Goal: Task Accomplishment & Management: Manage account settings

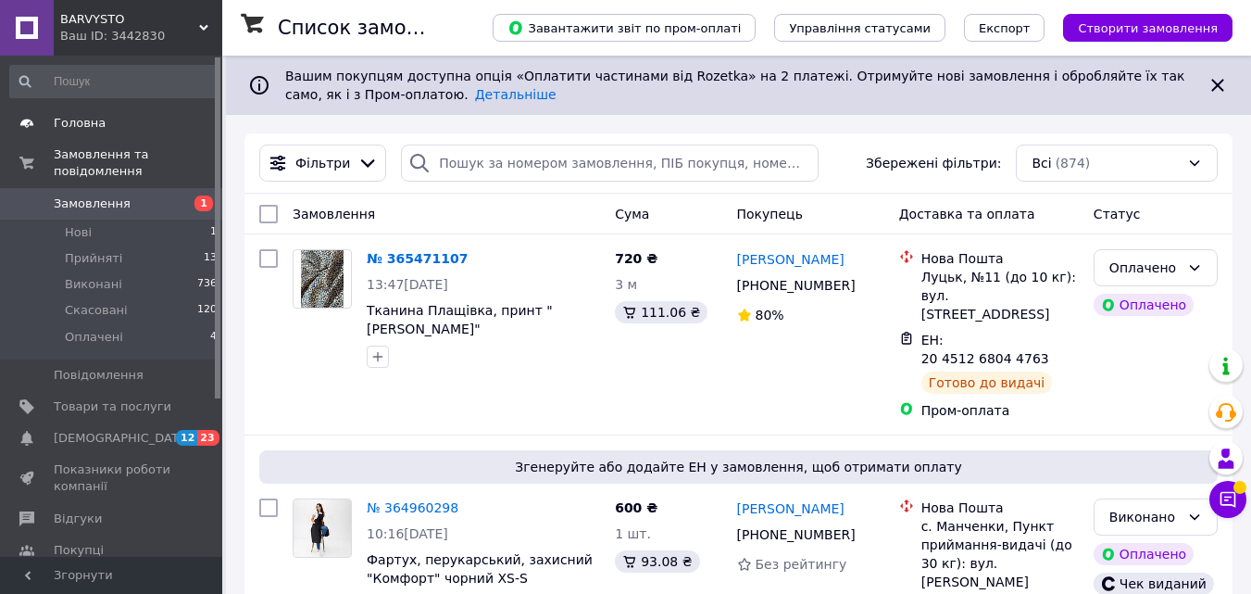
click at [63, 129] on span "Головна" at bounding box center [80, 123] width 52 height 17
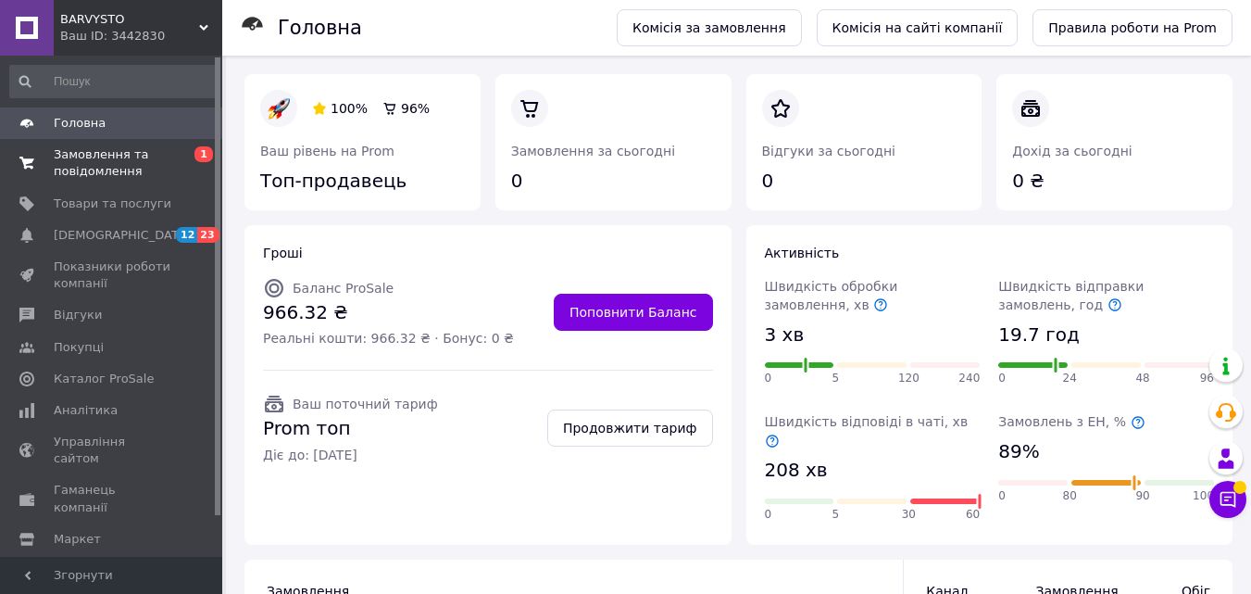
click at [137, 154] on span "Замовлення та повідомлення" at bounding box center [113, 162] width 118 height 33
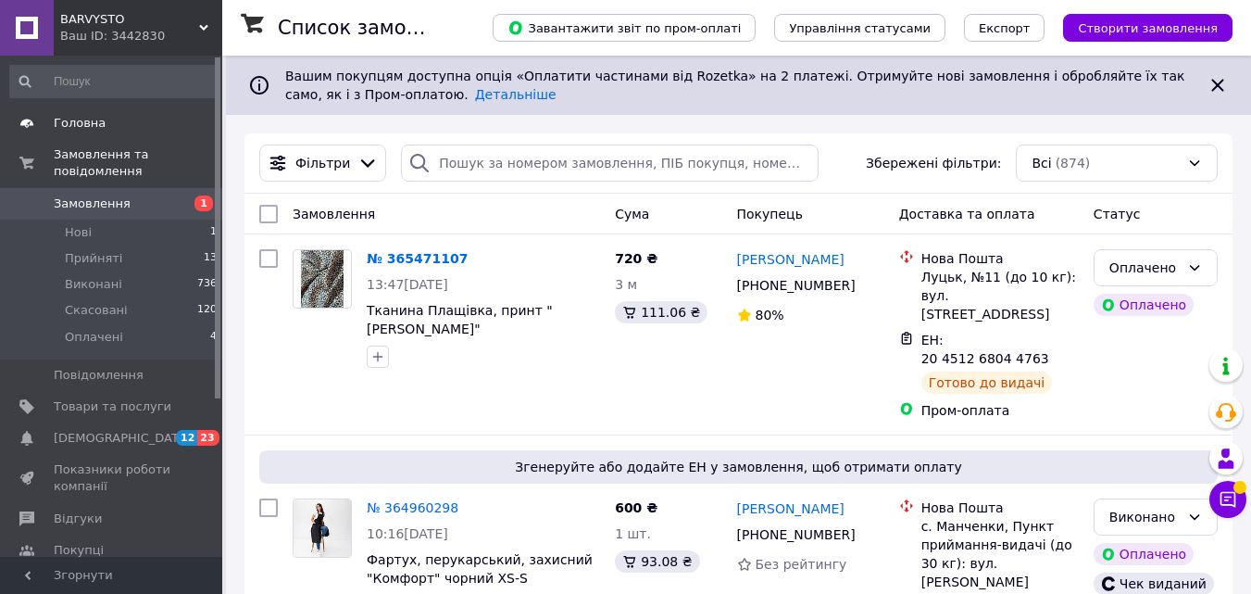
click at [82, 120] on span "Головна" at bounding box center [80, 123] width 52 height 17
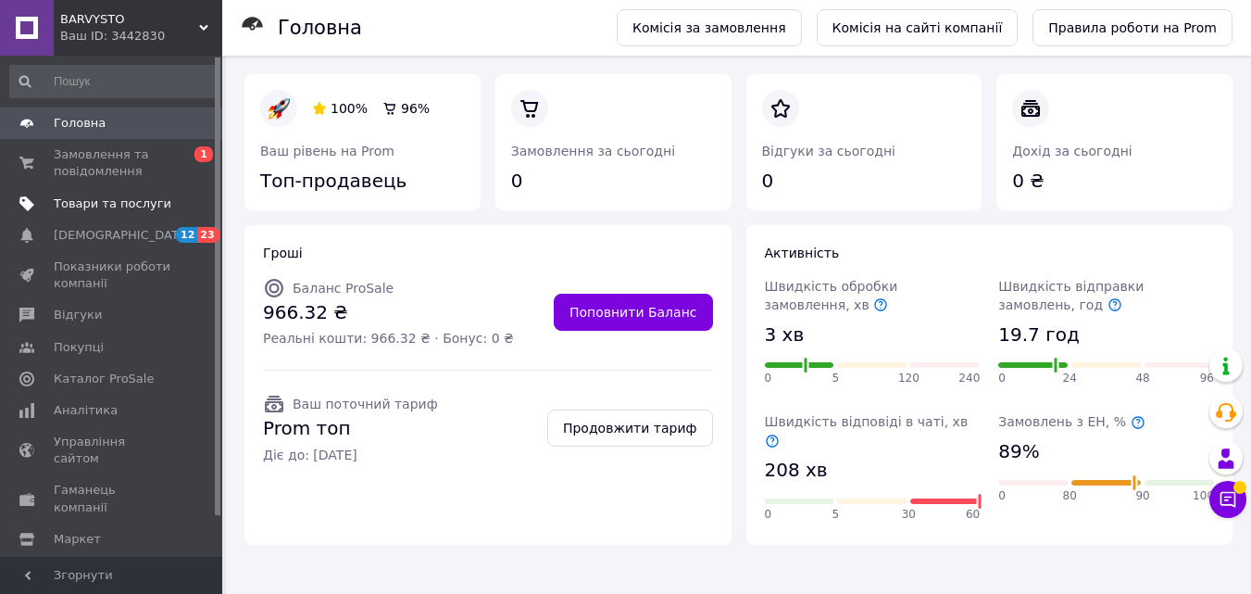
click at [116, 201] on span "Товари та послуги" at bounding box center [113, 203] width 118 height 17
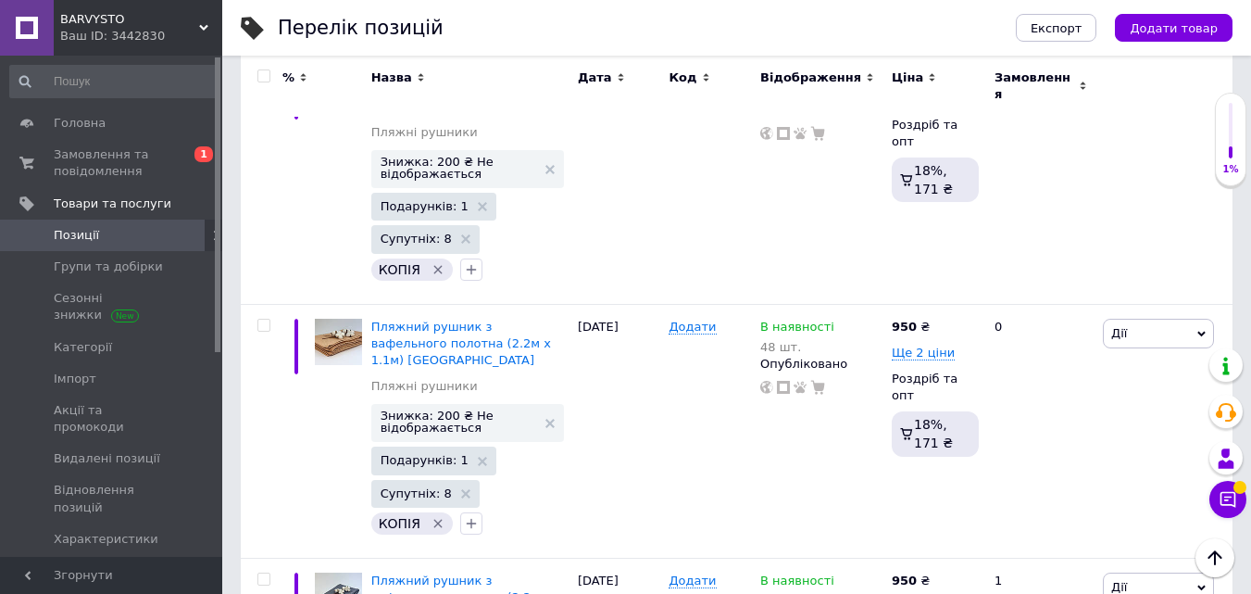
scroll to position [3520, 0]
click at [106, 270] on span "Групи та добірки" at bounding box center [108, 266] width 109 height 17
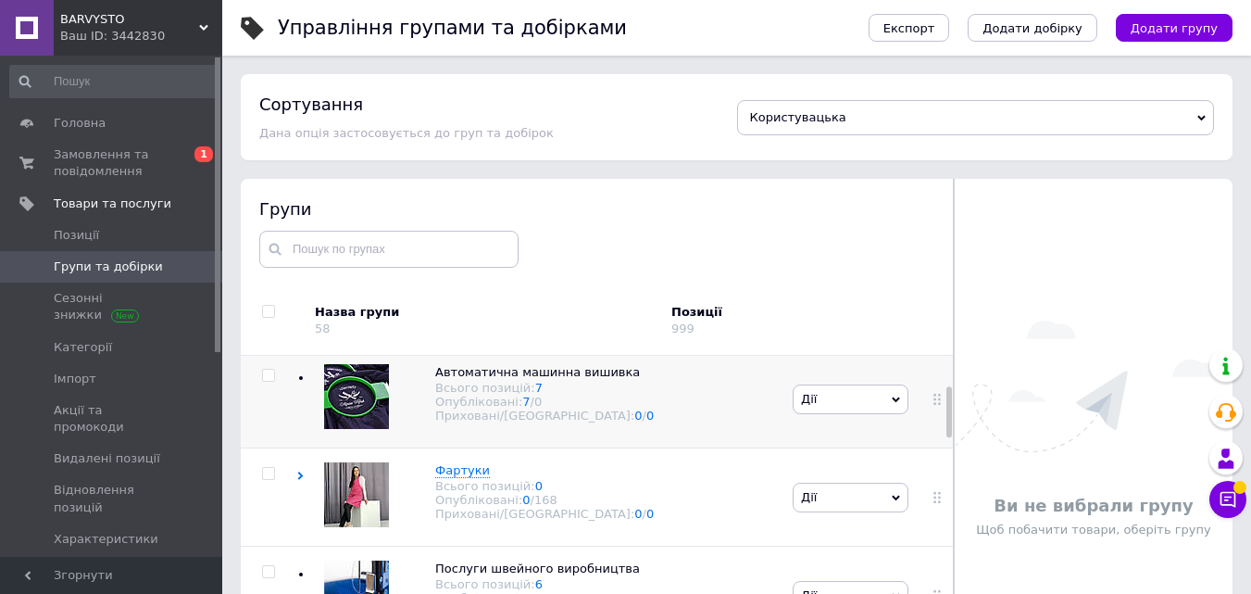
scroll to position [185, 0]
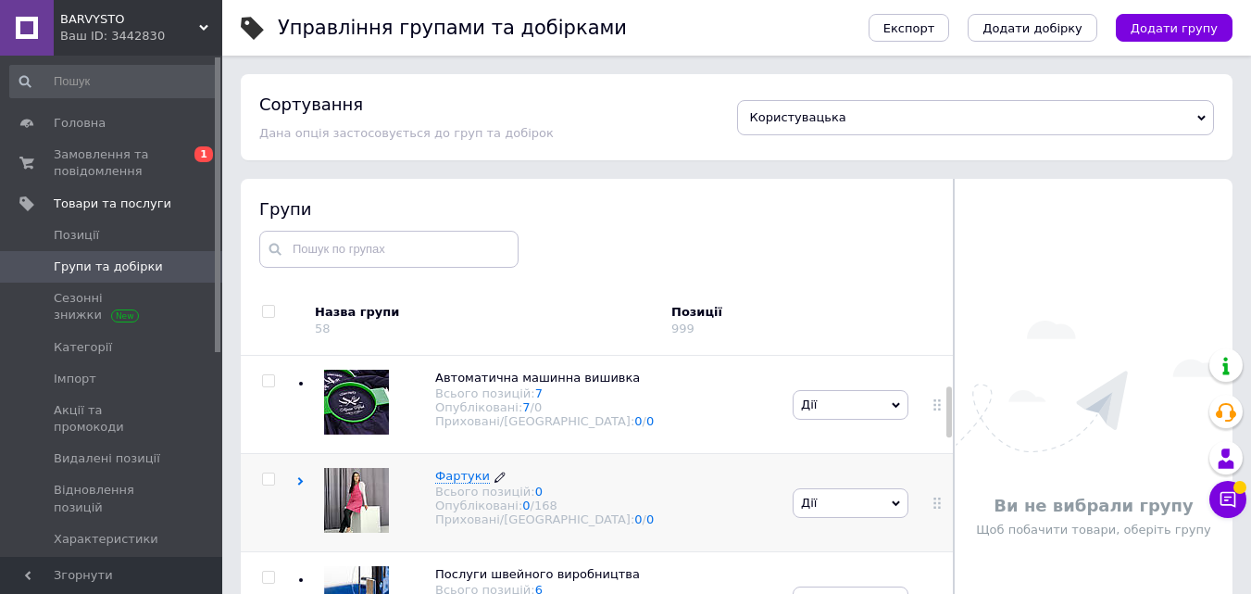
click at [465, 498] on div "Всього позицій: 0" at bounding box center [544, 491] width 219 height 14
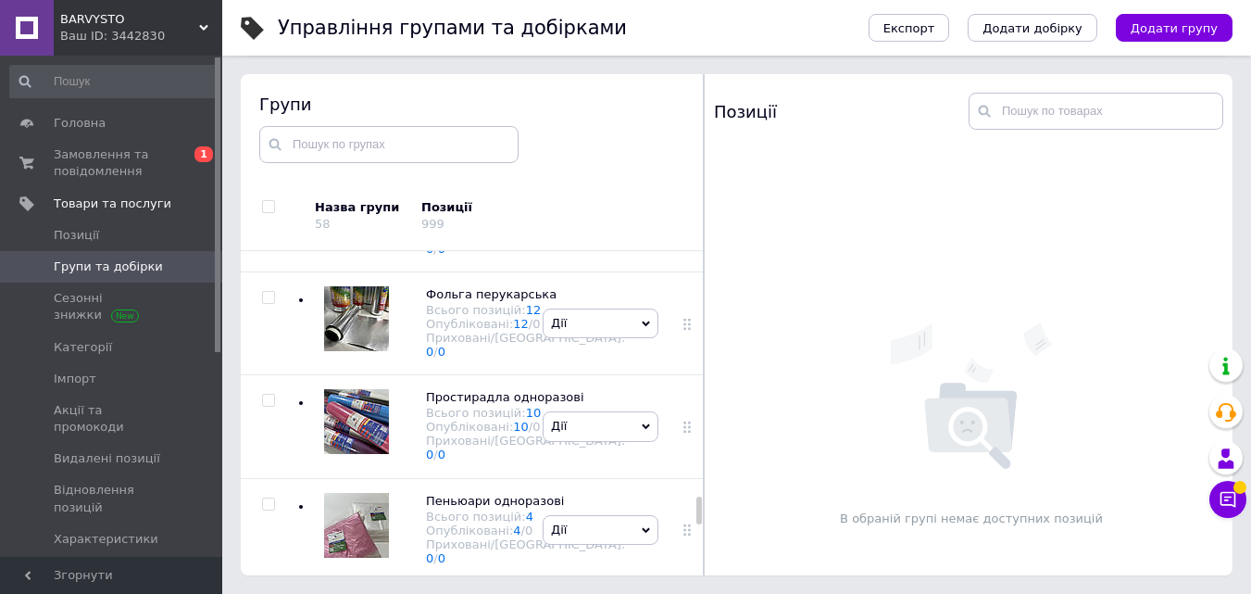
scroll to position [3798, 0]
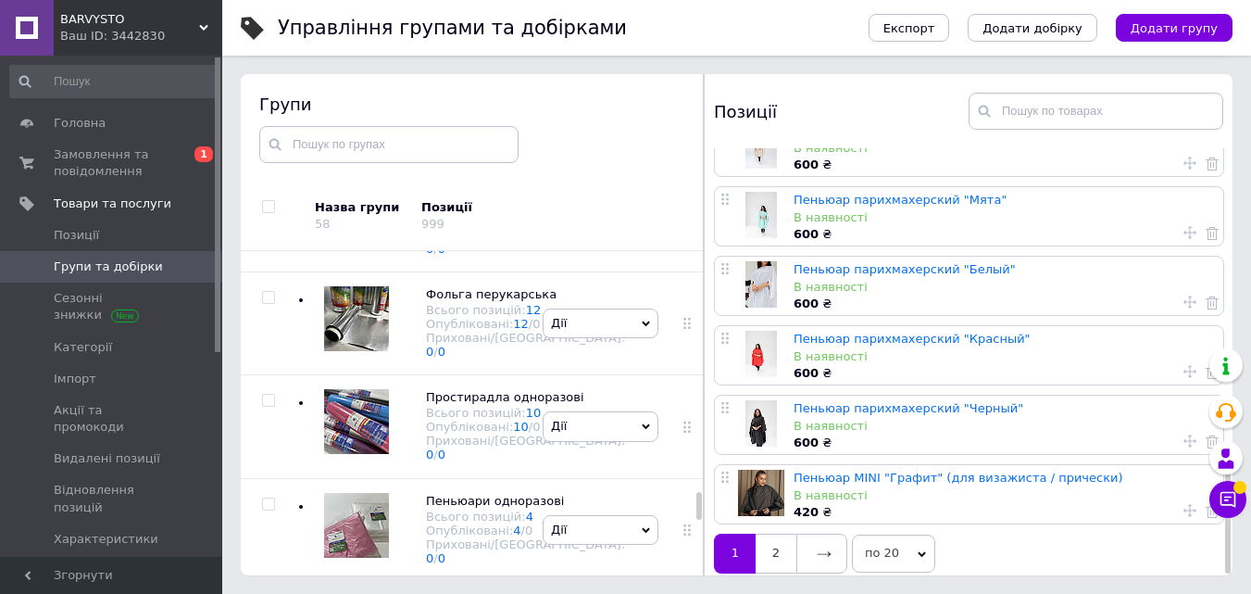
scroll to position [1021, 0]
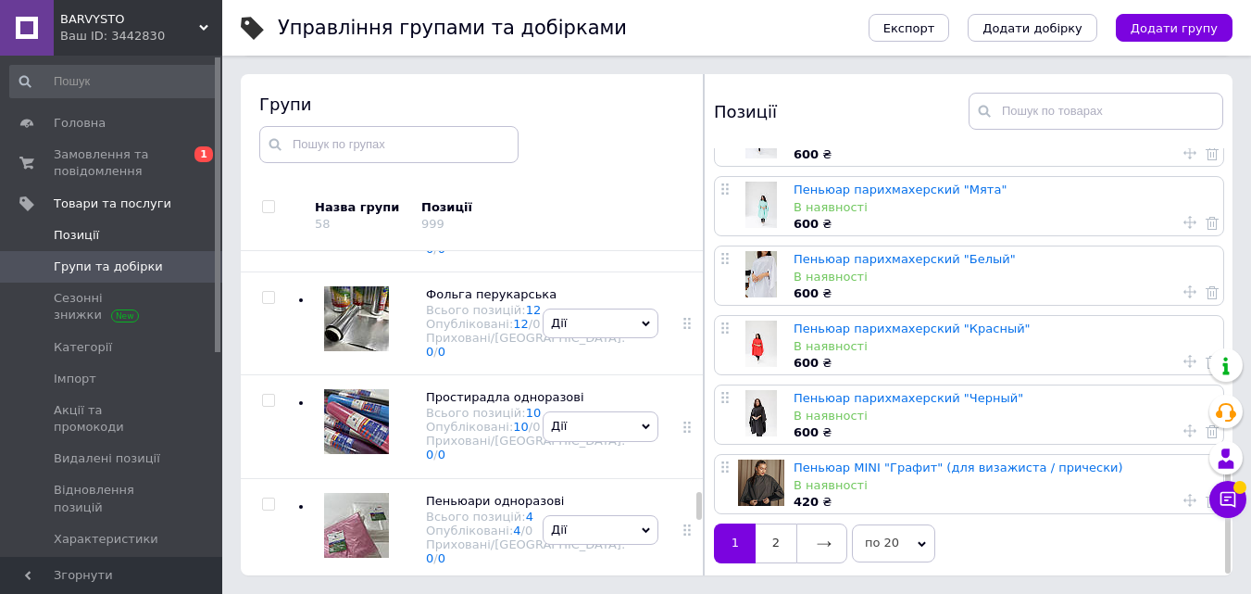
click at [105, 245] on link "Позиції" at bounding box center [114, 235] width 228 height 31
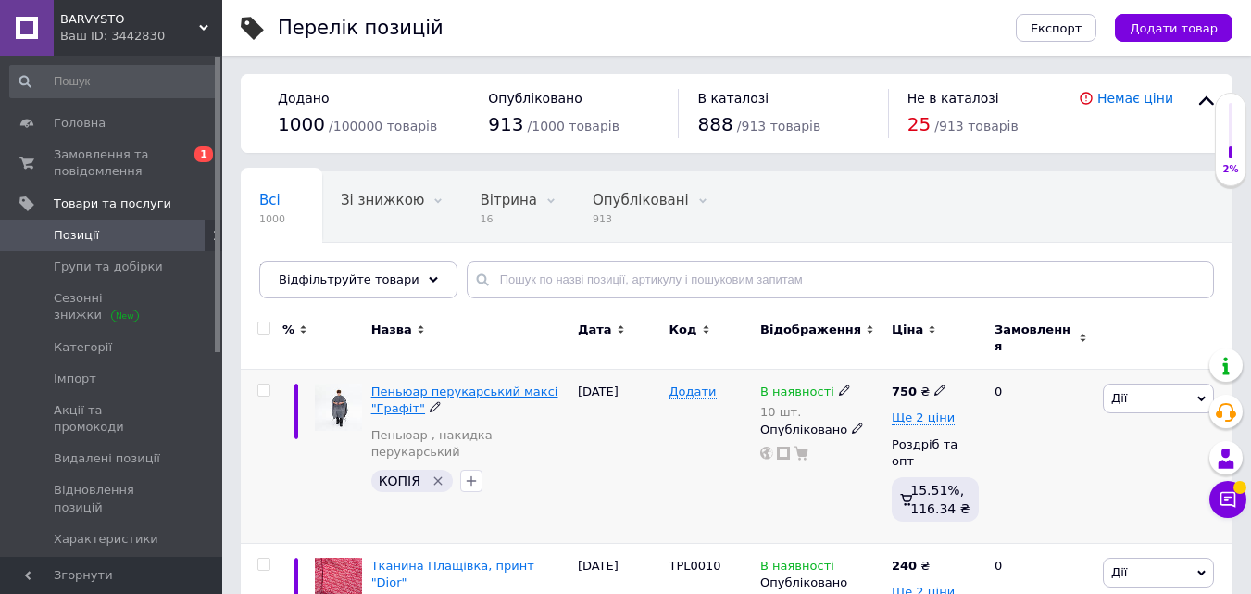
click at [444, 384] on span "Пеньюар перукарський максі "Графіт"" at bounding box center [464, 399] width 187 height 31
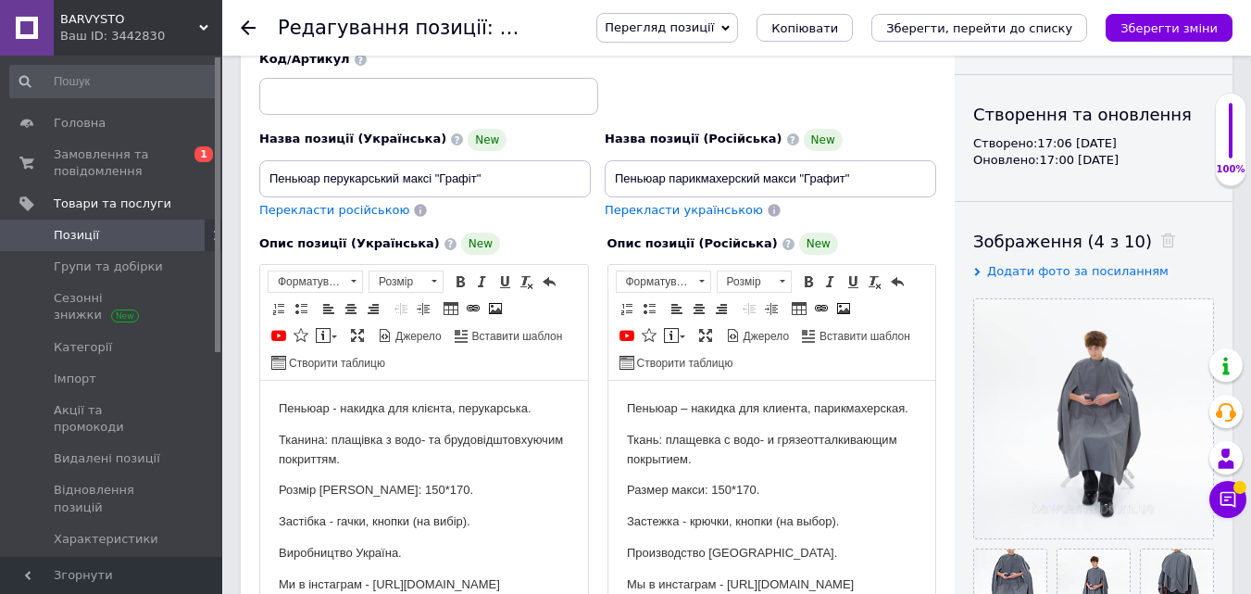
scroll to position [185, 0]
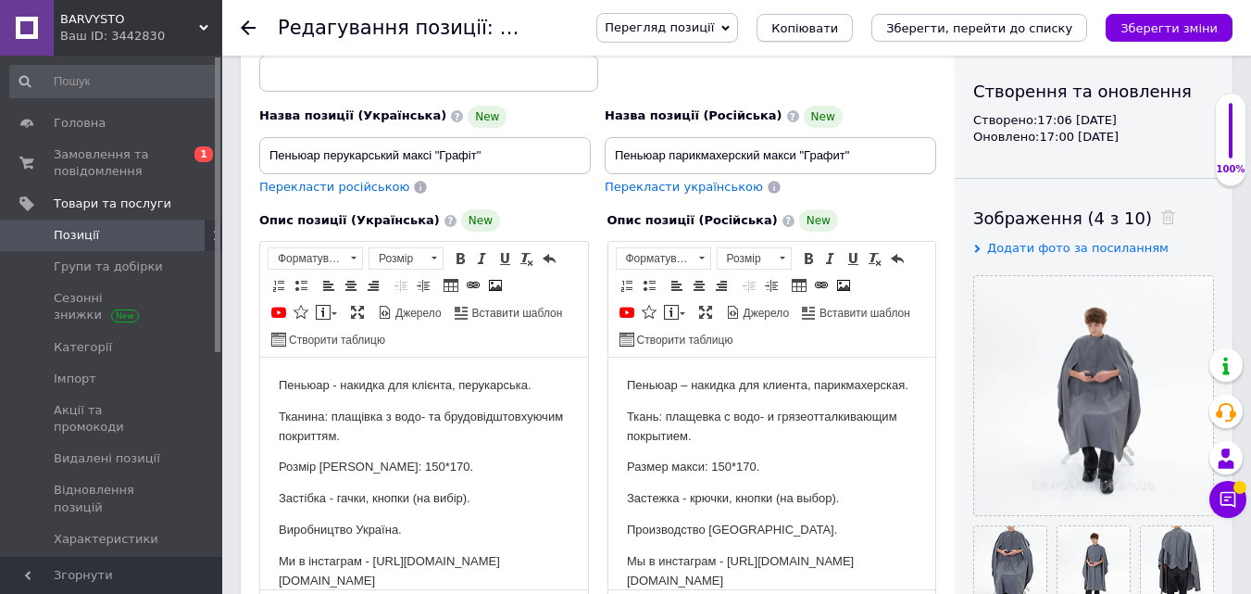
click at [838, 26] on span "Копіювати" at bounding box center [805, 28] width 67 height 14
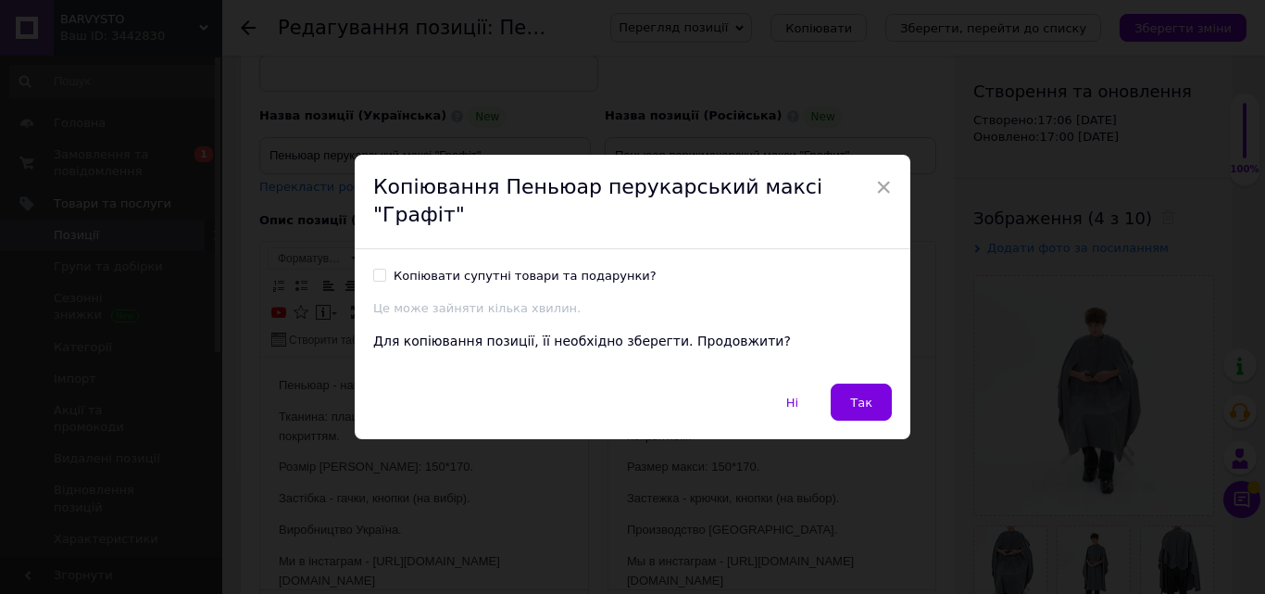
click at [379, 269] on input "Копіювати супутні товари та подарунки?" at bounding box center [379, 275] width 12 height 12
checkbox input "true"
drag, startPoint x: 860, startPoint y: 399, endPoint x: 160, endPoint y: 216, distance: 723.9
click at [860, 399] on button "Так" at bounding box center [861, 401] width 61 height 37
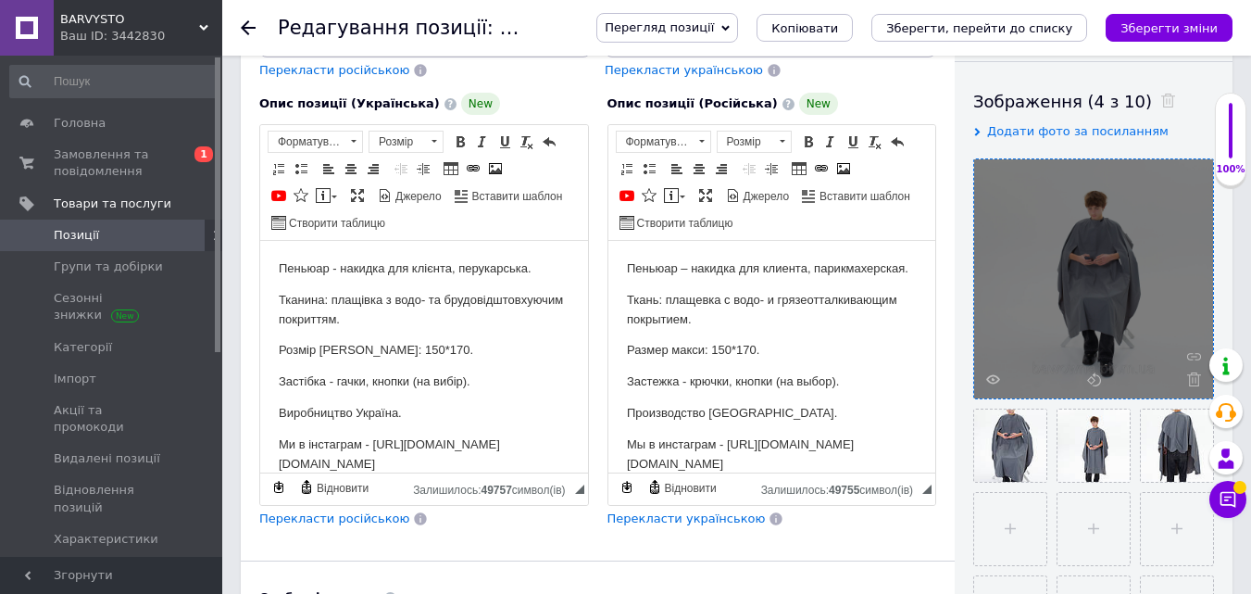
scroll to position [278, 0]
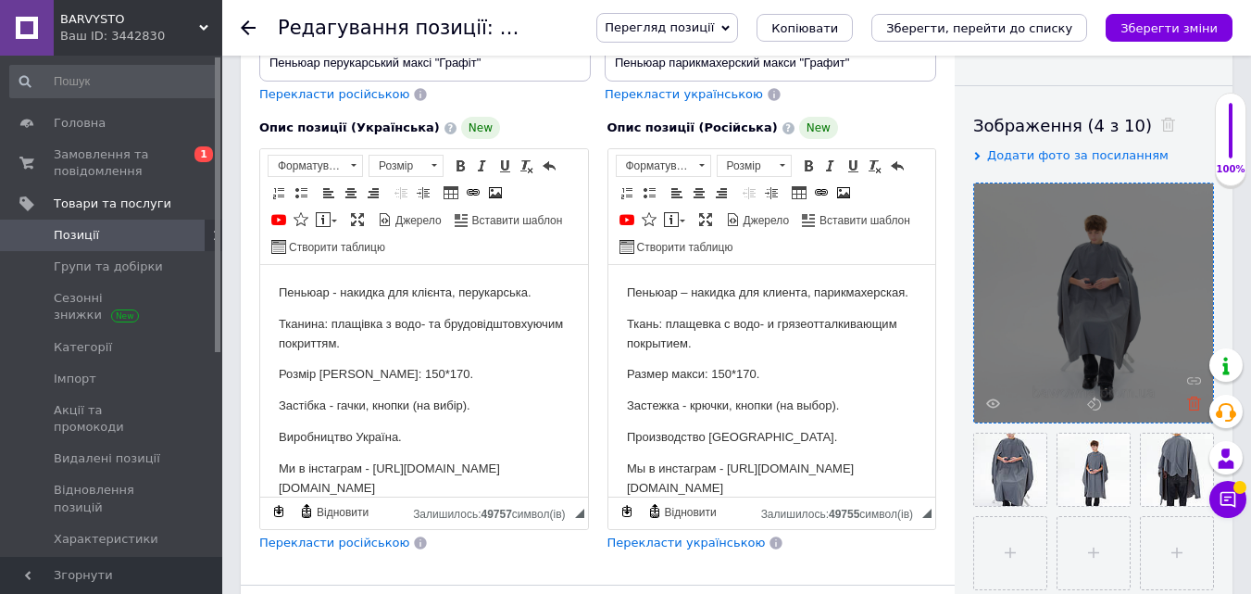
click at [1189, 398] on use at bounding box center [1194, 403] width 14 height 14
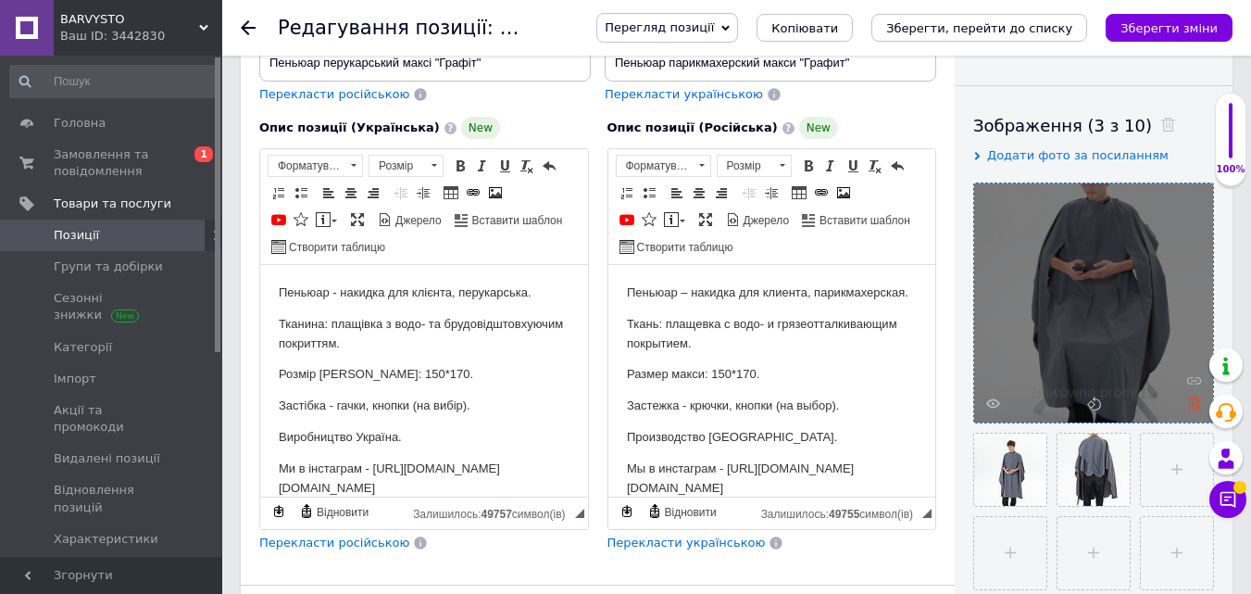
click at [1190, 402] on use at bounding box center [1194, 403] width 14 height 14
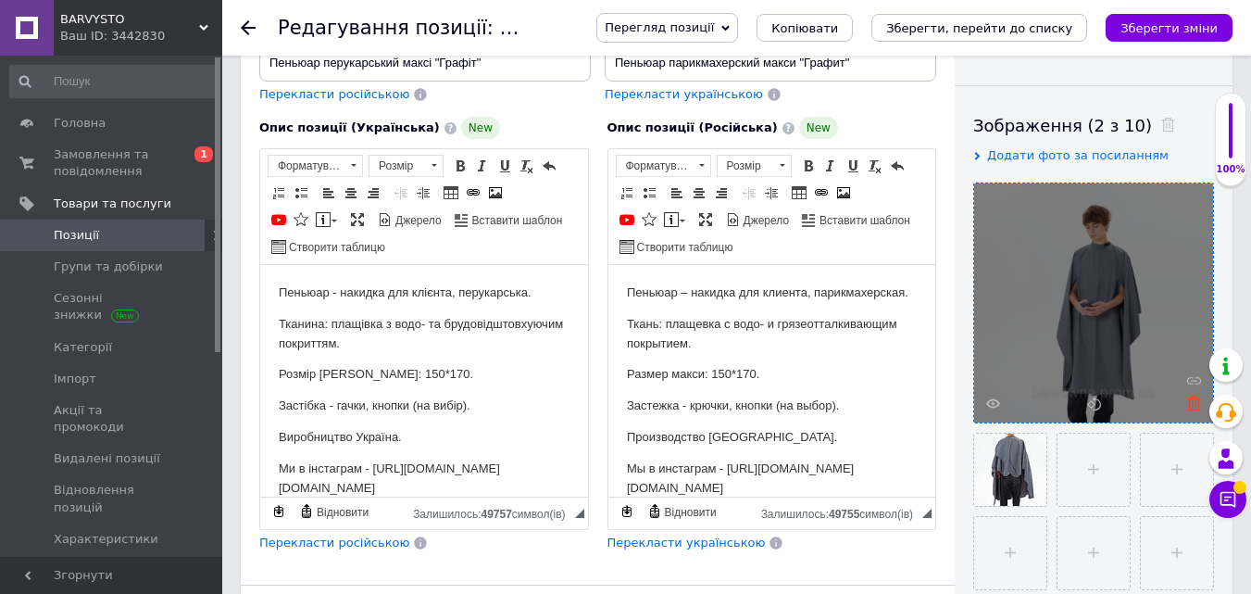
click at [1194, 403] on icon at bounding box center [1194, 403] width 14 height 14
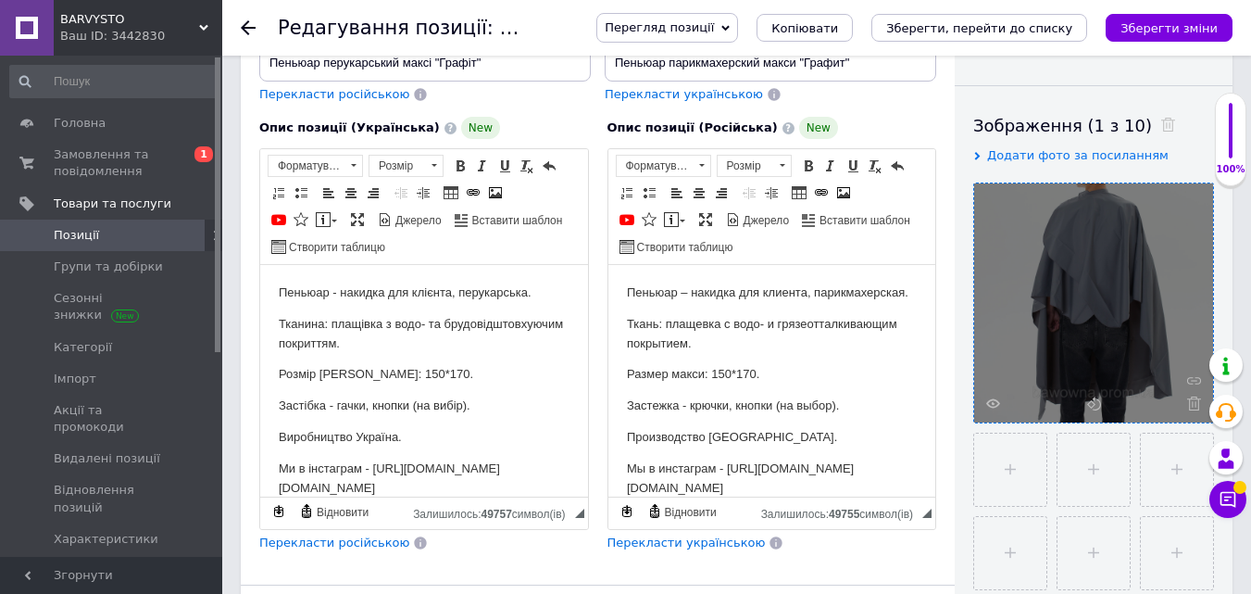
click at [1194, 403] on icon at bounding box center [1194, 403] width 14 height 14
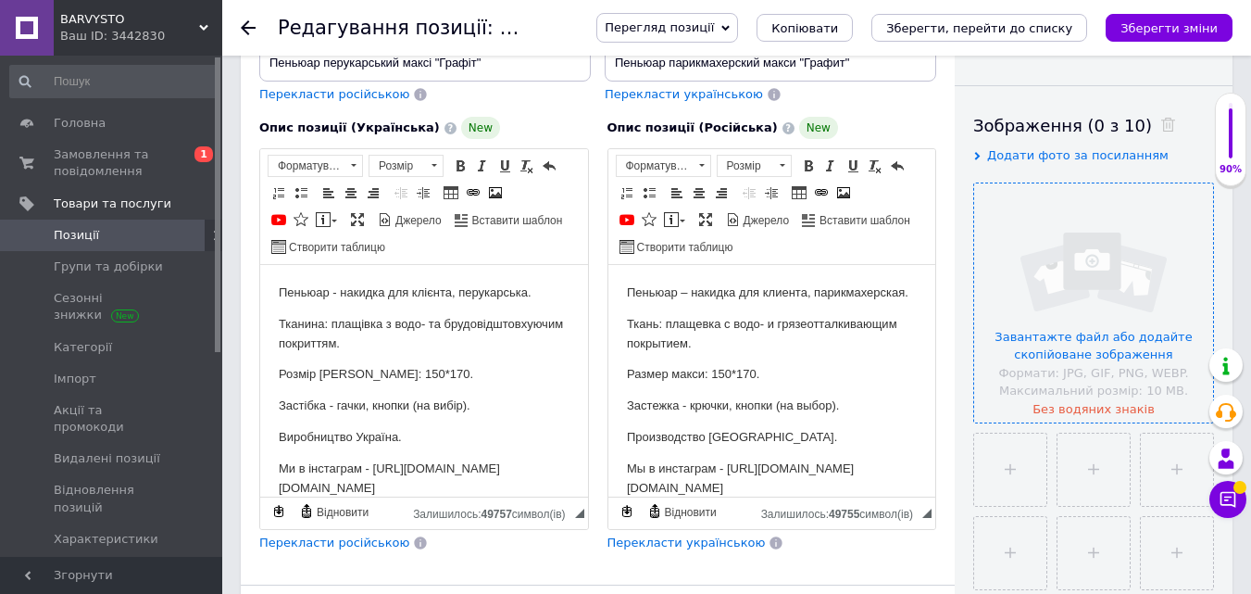
click at [1041, 277] on input "file" at bounding box center [1093, 302] width 239 height 239
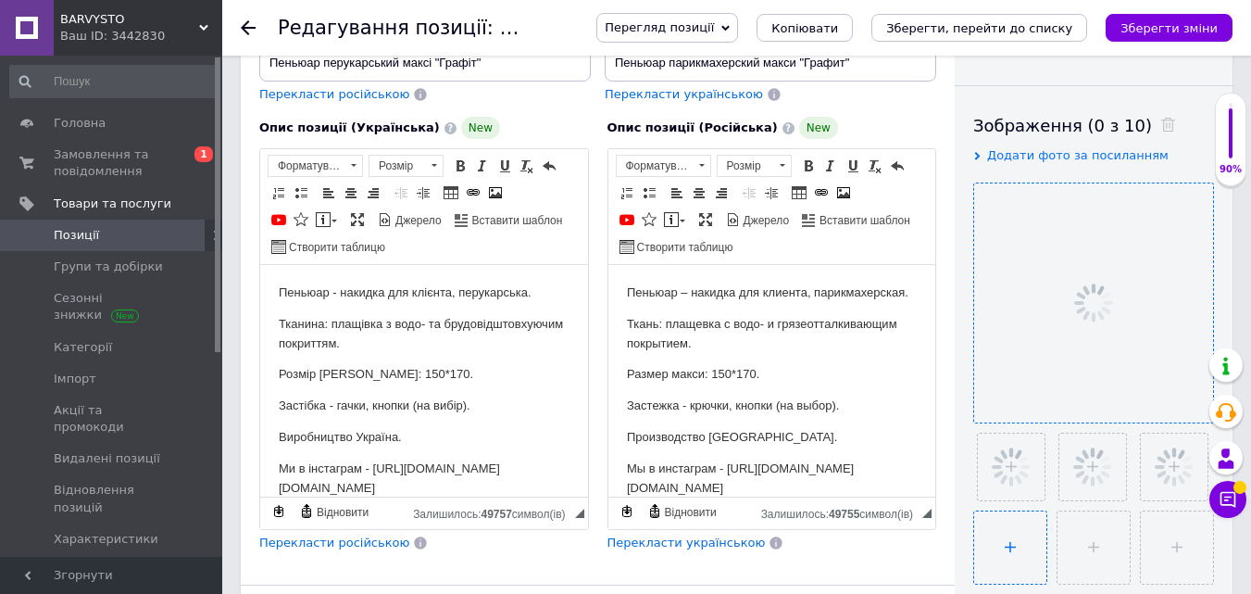
click at [1004, 534] on input "file" at bounding box center [1010, 547] width 72 height 72
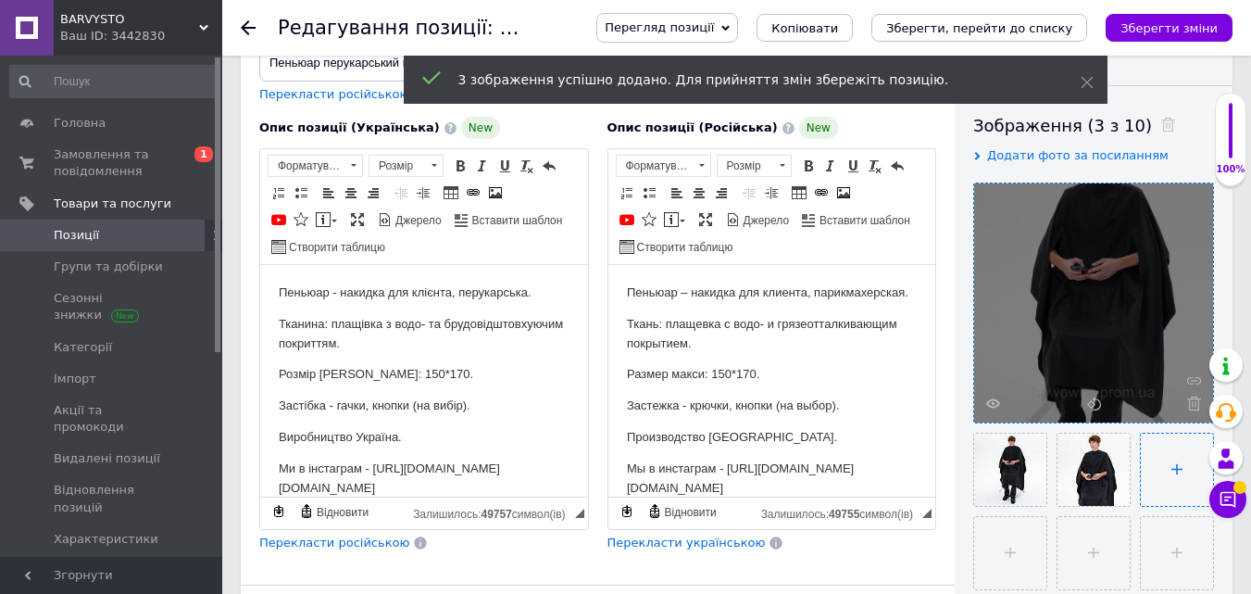
type input "C:\fakepath\foto-13.jpg"
click at [992, 544] on input "file" at bounding box center [1010, 553] width 72 height 72
type input "C:\fakepath\foto-17.jpg"
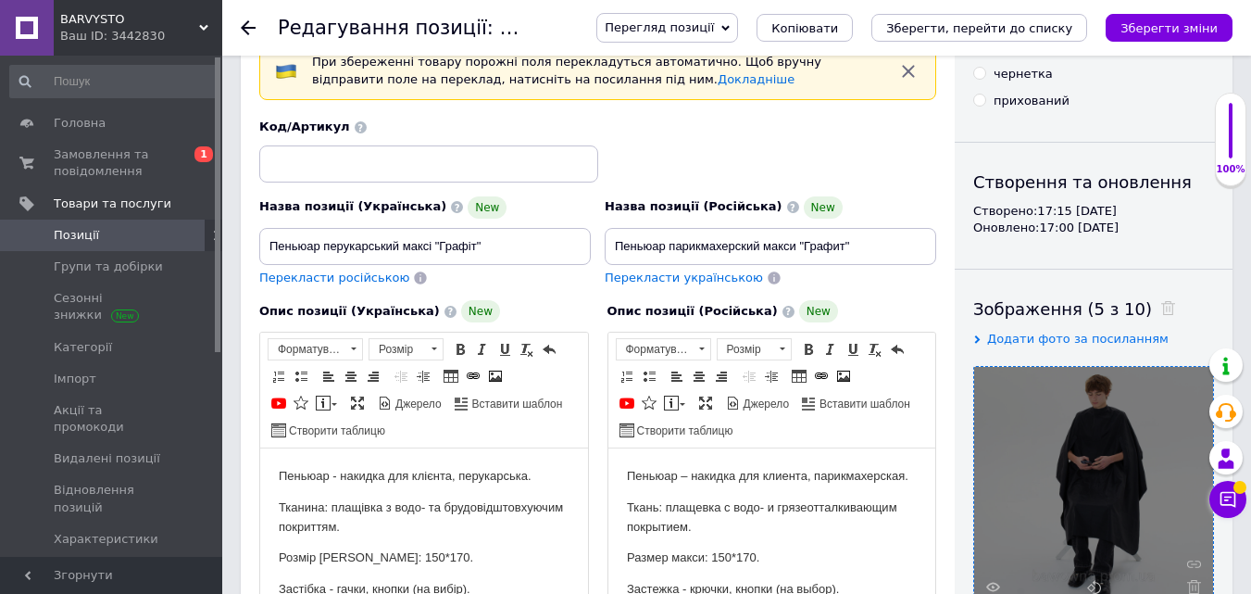
scroll to position [93, 0]
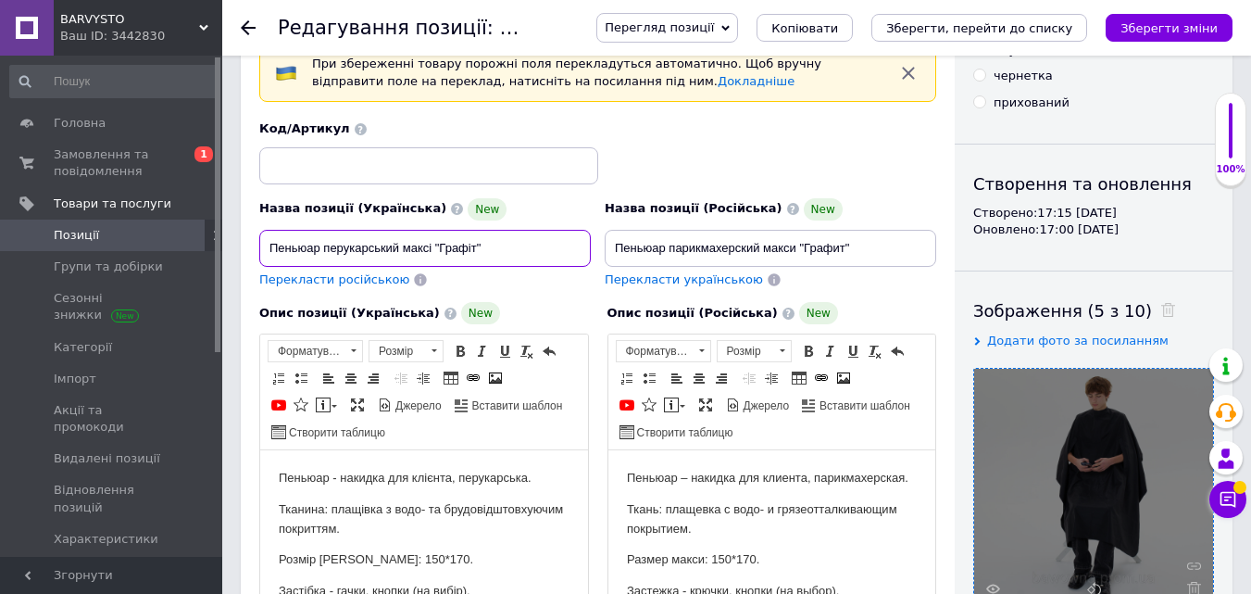
click at [459, 243] on input "Пеньюар перукарський максі "Графіт"" at bounding box center [425, 248] width 332 height 37
click at [457, 243] on input "Пеньюар перукарський максі "Чорний"" at bounding box center [425, 248] width 332 height 37
type input "Пеньюар перукарський максі "Чорний""
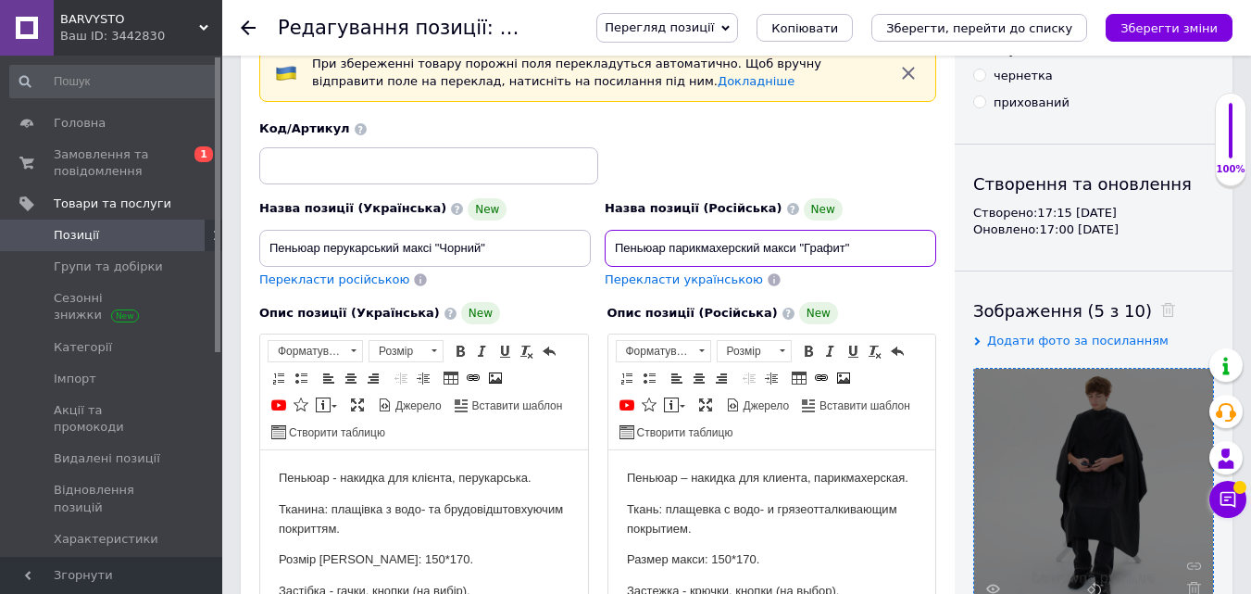
click at [818, 231] on input "Пеньюар парикмахерский макси "Графит"" at bounding box center [771, 248] width 332 height 37
click at [811, 252] on input "Пеньюар парикмахерский макси "Графит"" at bounding box center [771, 248] width 332 height 37
paste input "ерный"
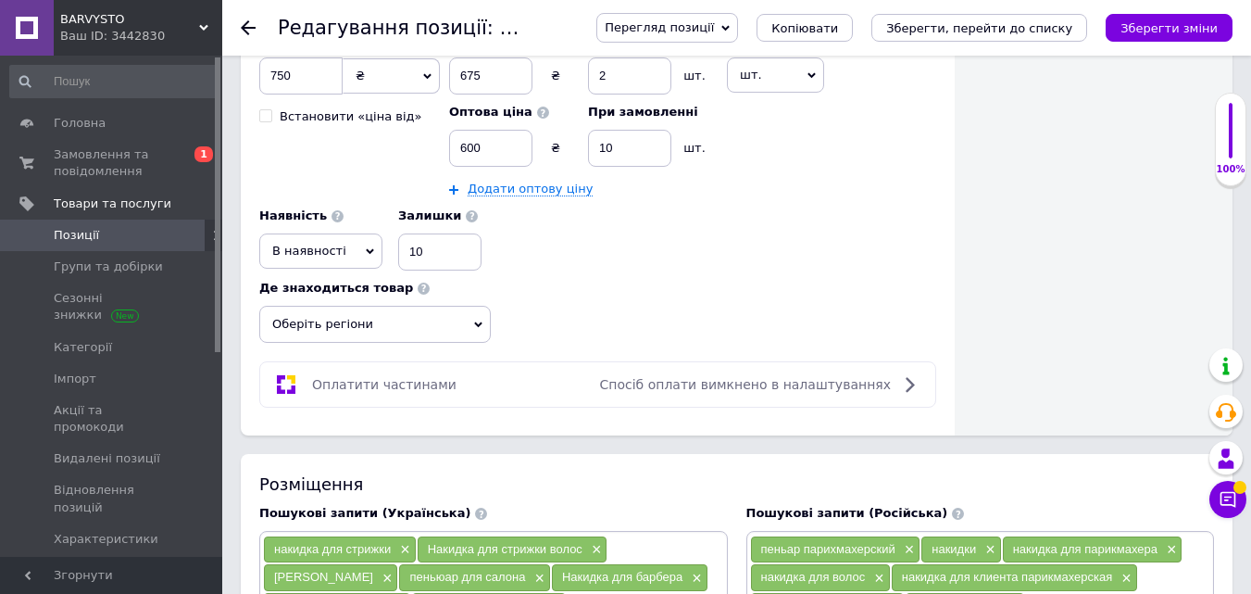
scroll to position [1019, 0]
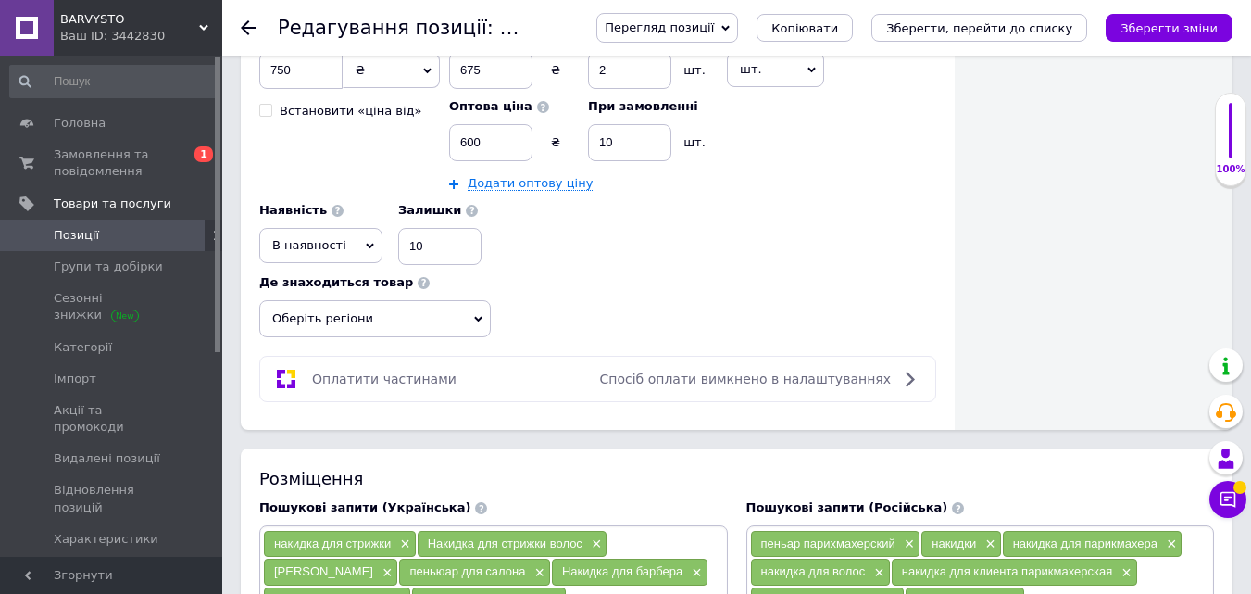
type input "Пеньюар парикмахерский макси "Черный""
click at [305, 313] on span "Оберіть регіони" at bounding box center [375, 318] width 232 height 37
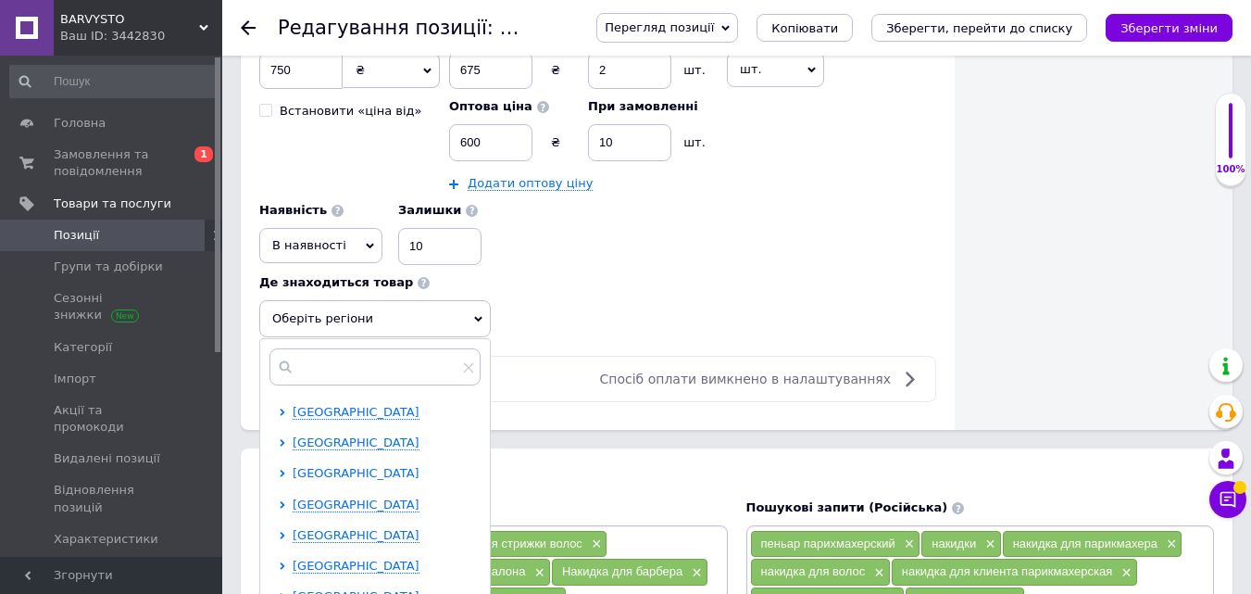
click at [321, 469] on span "[GEOGRAPHIC_DATA]" at bounding box center [356, 473] width 127 height 14
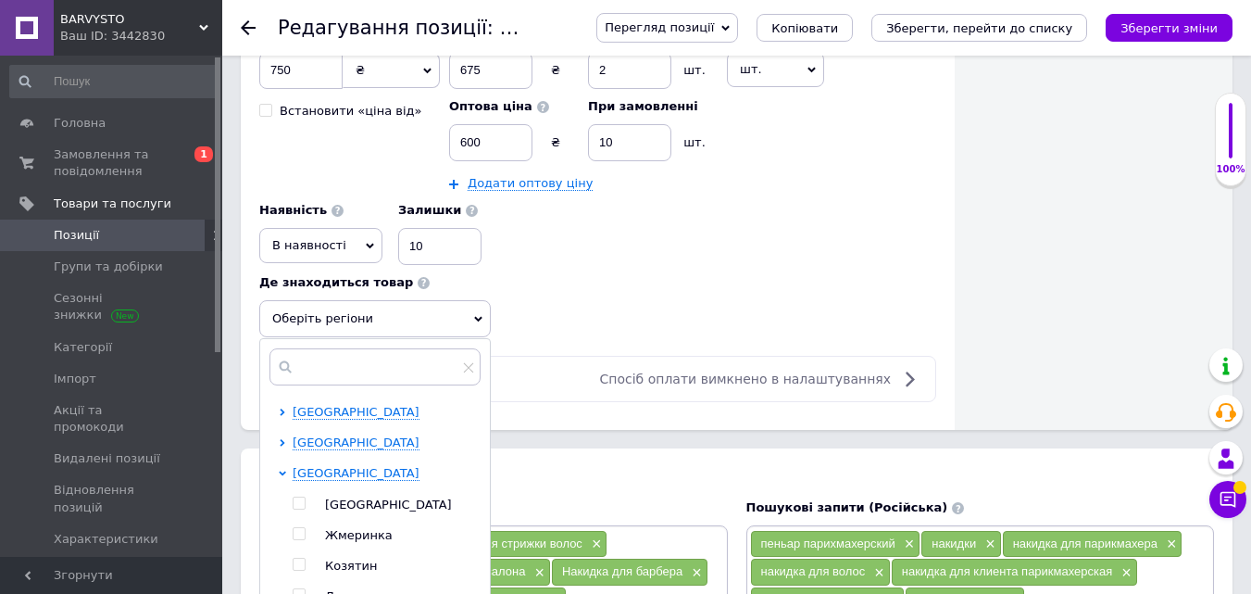
click at [300, 508] on input "checkbox" at bounding box center [299, 503] width 12 height 12
checkbox input "true"
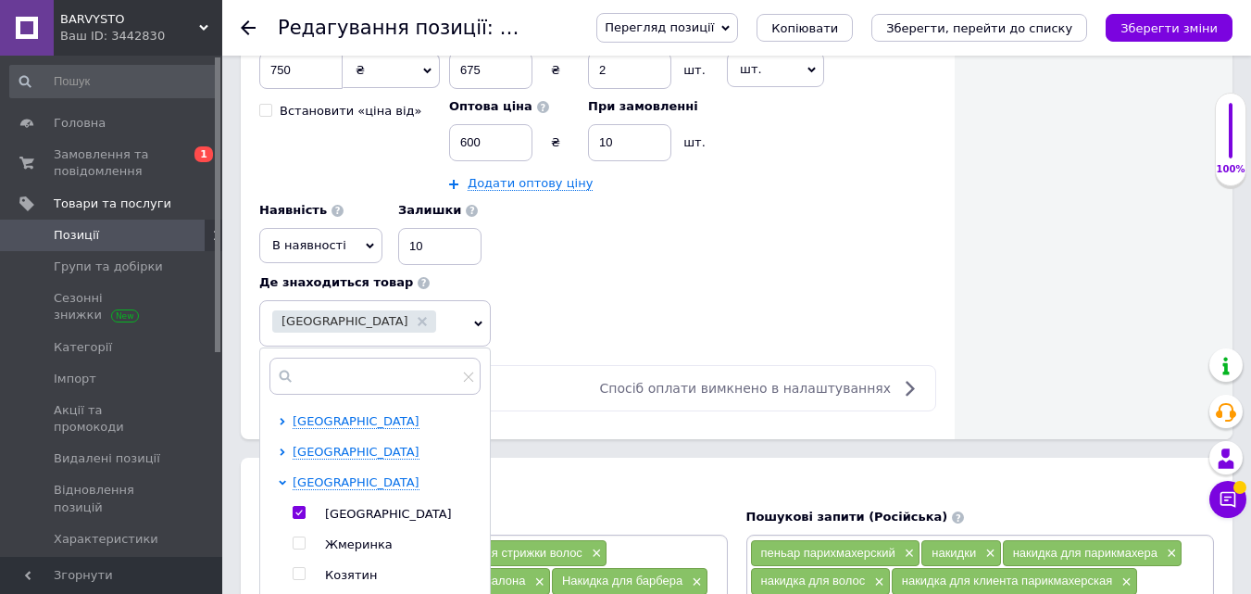
click at [614, 248] on div "Роздрібна ціна 750 ₴ $ EUR CHF GBP ¥ PLN ₸ MDL HUF KGS CNY TRY KRW lei Встанови…" at bounding box center [597, 141] width 677 height 248
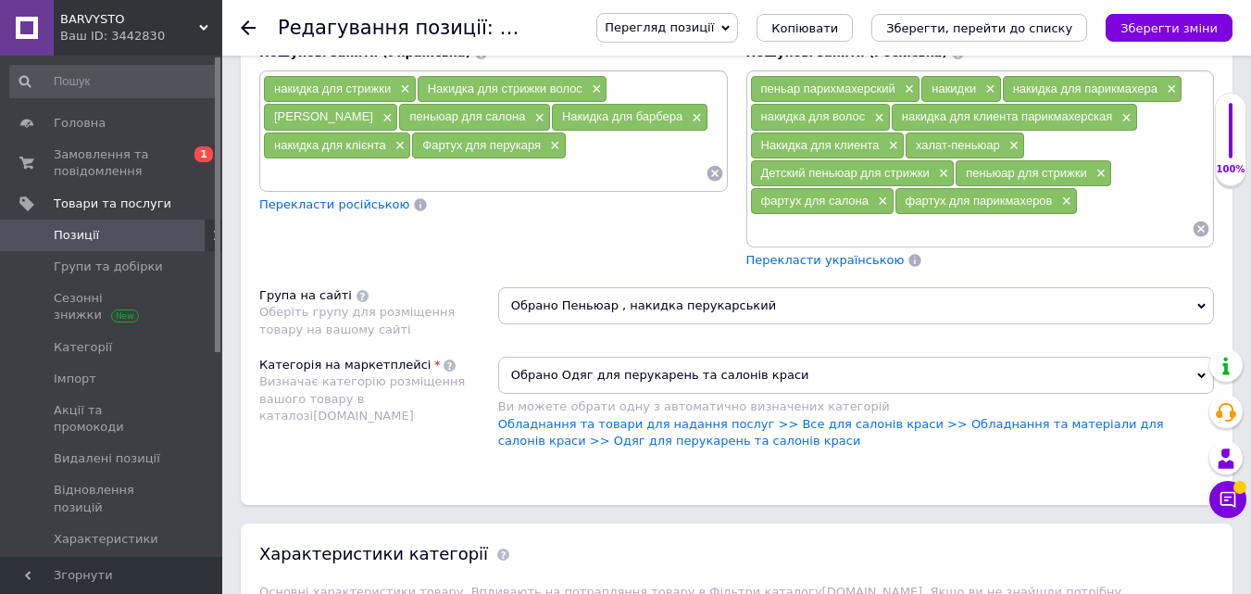
scroll to position [1760, 0]
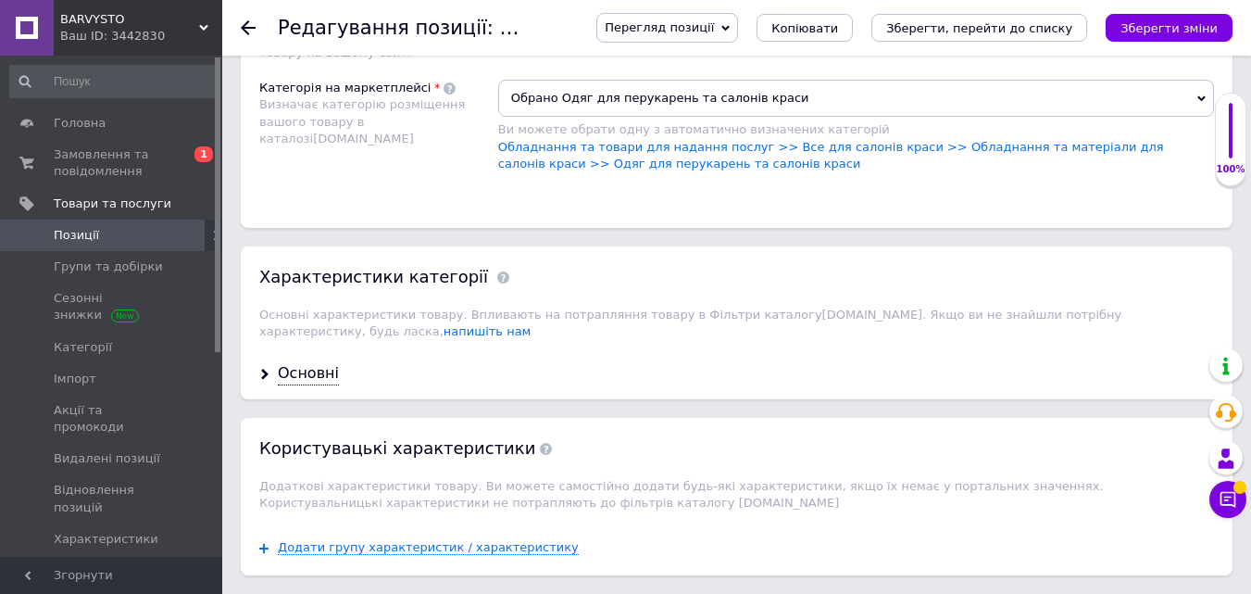
click at [284, 369] on div "Основні" at bounding box center [737, 373] width 992 height 49
click at [320, 363] on div "Основні" at bounding box center [308, 373] width 61 height 21
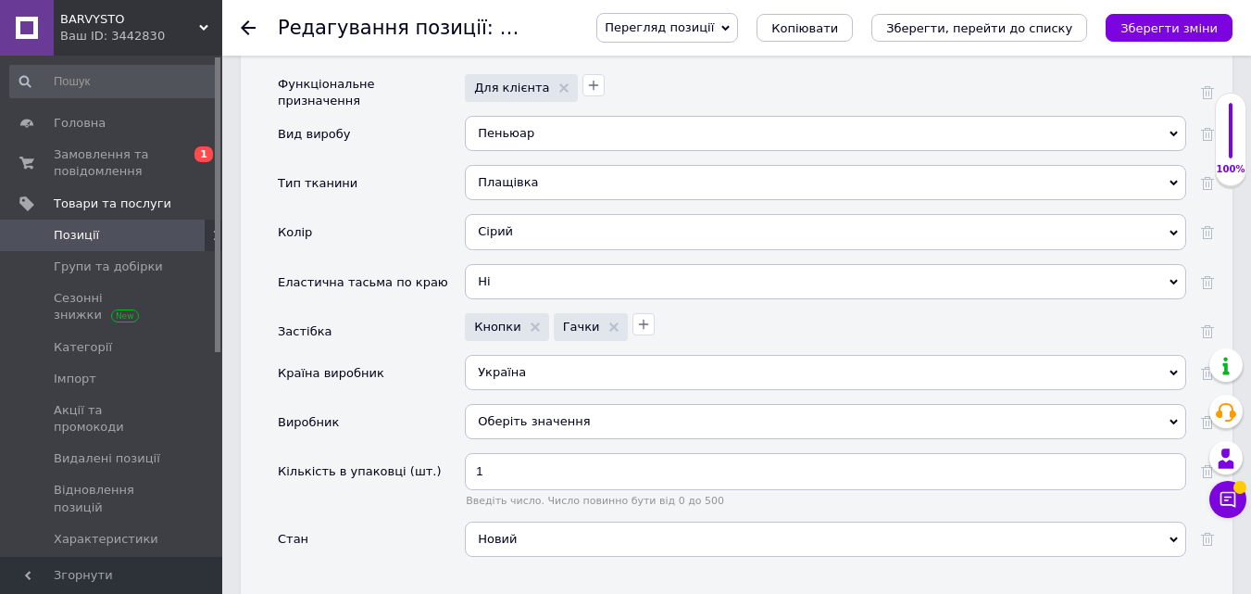
scroll to position [2130, 0]
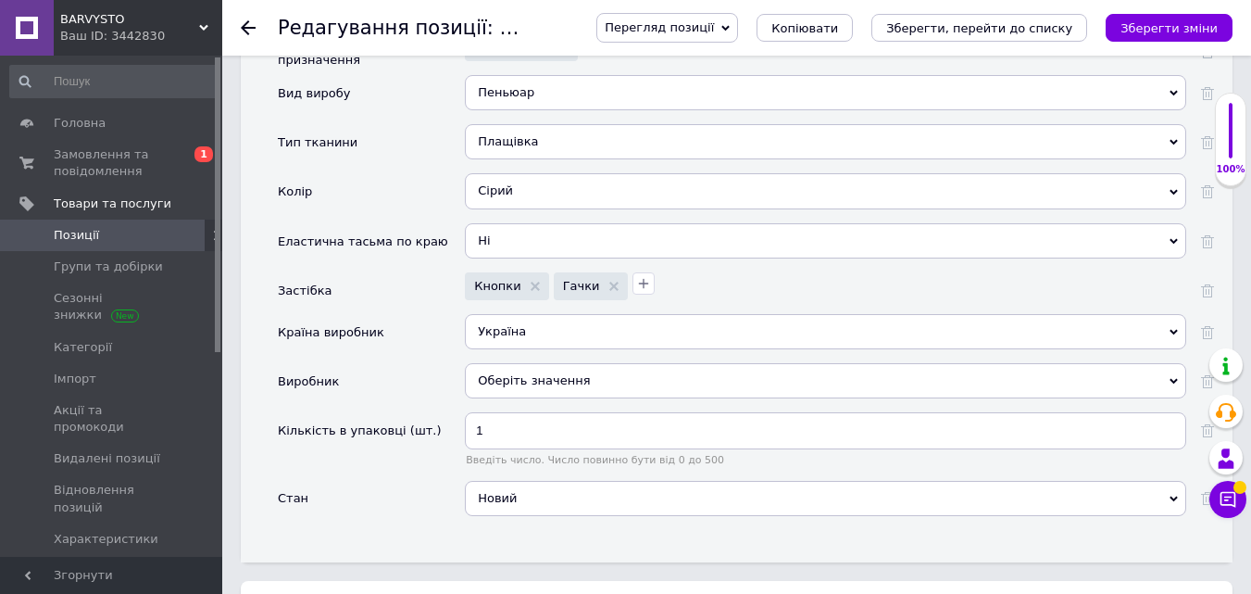
click at [522, 178] on div "Сірий" at bounding box center [826, 190] width 722 height 35
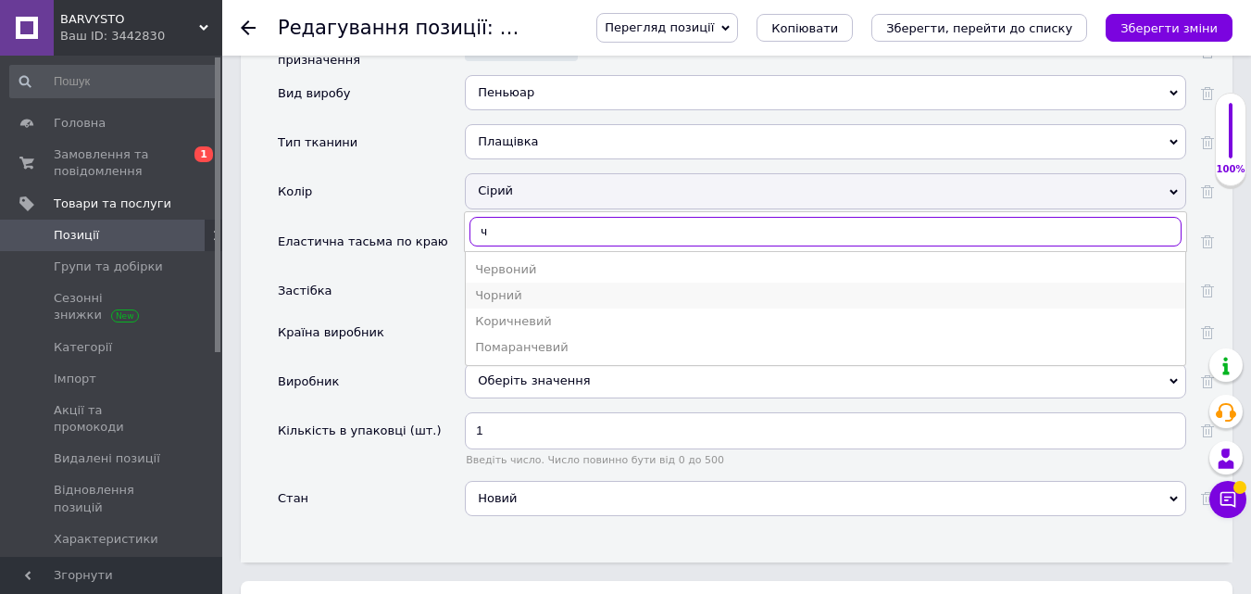
type input "ч"
click at [504, 287] on div "Чорний" at bounding box center [825, 295] width 701 height 17
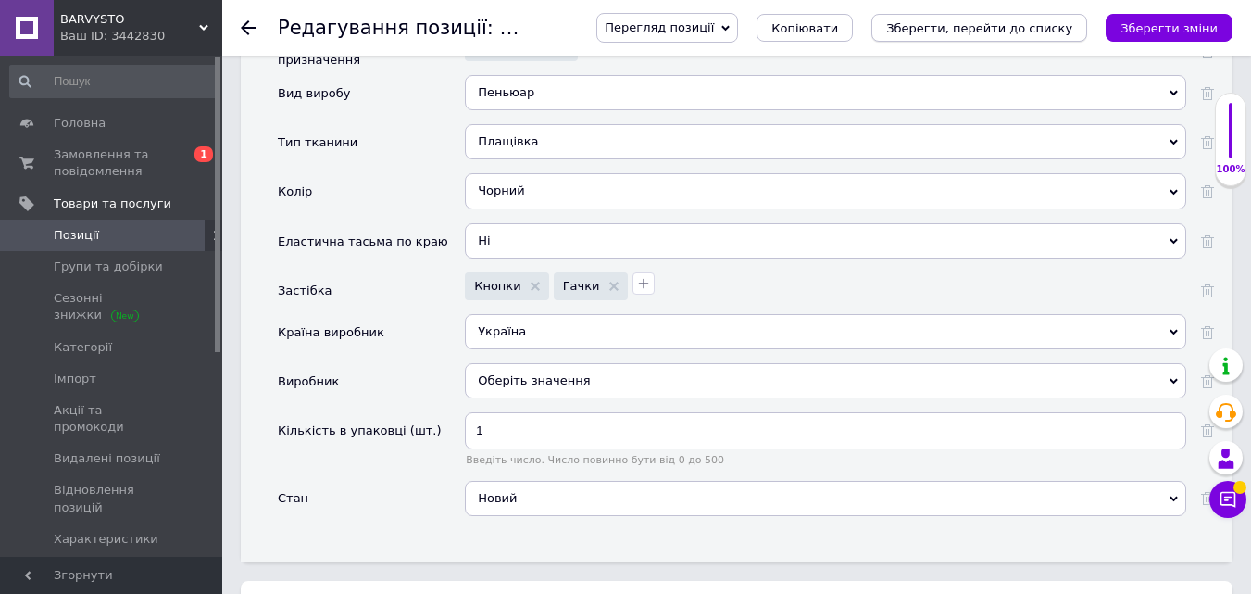
click at [1073, 18] on button "Зберегти, перейти до списку" at bounding box center [980, 28] width 216 height 28
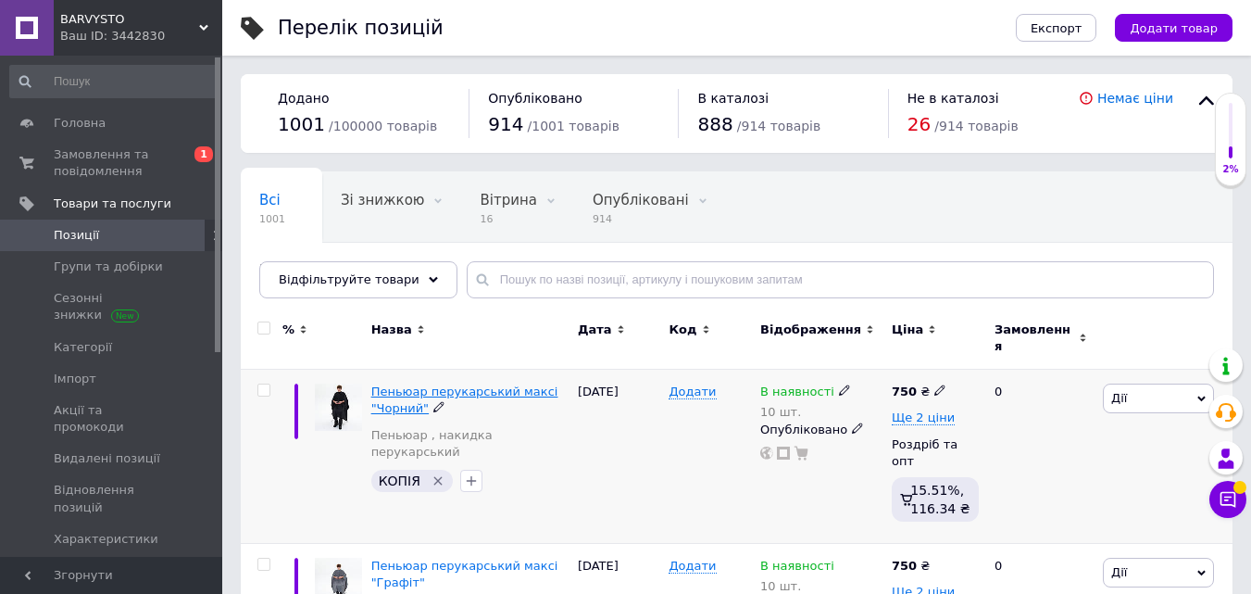
click at [396, 401] on span "Пеньюар перукарський максі "Чорний"" at bounding box center [464, 399] width 187 height 31
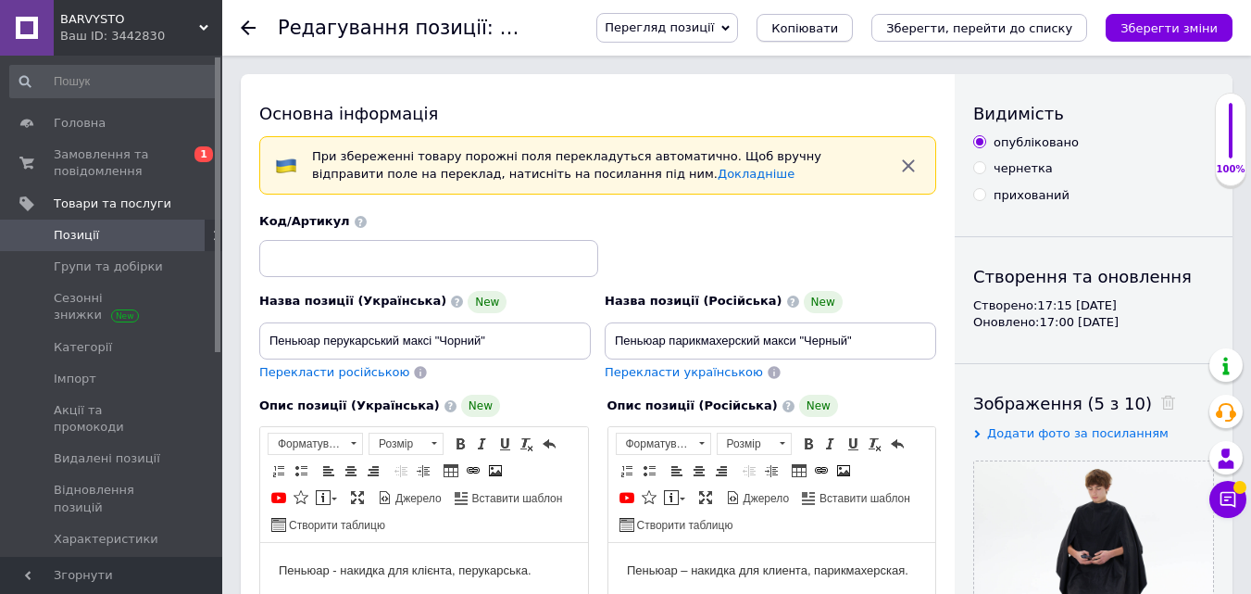
click at [838, 31] on span "Копіювати" at bounding box center [805, 28] width 67 height 14
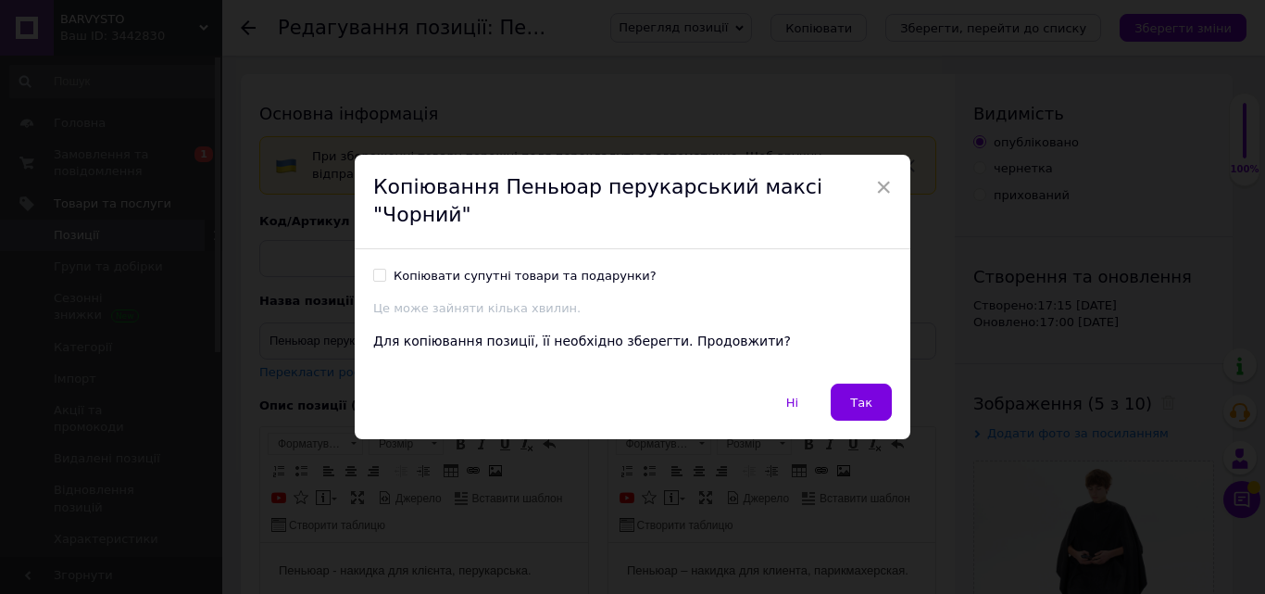
click at [502, 268] on div "Копіювати супутні товари та подарунки?" at bounding box center [525, 276] width 263 height 17
click at [385, 269] on input "Копіювати супутні товари та подарунки?" at bounding box center [379, 275] width 12 height 12
checkbox input "true"
click at [866, 396] on span "Так" at bounding box center [861, 403] width 22 height 14
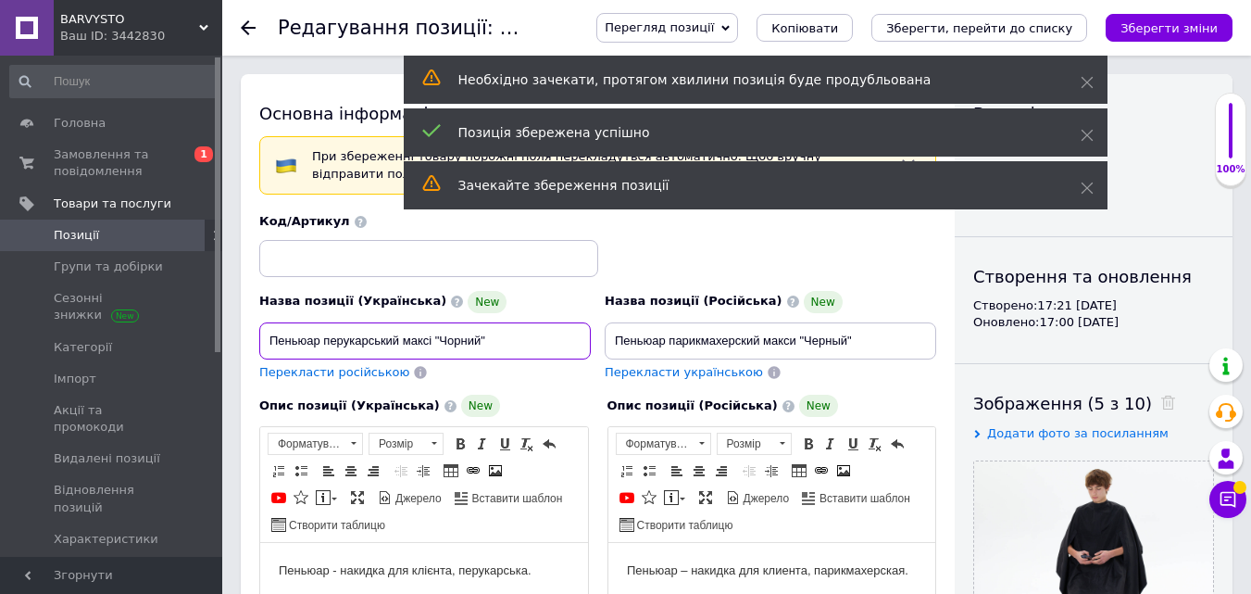
click at [450, 331] on input "Пеньюар перукарський максі "Чорний"" at bounding box center [425, 340] width 332 height 37
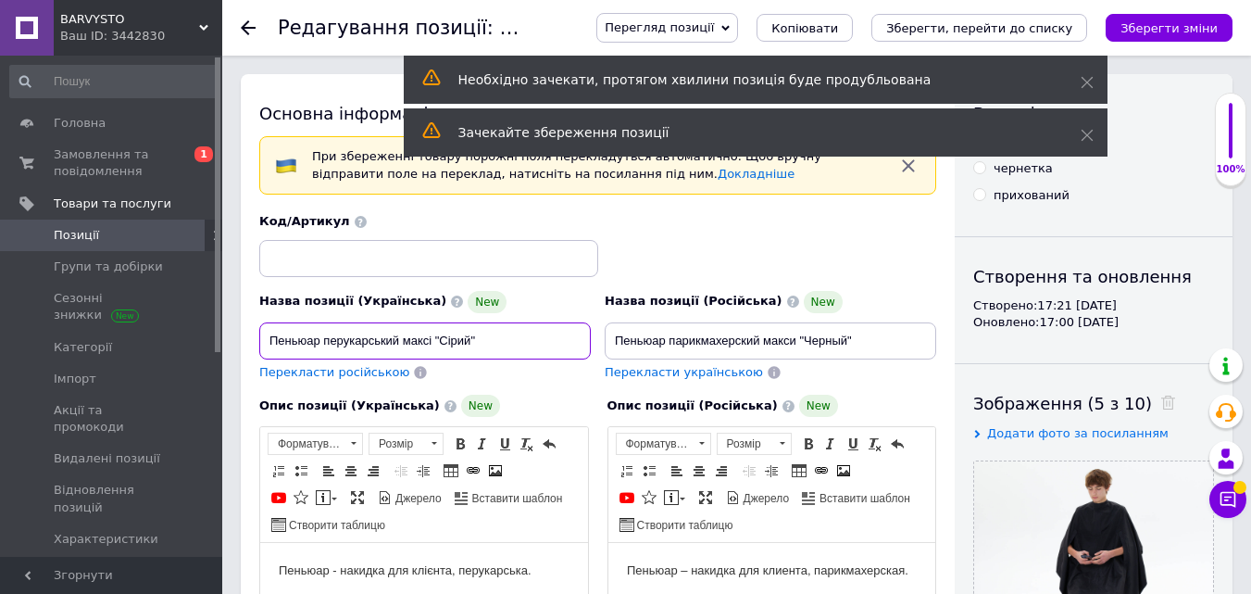
type input "Пеньюар перукарський максі "Сірий""
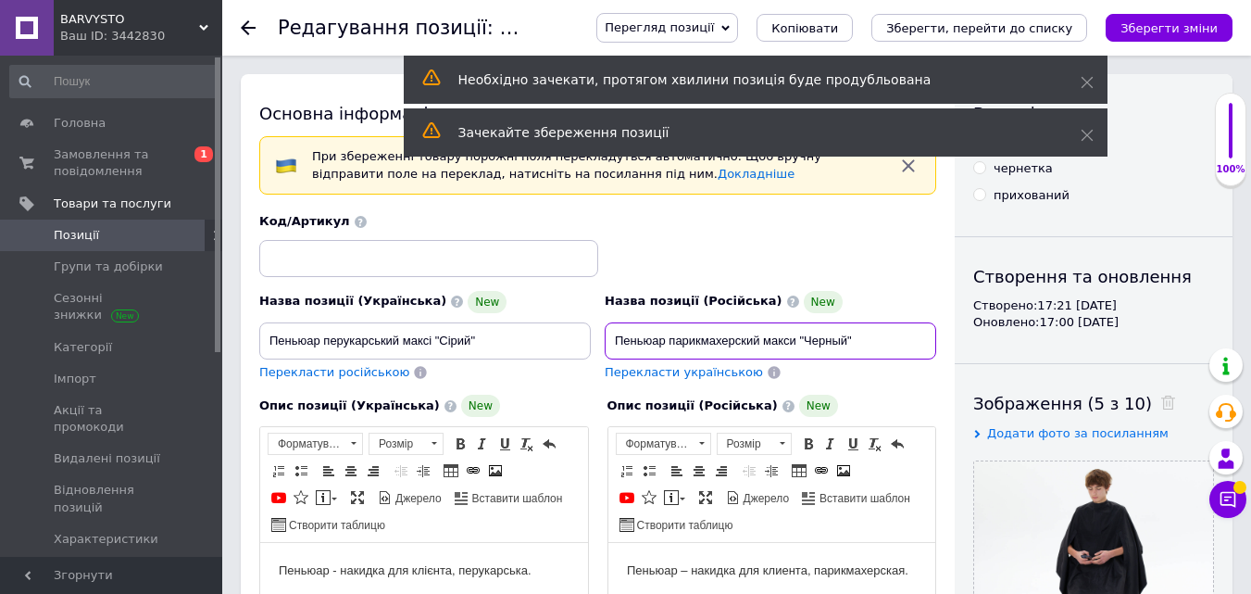
drag, startPoint x: 832, startPoint y: 341, endPoint x: 806, endPoint y: 337, distance: 26.2
click at [806, 337] on input "Пеньюар парикмахерский макси "Черный"" at bounding box center [771, 340] width 332 height 37
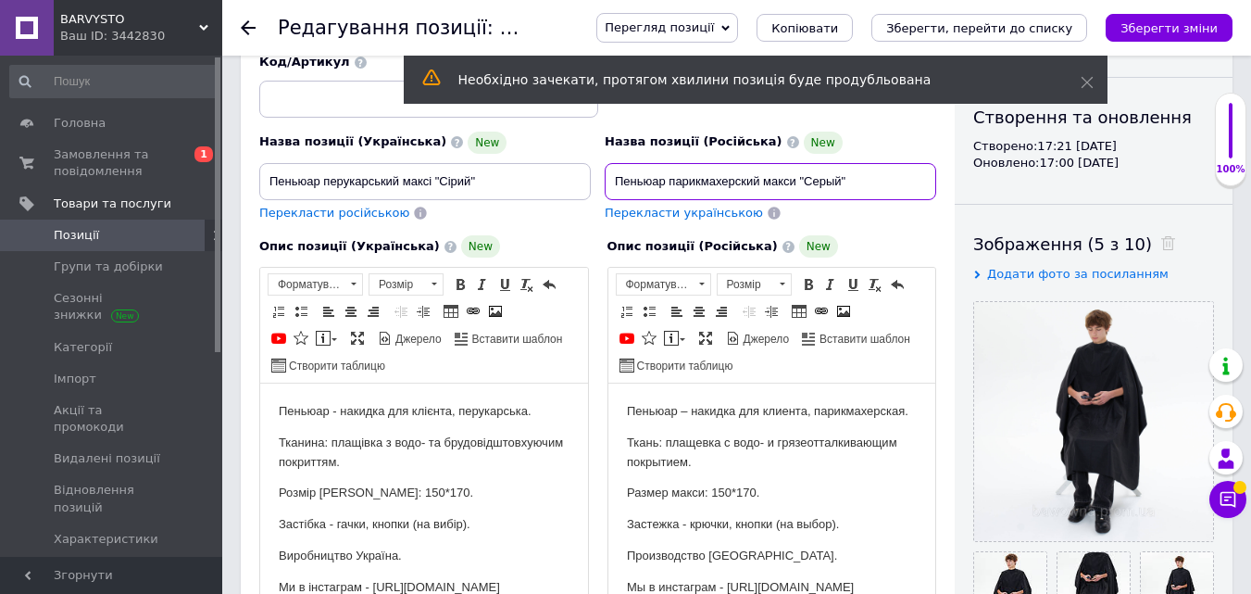
scroll to position [278, 0]
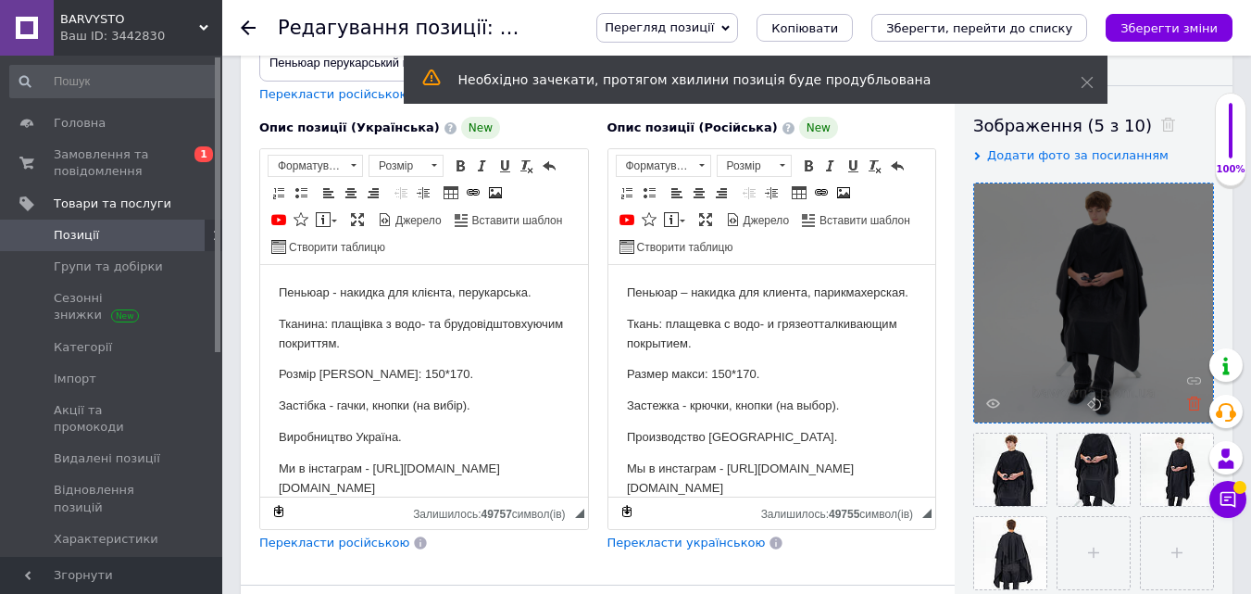
type input "Пеньюар парикмахерский макси "Серый""
click at [1197, 401] on icon at bounding box center [1194, 403] width 14 height 14
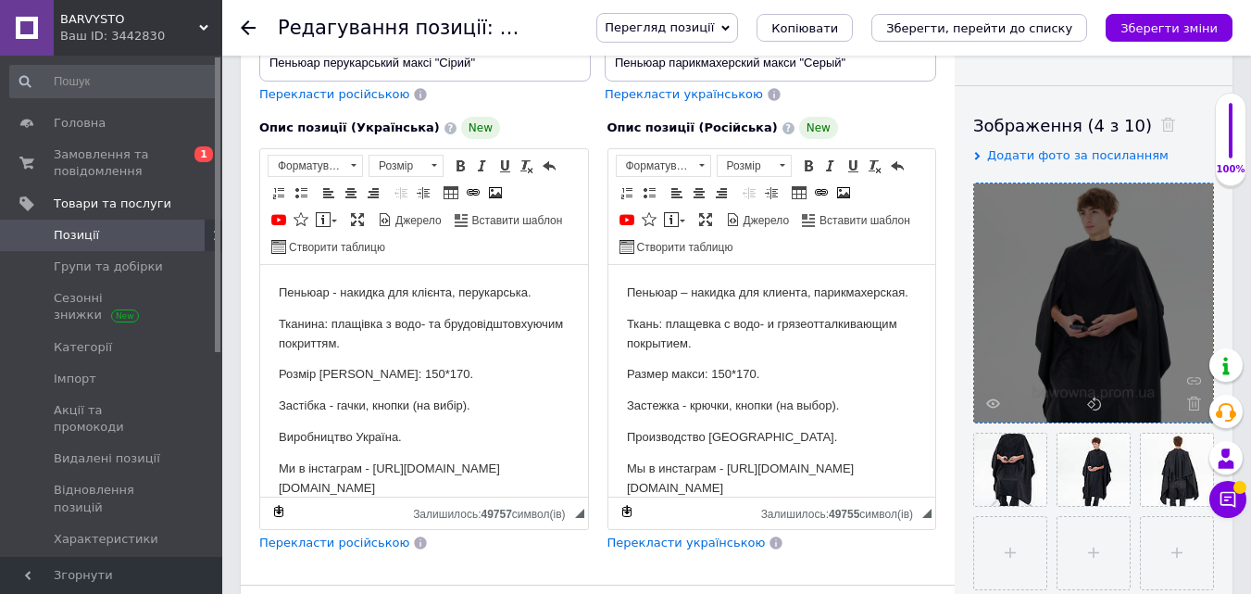
click at [1197, 401] on icon at bounding box center [1194, 403] width 14 height 14
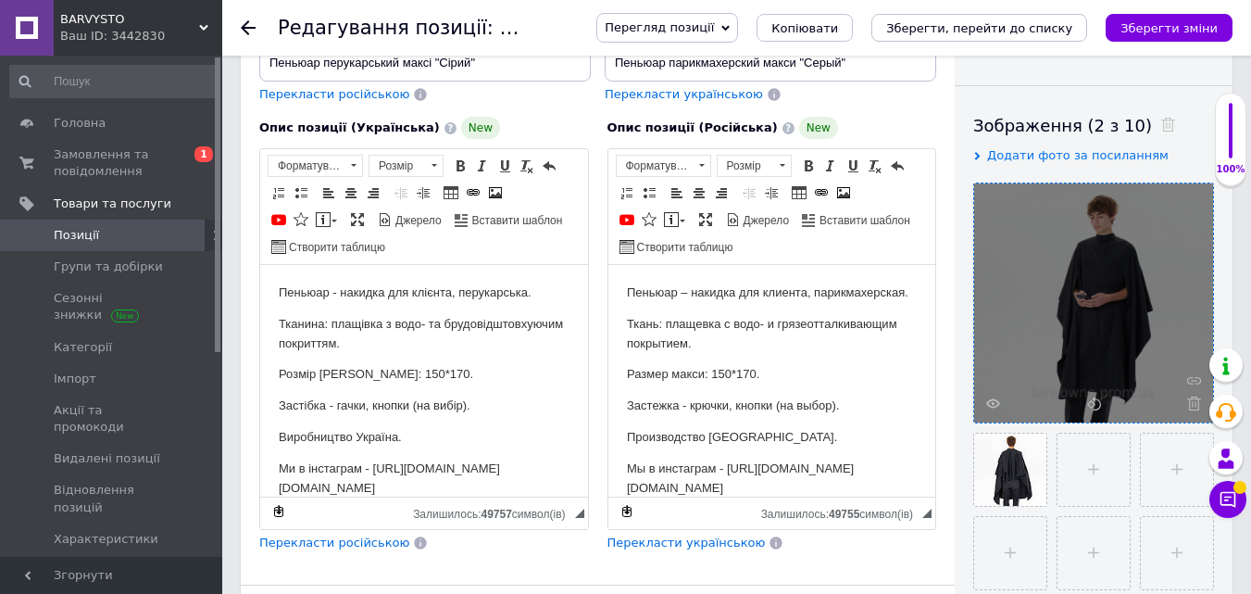
click at [1197, 401] on icon at bounding box center [1194, 403] width 14 height 14
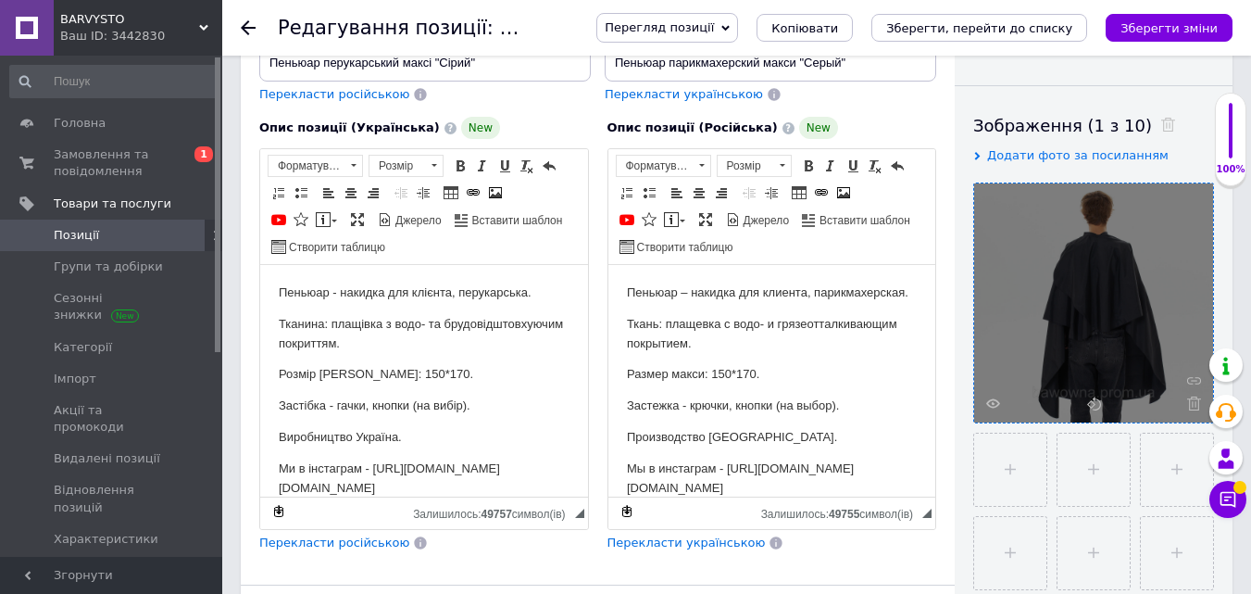
click at [1197, 401] on icon at bounding box center [1194, 403] width 14 height 14
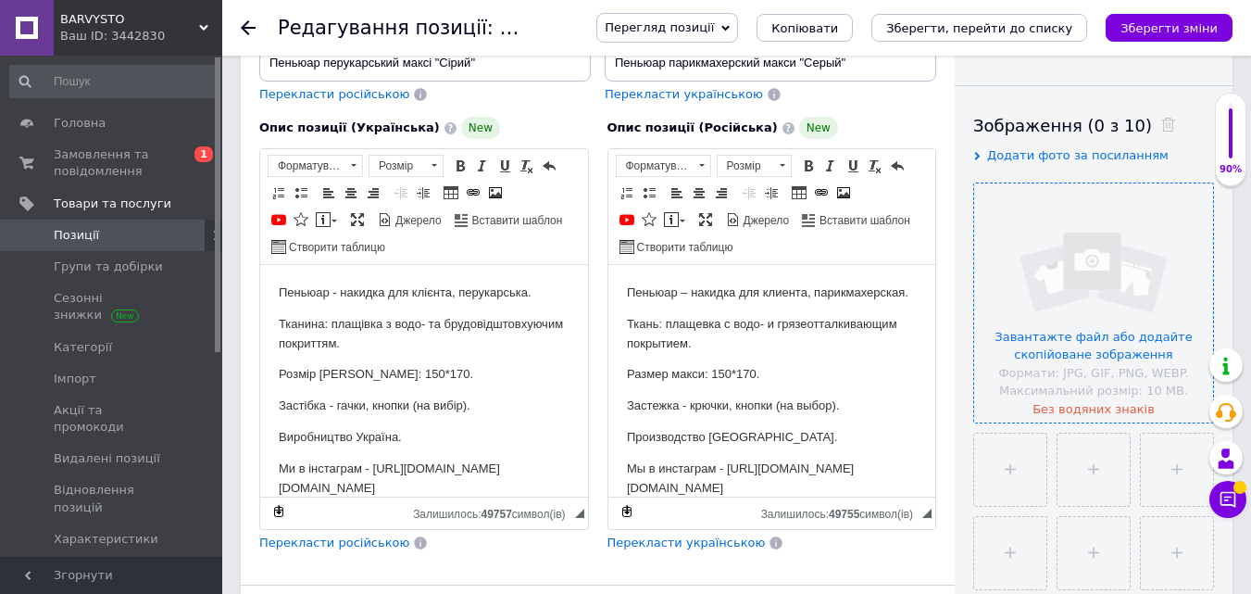
click at [1124, 234] on input "file" at bounding box center [1093, 302] width 239 height 239
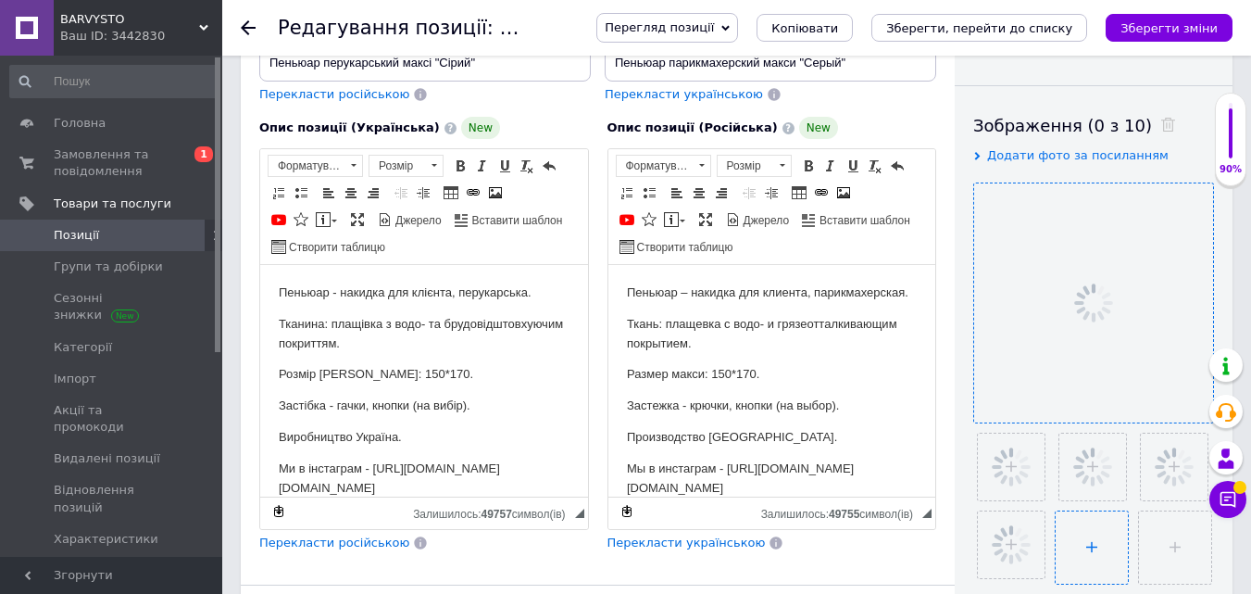
click at [1089, 550] on input "file" at bounding box center [1092, 547] width 72 height 72
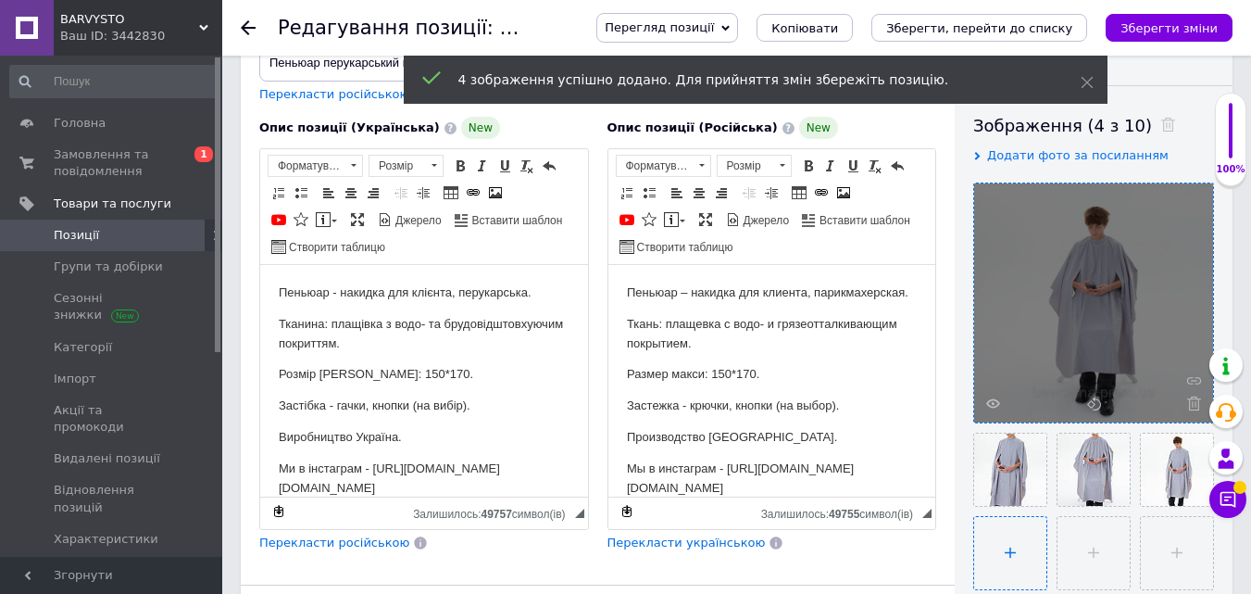
type input "C:\fakepath\foto-25.jpg"
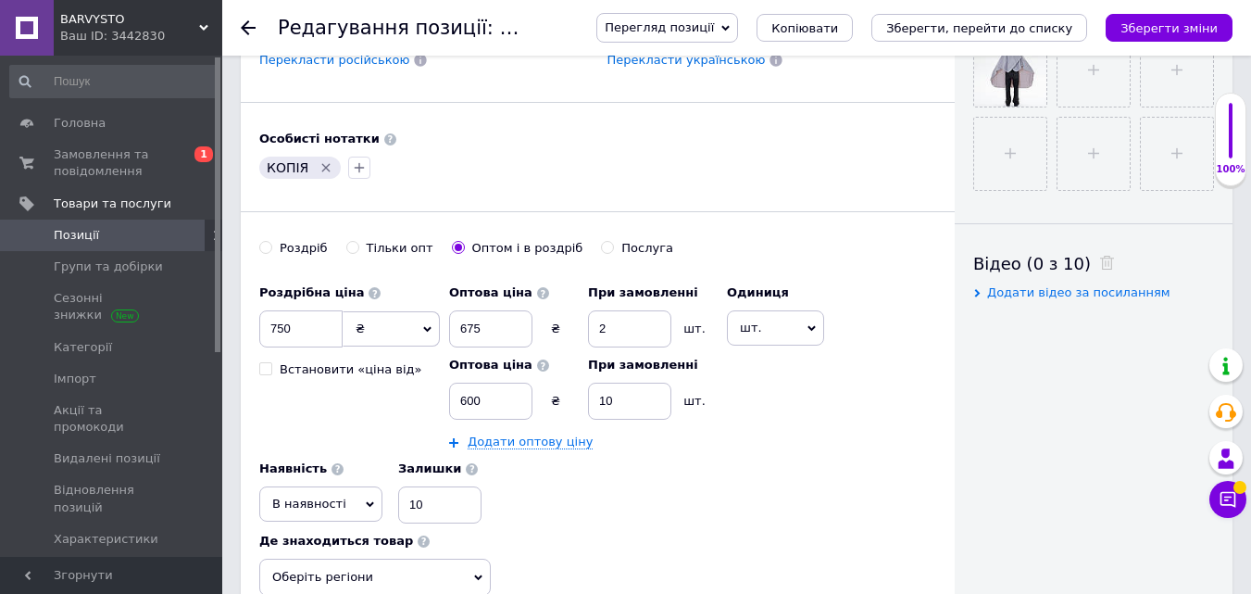
scroll to position [926, 0]
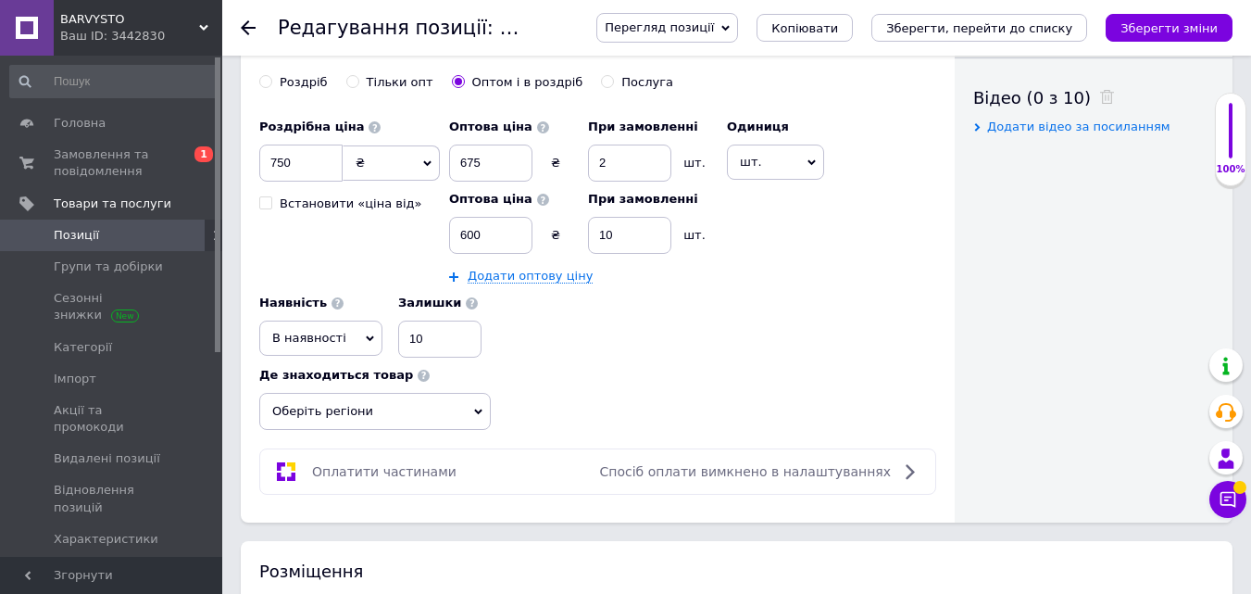
click at [440, 408] on span "Оберіть регіони" at bounding box center [375, 411] width 232 height 37
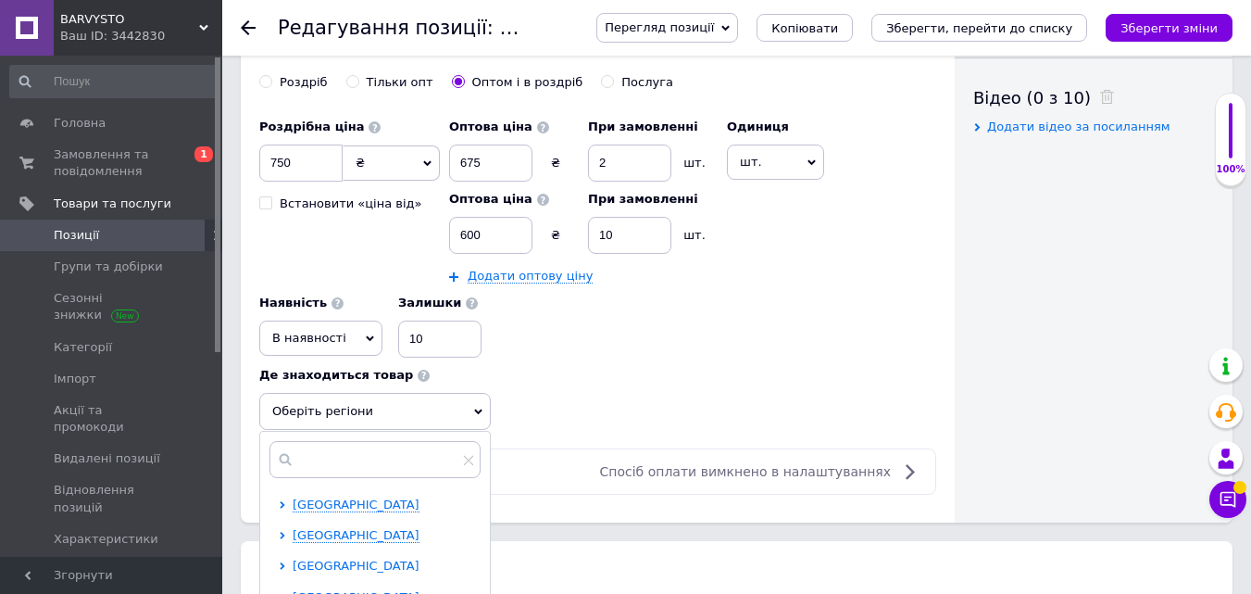
click at [323, 566] on span "[GEOGRAPHIC_DATA]" at bounding box center [356, 566] width 127 height 14
click at [298, 501] on input "checkbox" at bounding box center [299, 503] width 12 height 12
checkbox input "true"
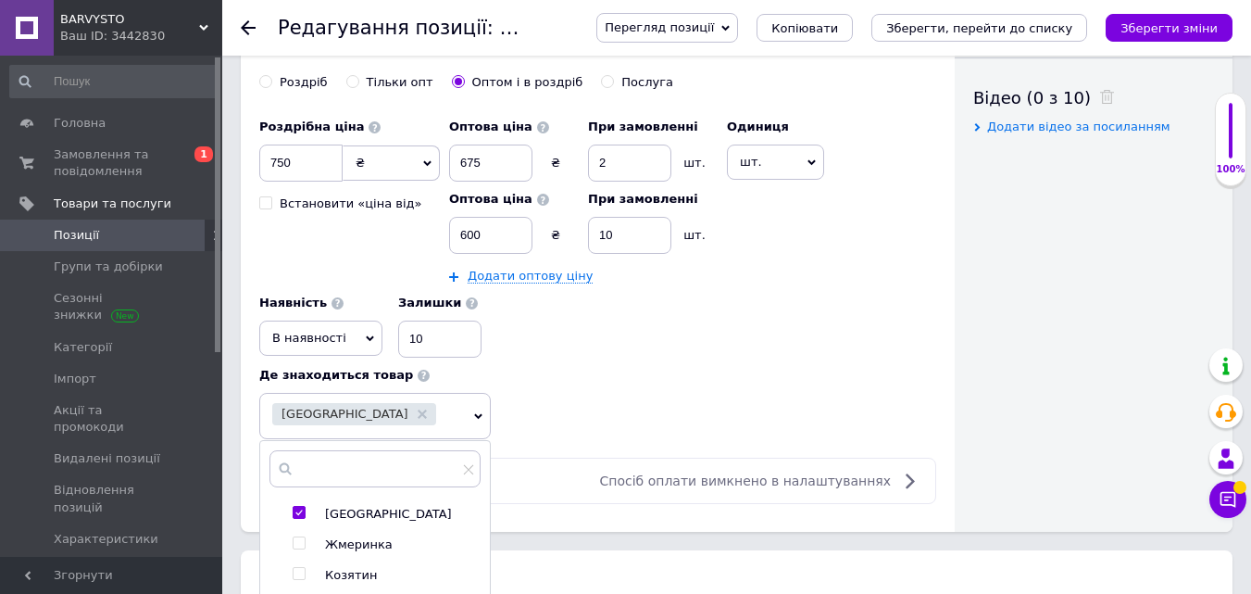
click at [636, 364] on div "Роздрібна ціна 750 ₴ $ EUR CHF GBP ¥ PLN ₸ MDL HUF KGS CNY TRY KRW lei Встанови…" at bounding box center [597, 274] width 677 height 330
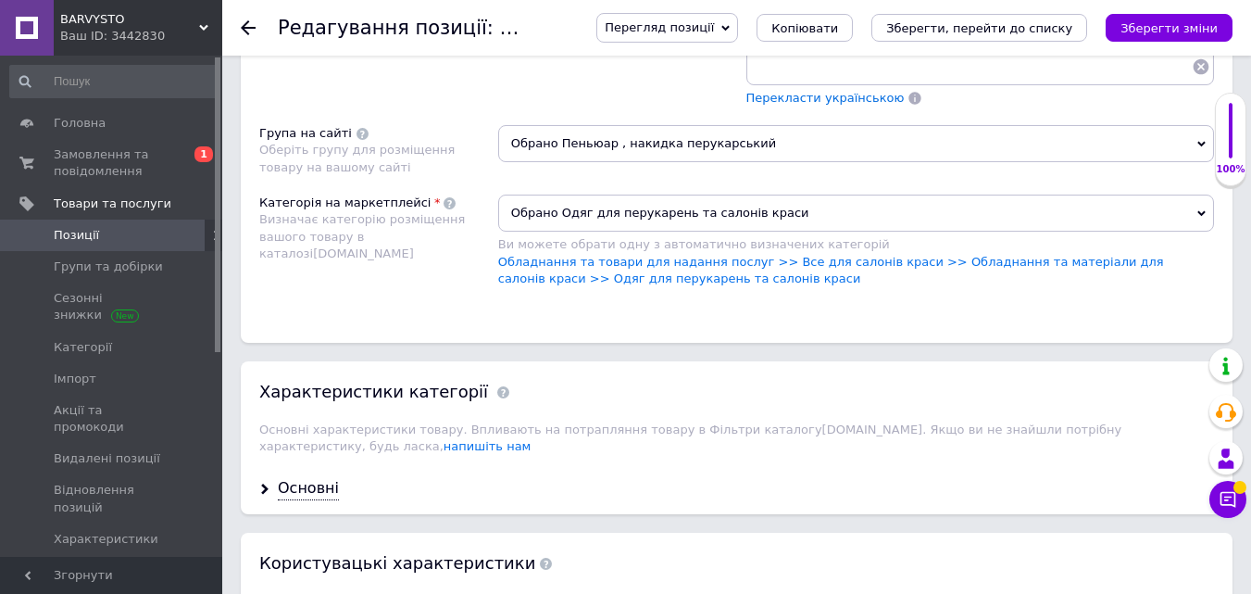
scroll to position [1945, 0]
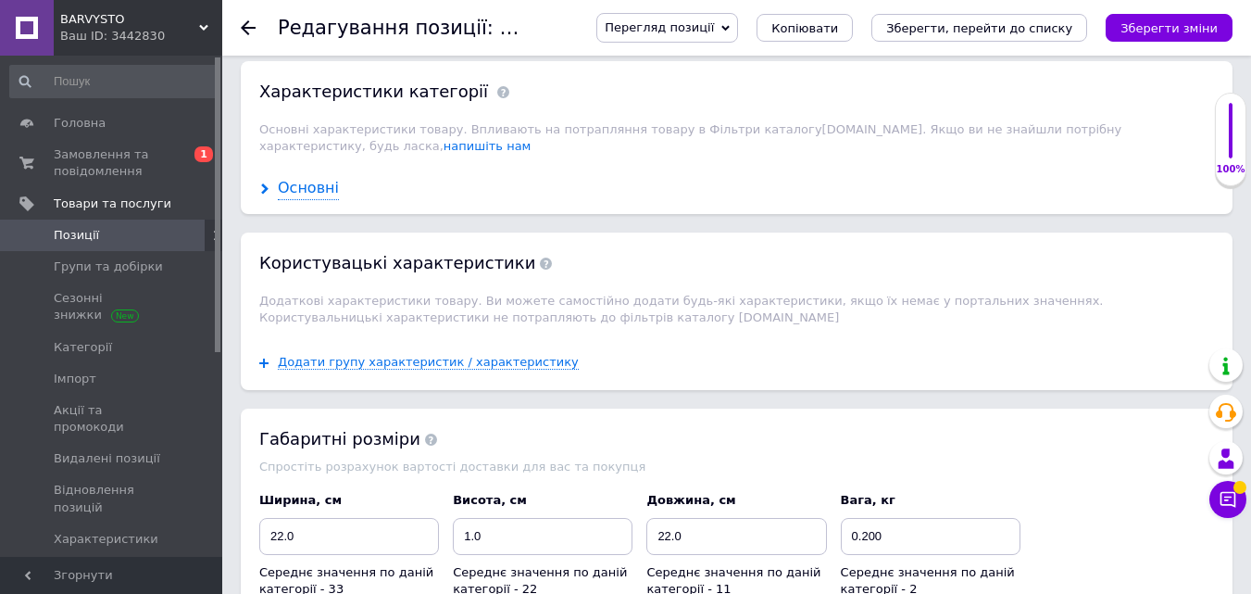
click at [330, 178] on div "Основні" at bounding box center [308, 188] width 61 height 21
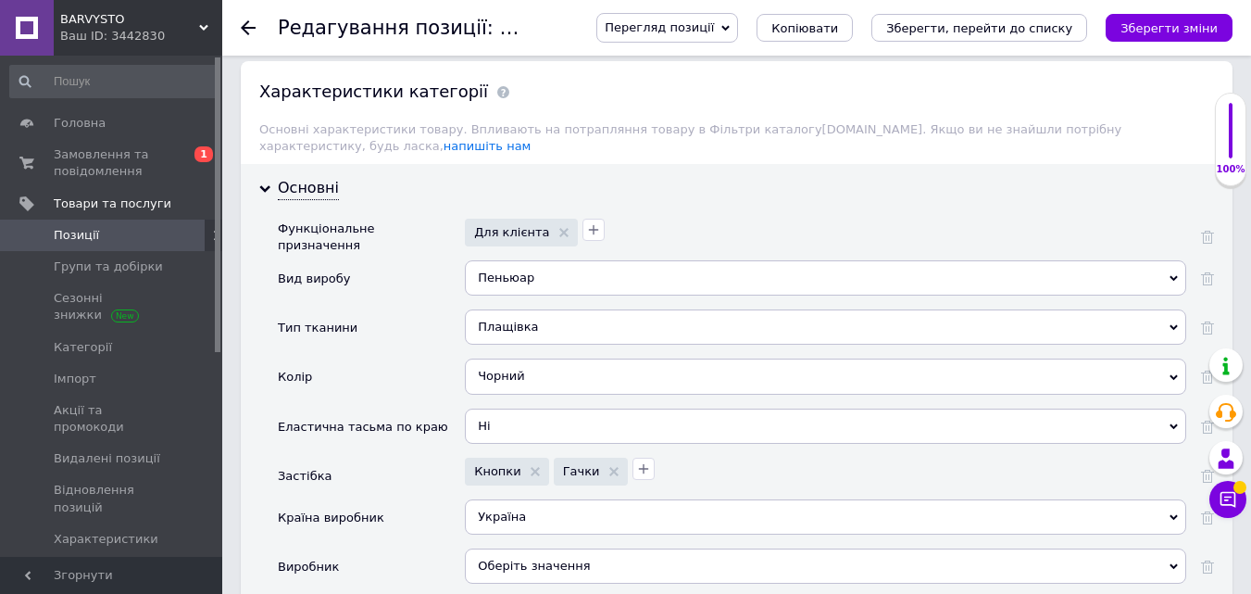
click at [526, 365] on div "Чорний" at bounding box center [826, 375] width 722 height 35
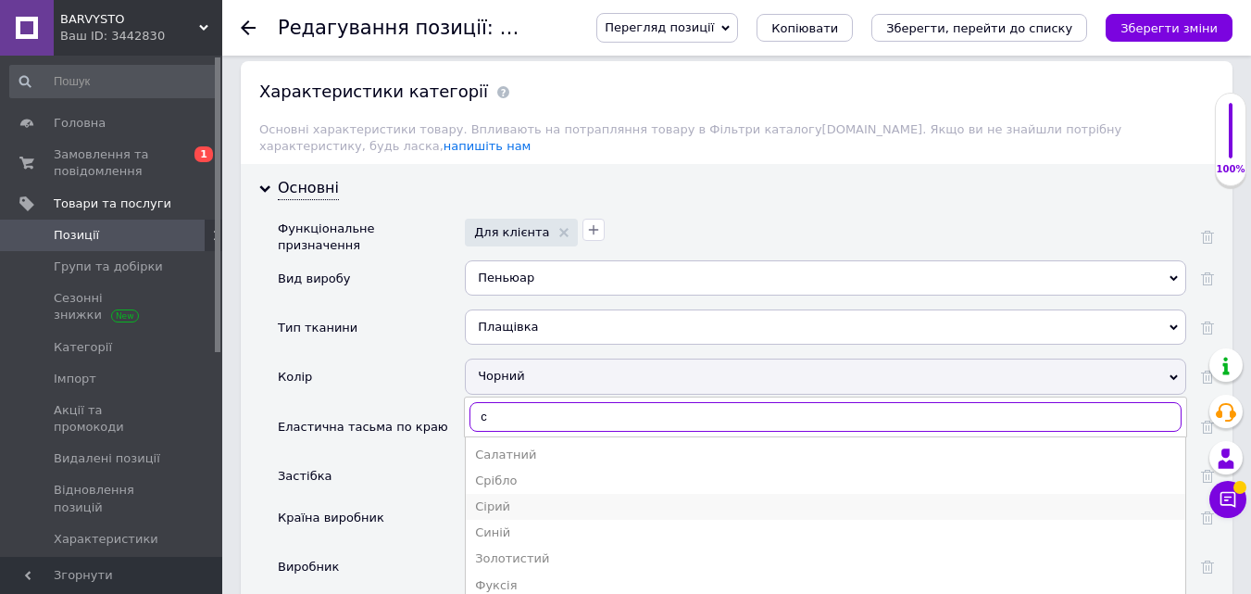
type input "с"
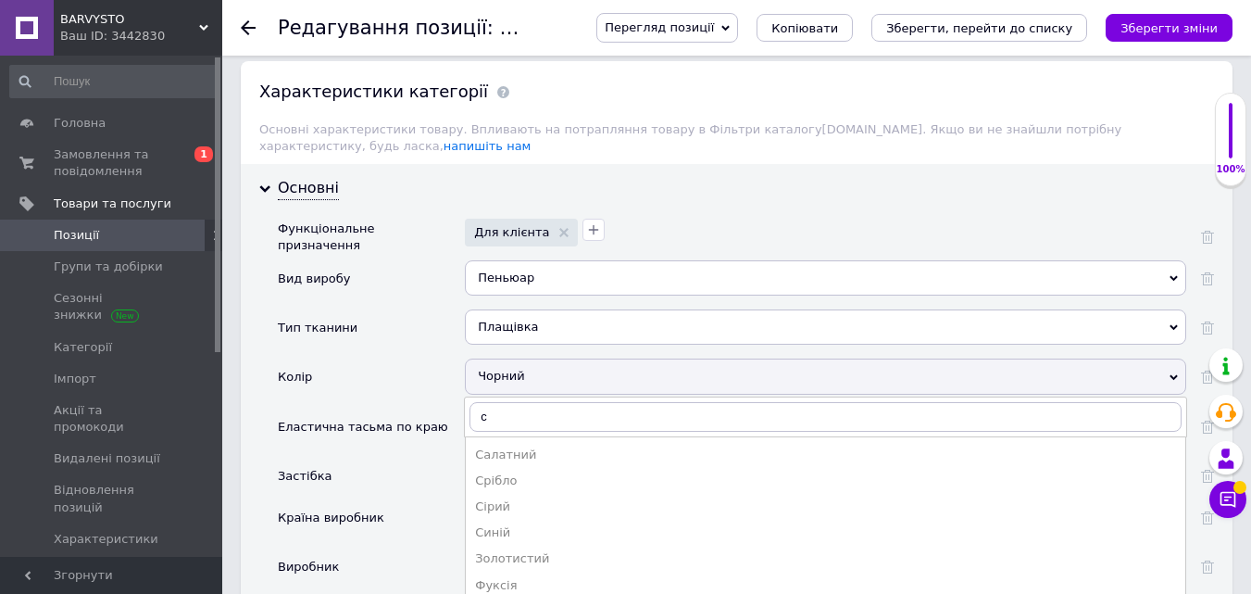
click at [520, 498] on div "Сірий" at bounding box center [825, 506] width 701 height 17
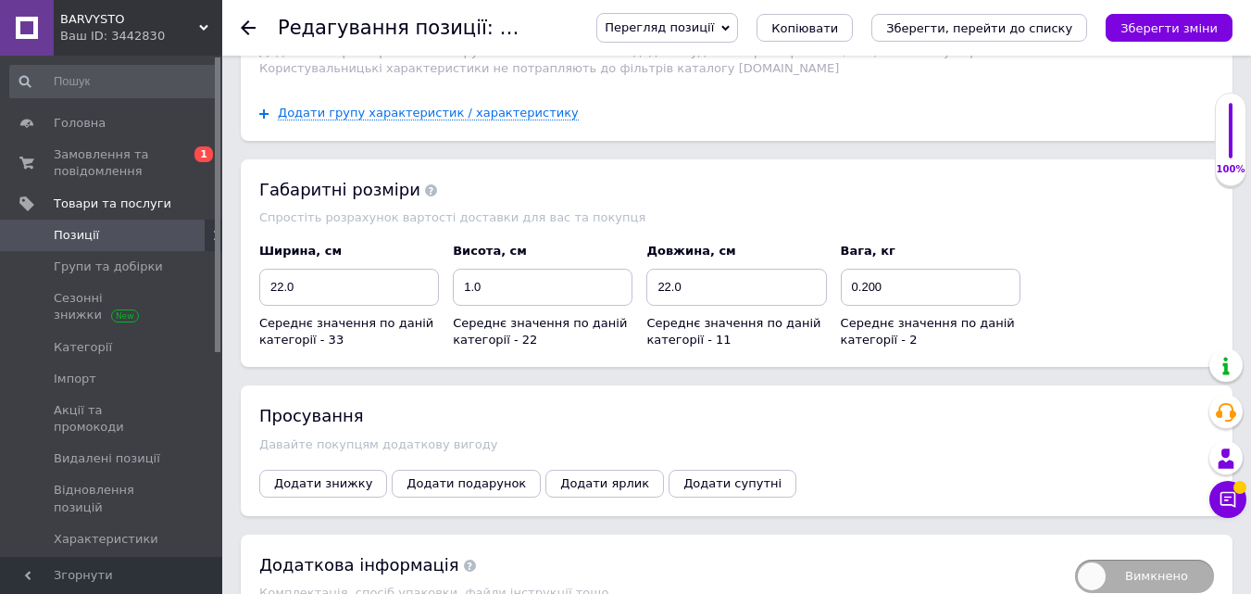
scroll to position [2815, 0]
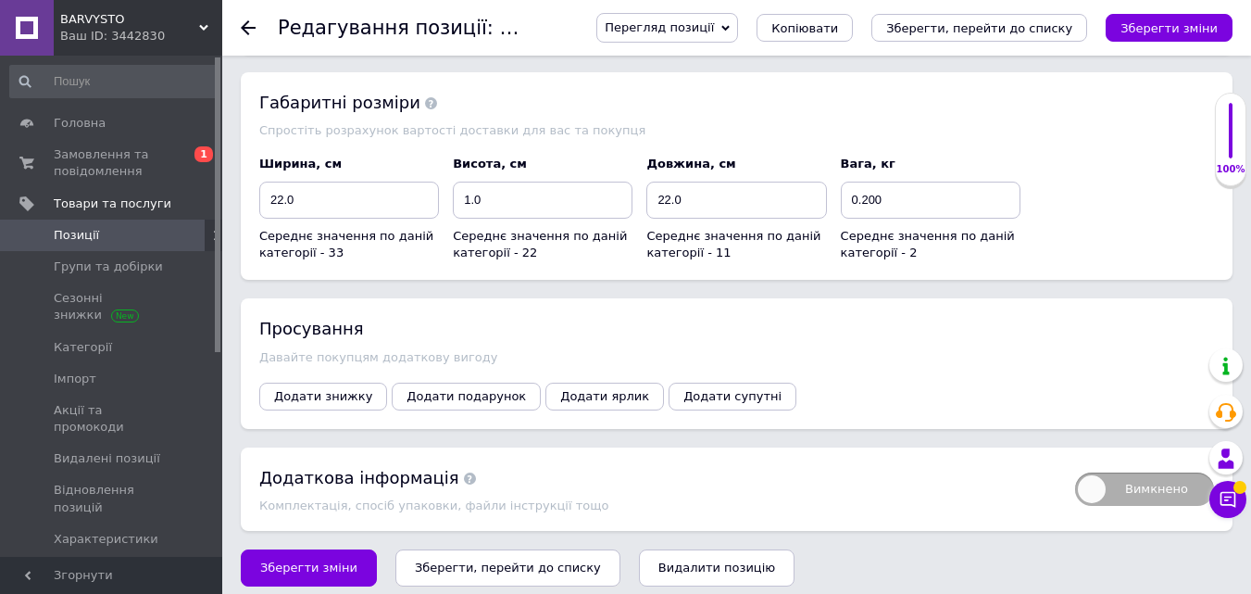
click at [456, 567] on button "Зберегти, перейти до списку" at bounding box center [508, 567] width 225 height 37
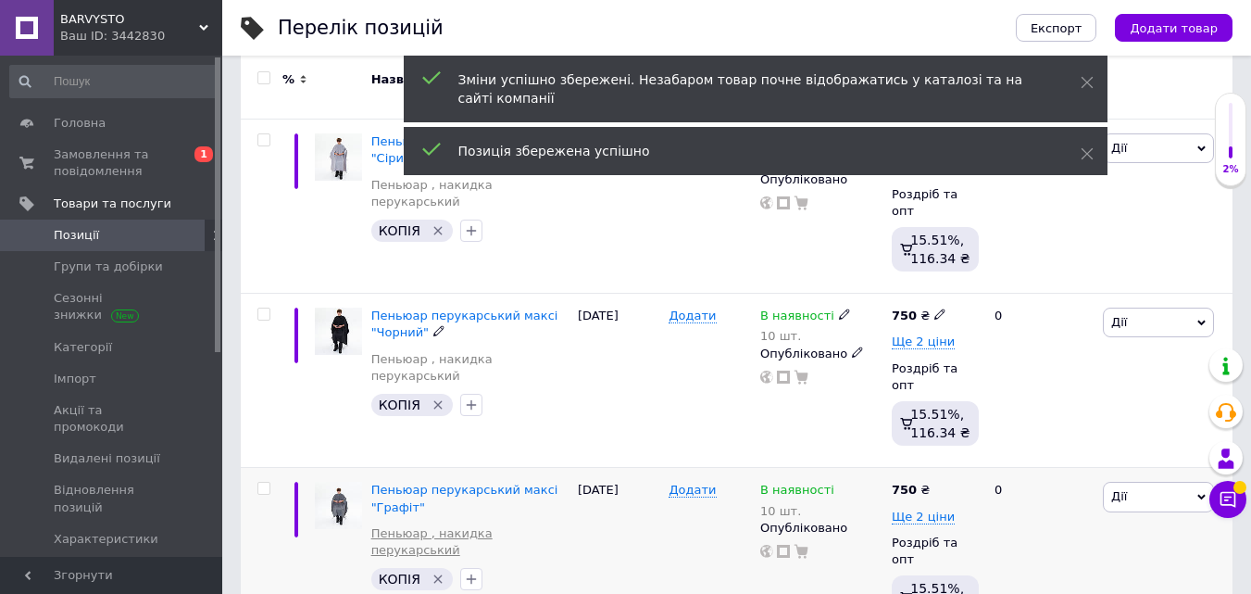
scroll to position [278, 0]
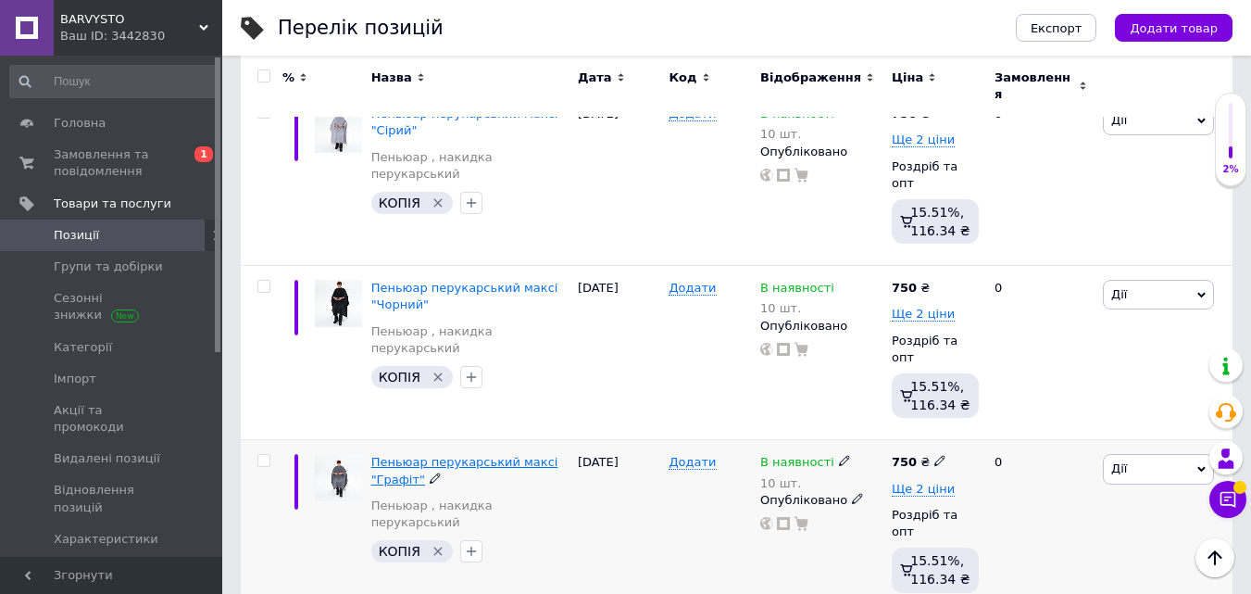
click at [406, 455] on span "Пеньюар перукарський максі "Графіт"" at bounding box center [464, 470] width 187 height 31
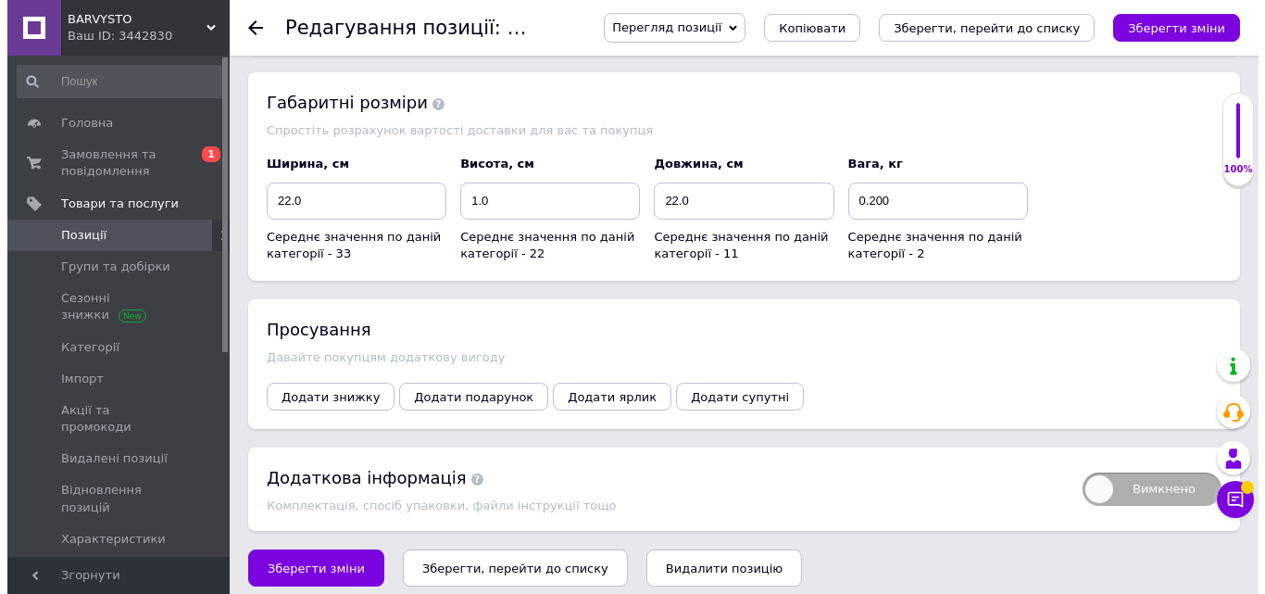
scroll to position [2243, 0]
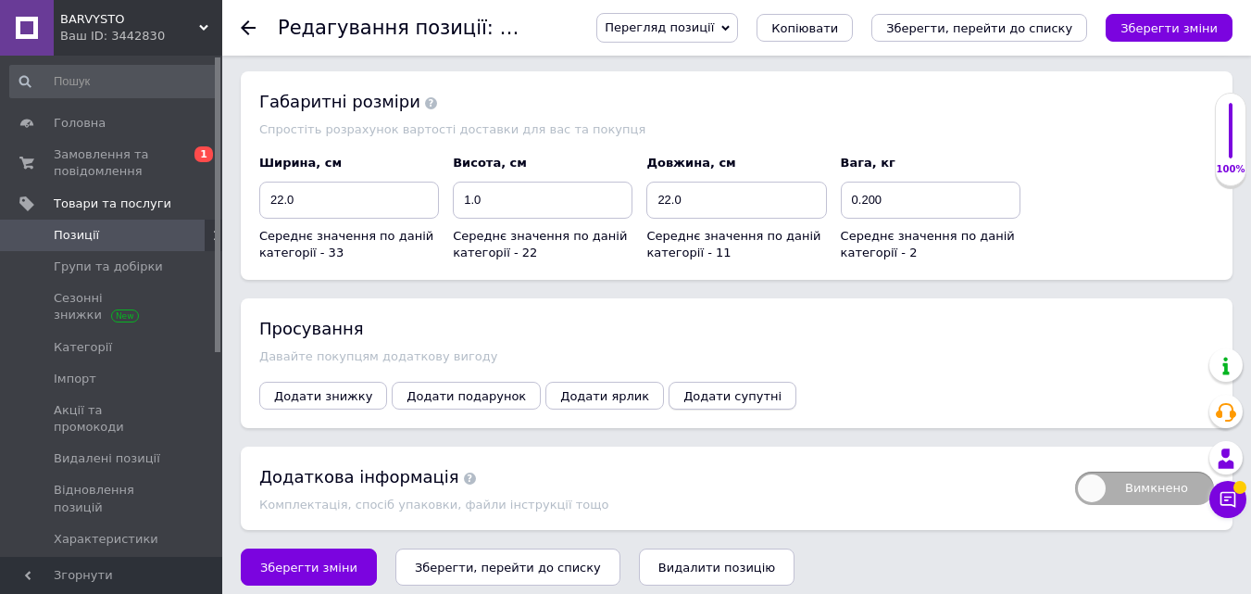
click at [684, 389] on span "Додати супутні" at bounding box center [733, 396] width 98 height 14
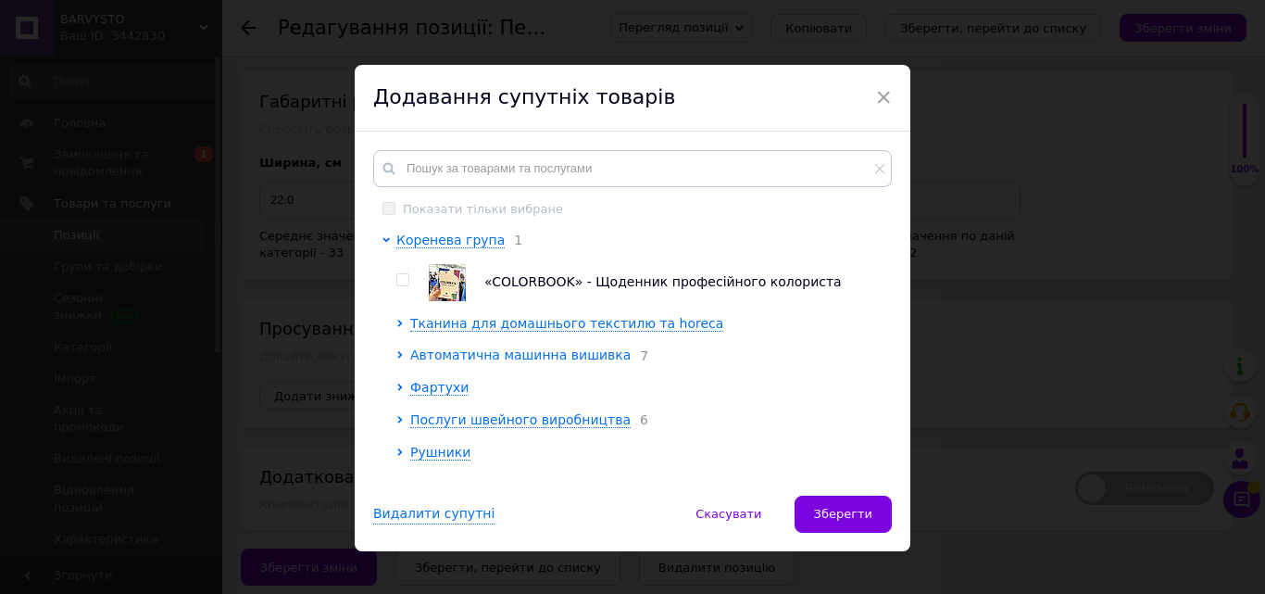
scroll to position [93, 0]
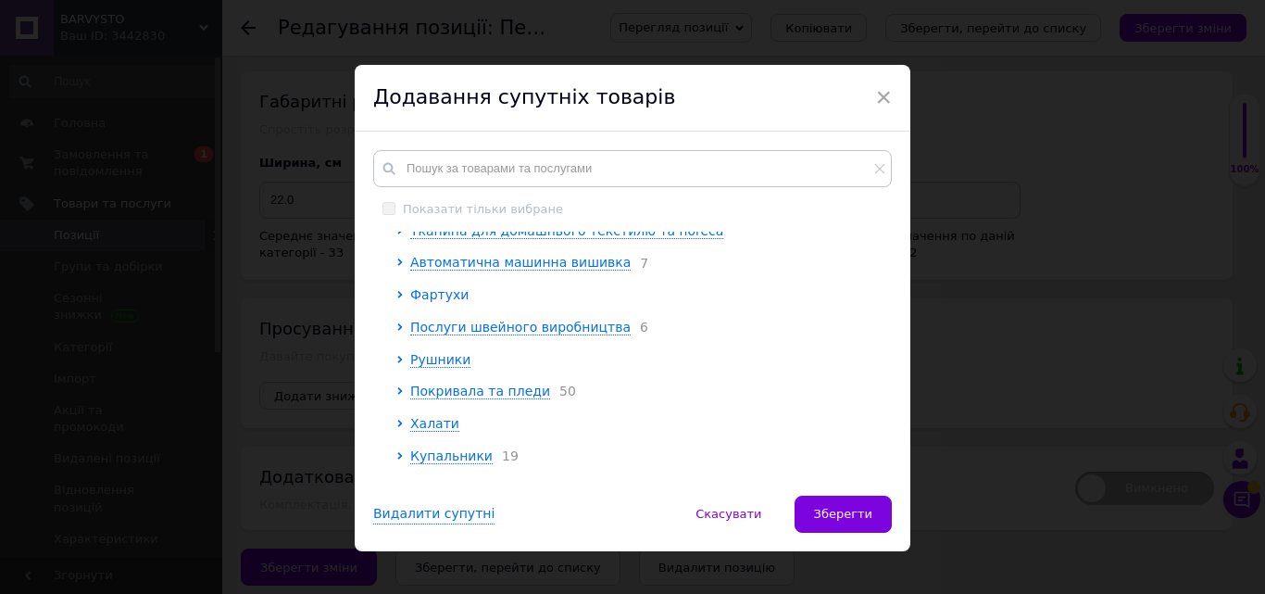
click at [433, 295] on span "Фартухи" at bounding box center [439, 294] width 58 height 15
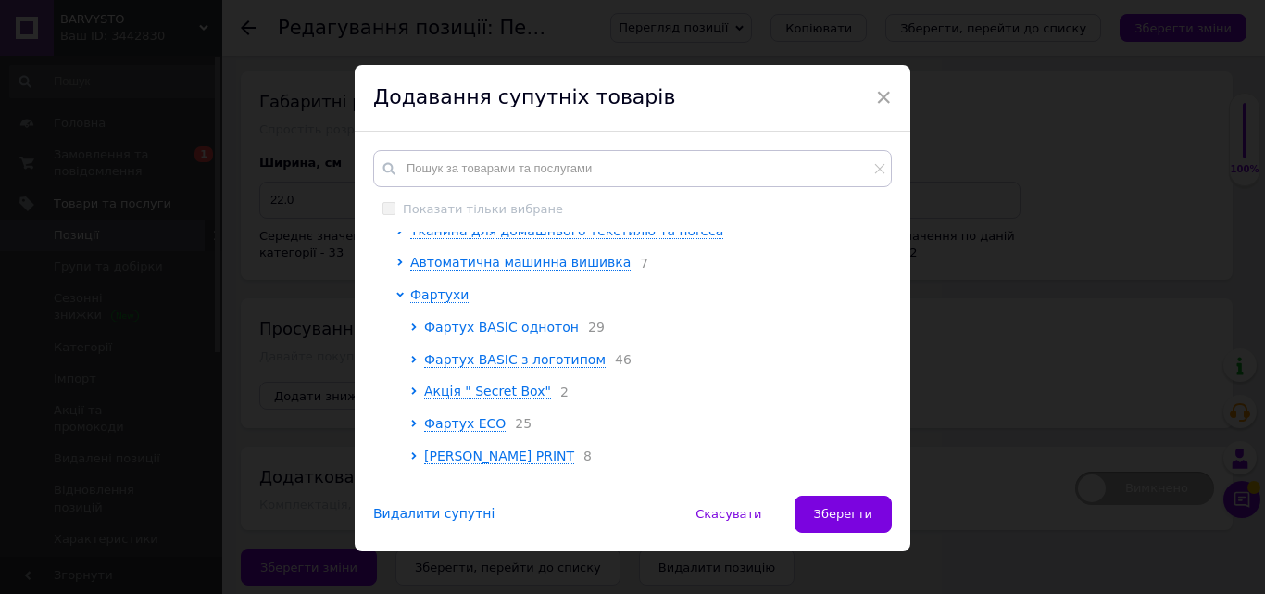
click at [471, 331] on span "Фартух BASIC однотон" at bounding box center [501, 327] width 155 height 15
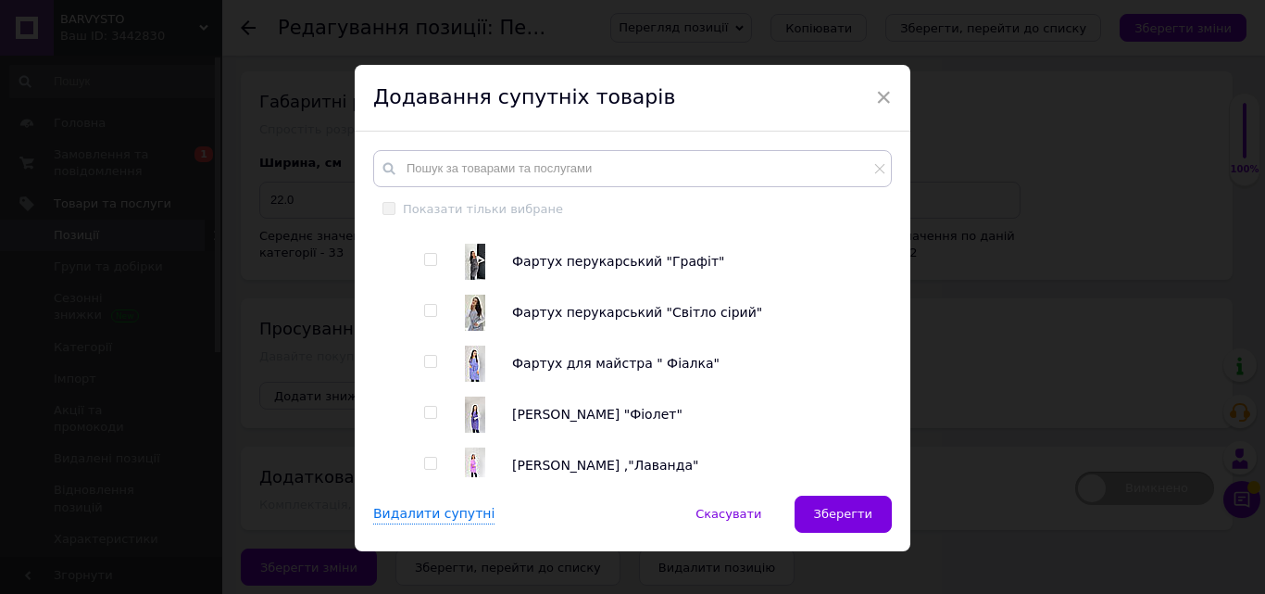
scroll to position [278, 0]
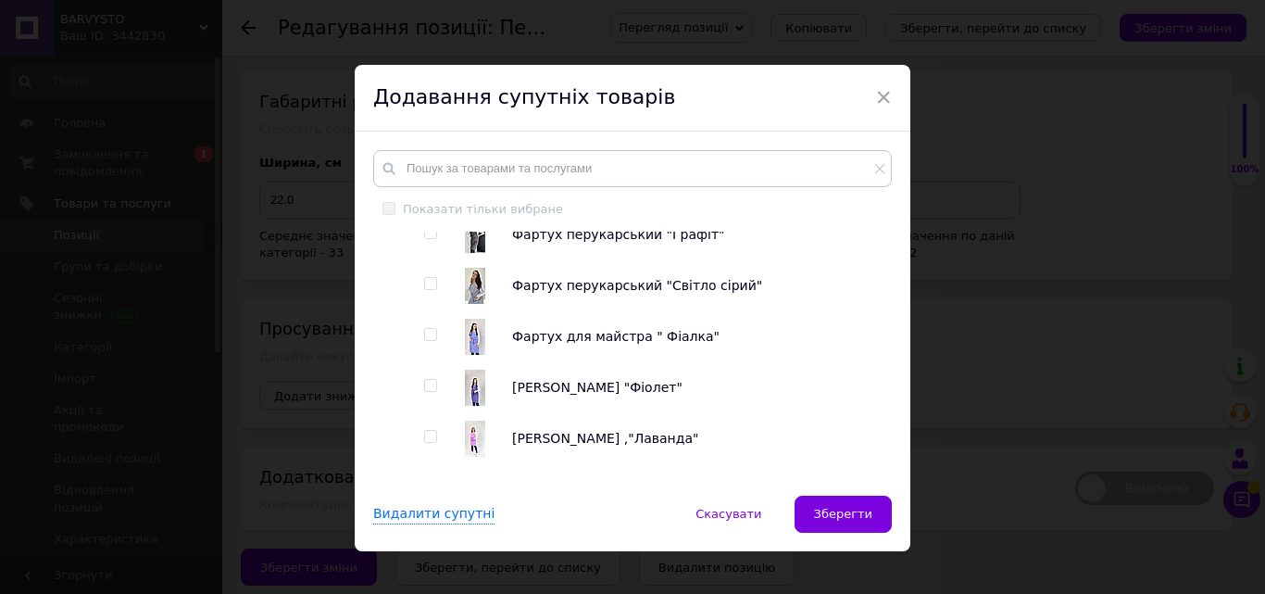
click at [424, 239] on input "checkbox" at bounding box center [430, 233] width 12 height 12
checkbox input "true"
click at [426, 285] on input "checkbox" at bounding box center [430, 284] width 12 height 12
checkbox input "true"
click at [431, 392] on input "checkbox" at bounding box center [430, 386] width 12 height 12
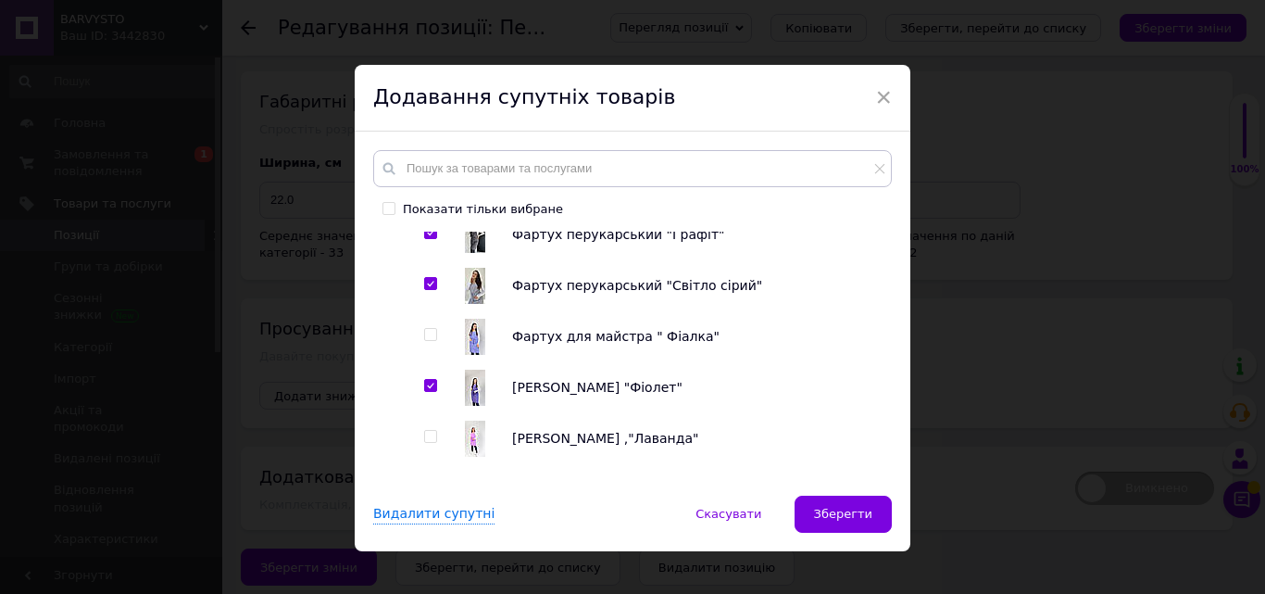
checkbox input "true"
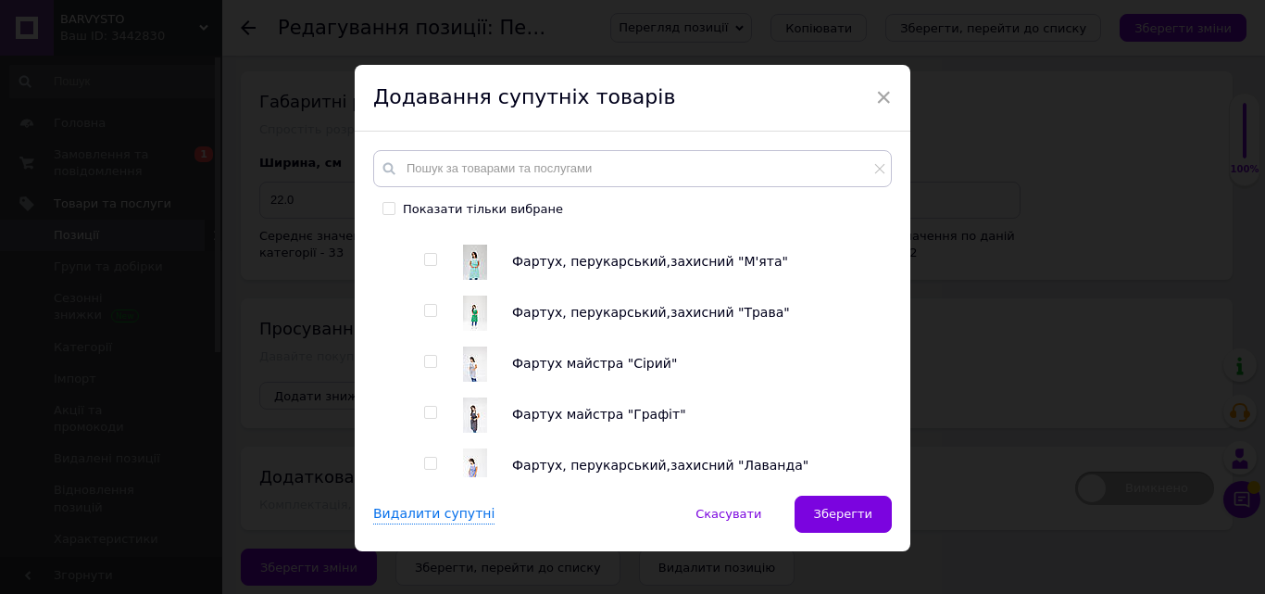
scroll to position [926, 0]
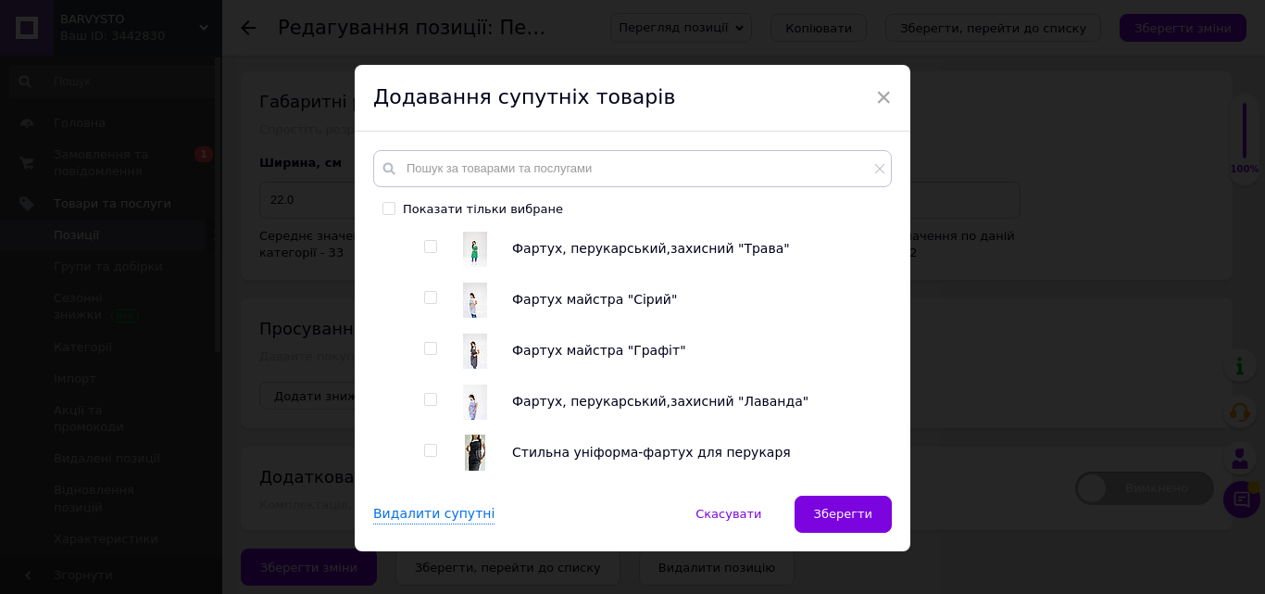
click at [427, 406] on input "checkbox" at bounding box center [430, 400] width 12 height 12
checkbox input "true"
click at [425, 351] on input "checkbox" at bounding box center [430, 349] width 12 height 12
checkbox input "true"
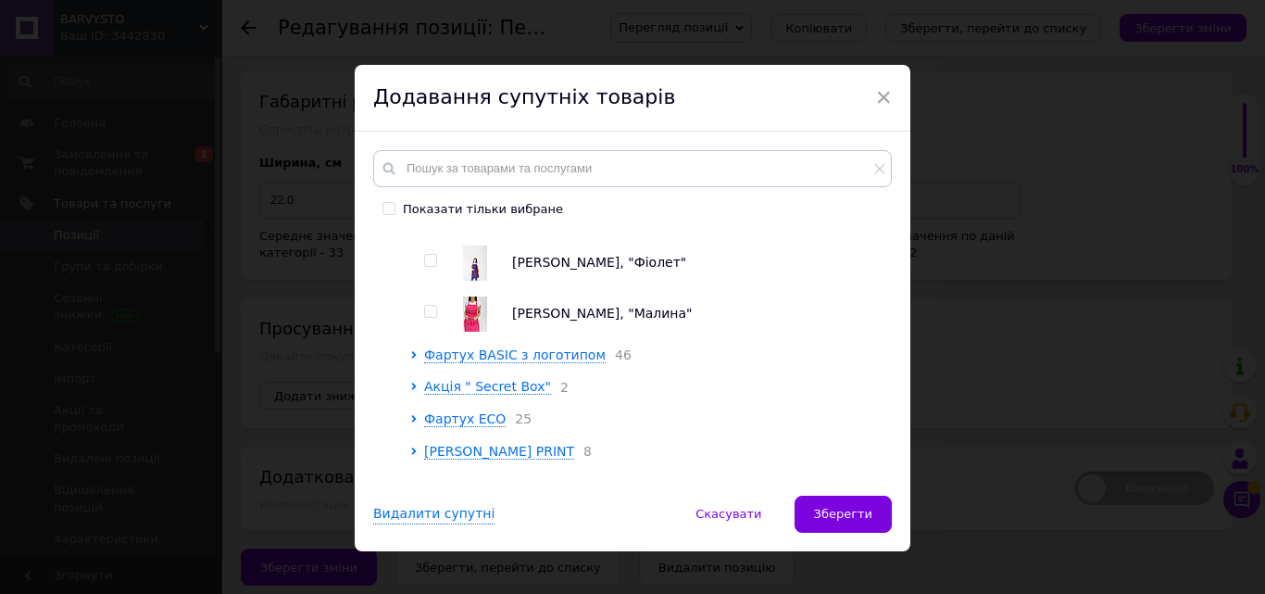
scroll to position [1667, 0]
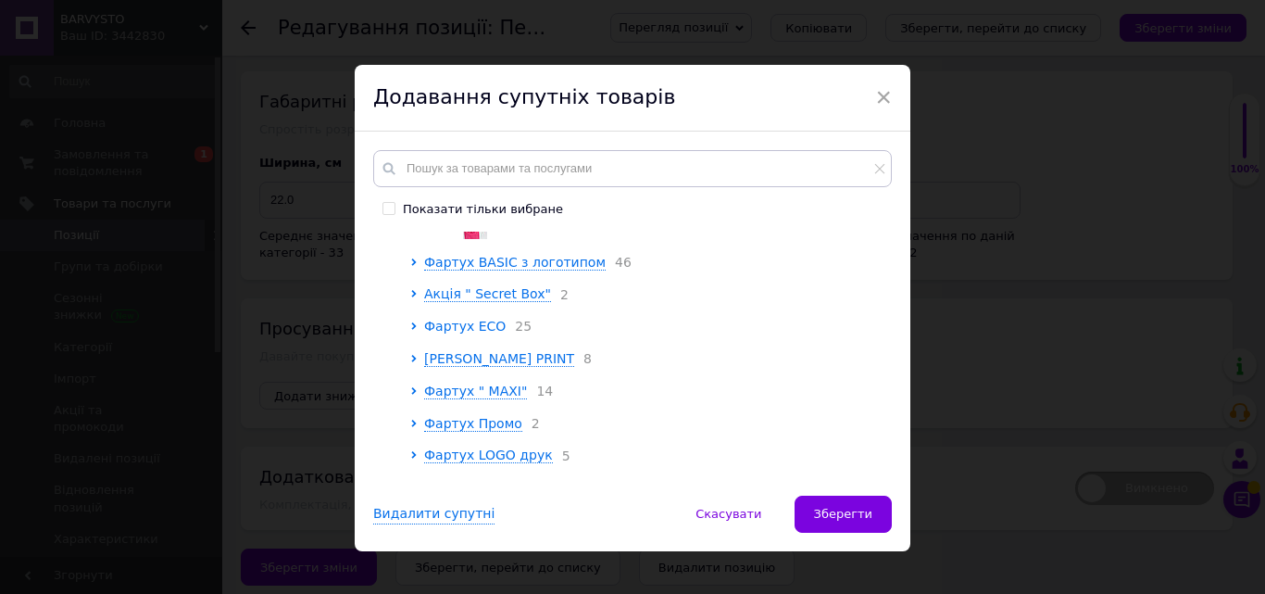
click at [465, 333] on span "Фартух ECO" at bounding box center [465, 326] width 82 height 15
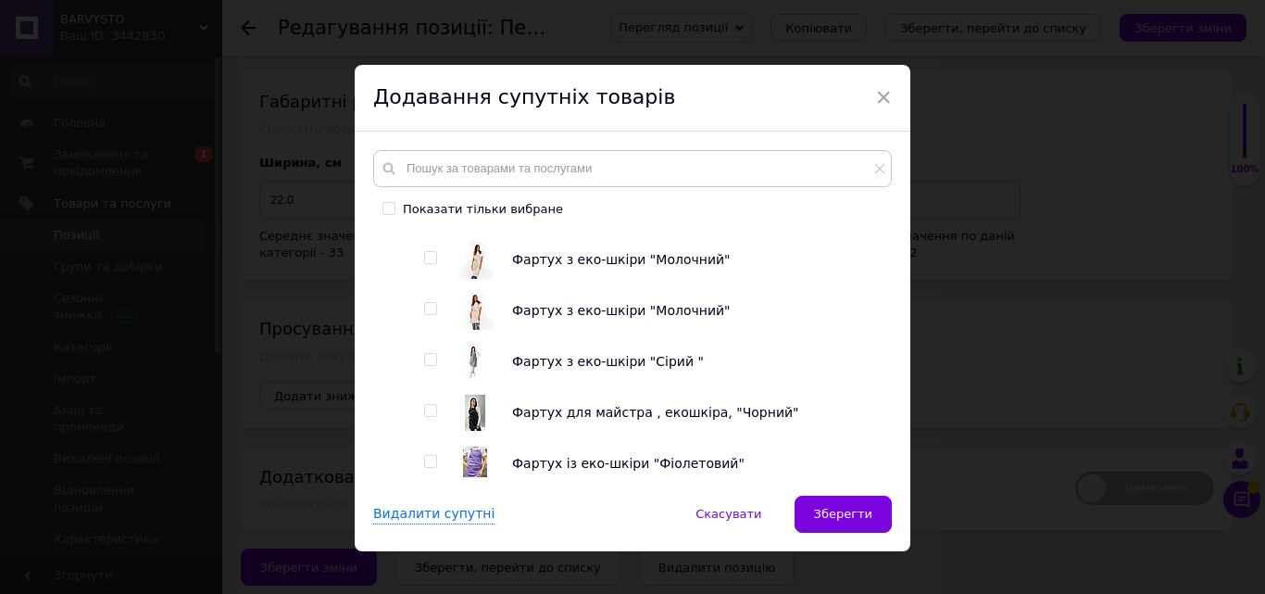
scroll to position [1945, 0]
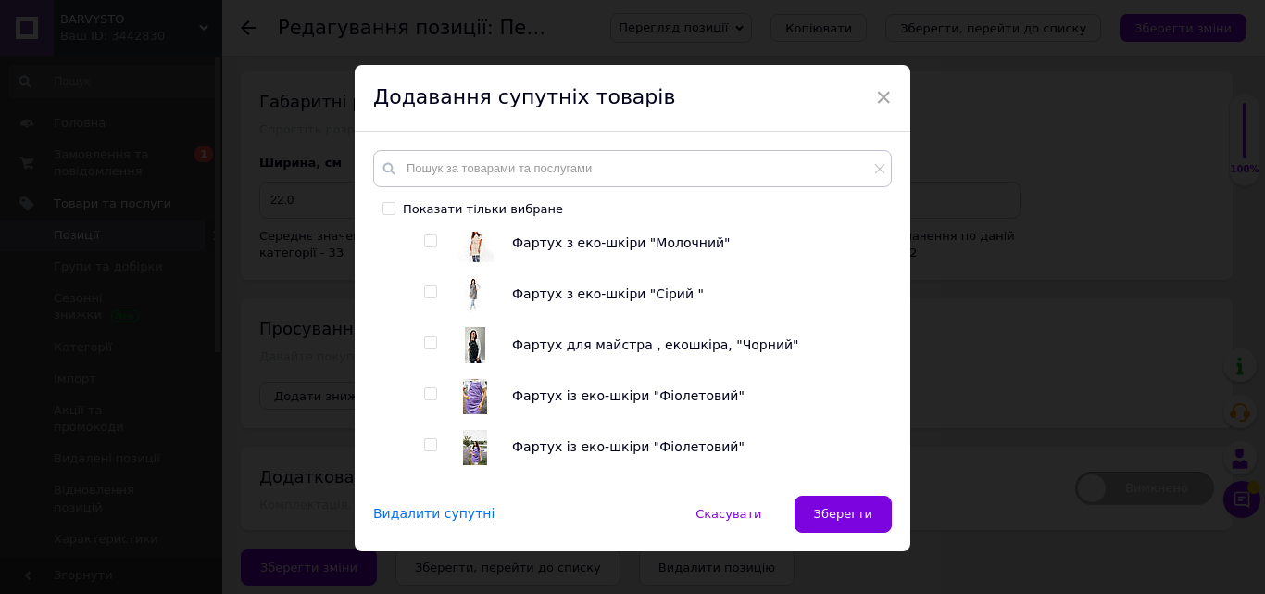
click at [432, 349] on input "checkbox" at bounding box center [430, 343] width 12 height 12
checkbox input "true"
click at [427, 298] on input "checkbox" at bounding box center [430, 292] width 12 height 12
checkbox input "true"
click at [431, 247] on input "checkbox" at bounding box center [430, 241] width 12 height 12
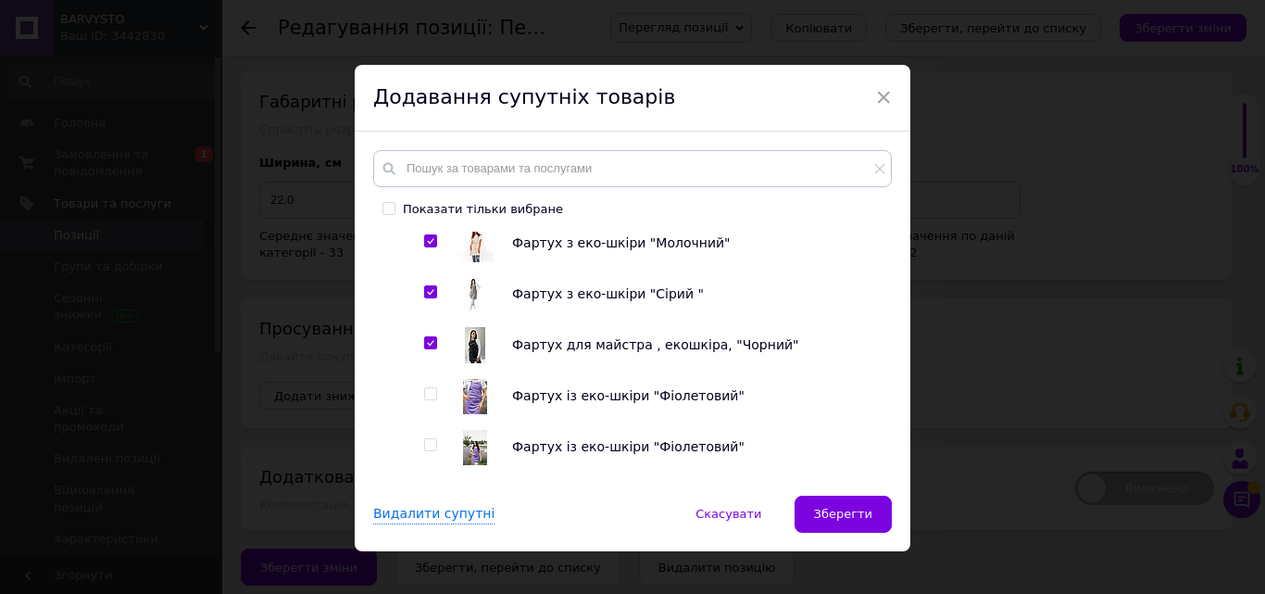
checkbox input "true"
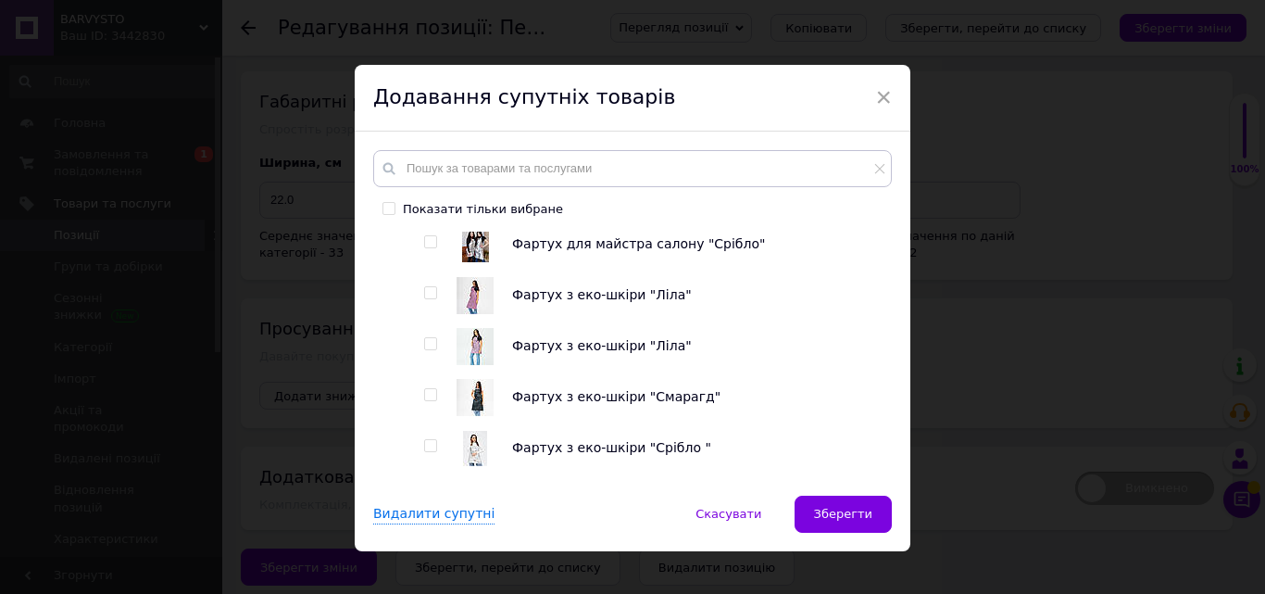
scroll to position [2408, 0]
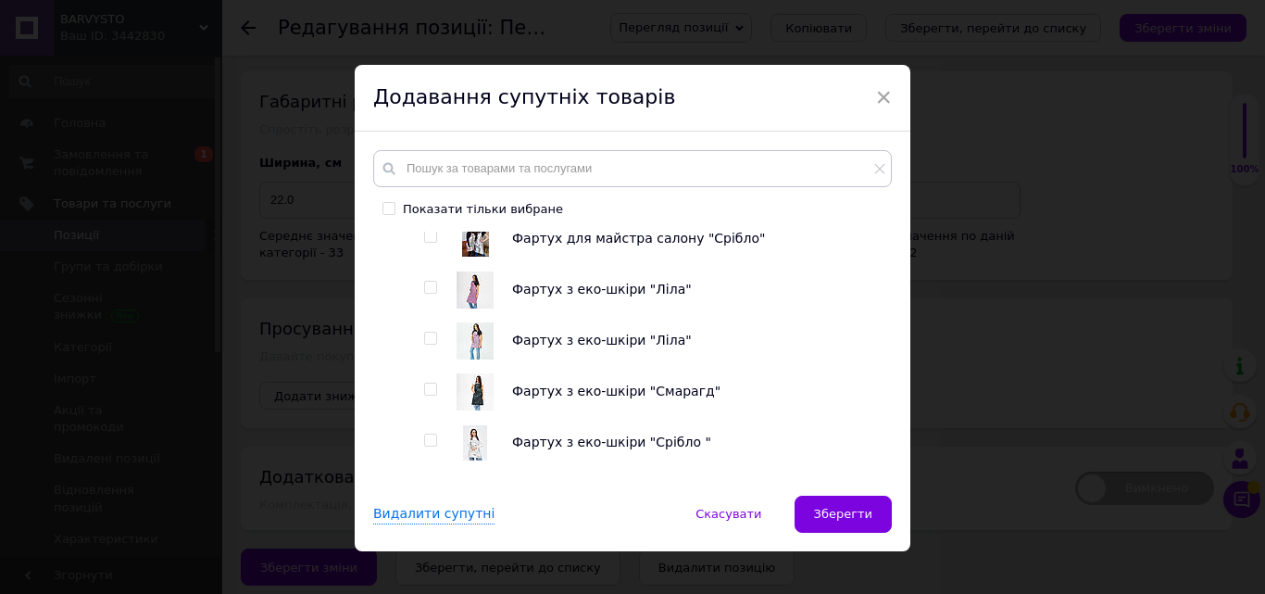
click at [424, 243] on input "checkbox" at bounding box center [430, 237] width 12 height 12
checkbox input "true"
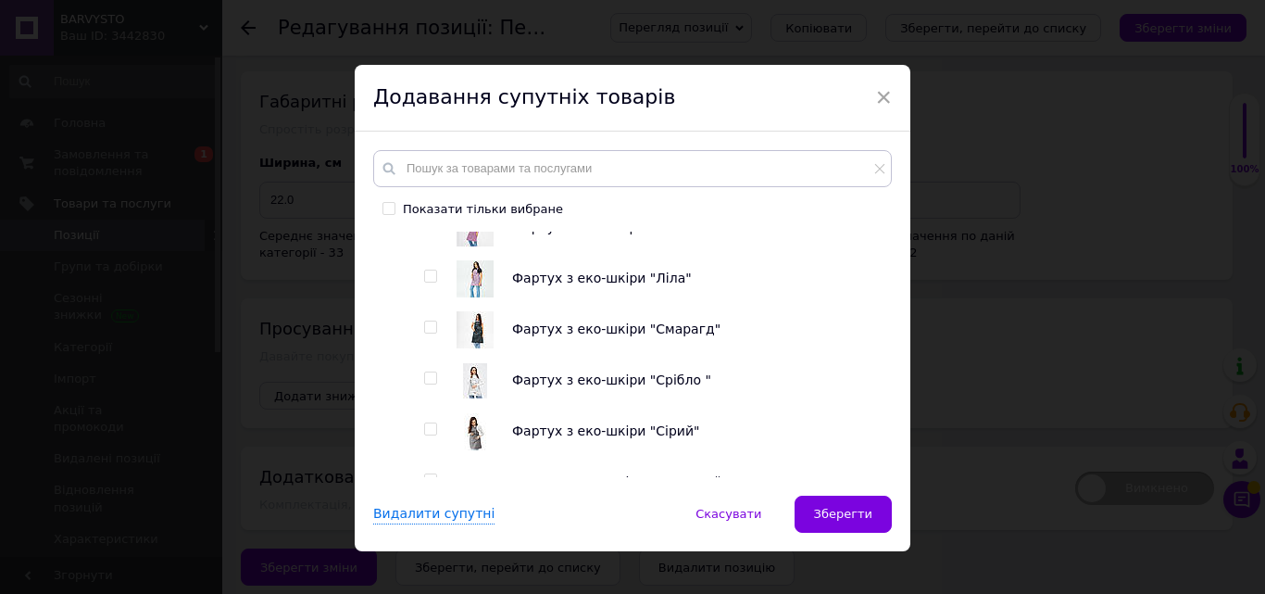
scroll to position [2501, 0]
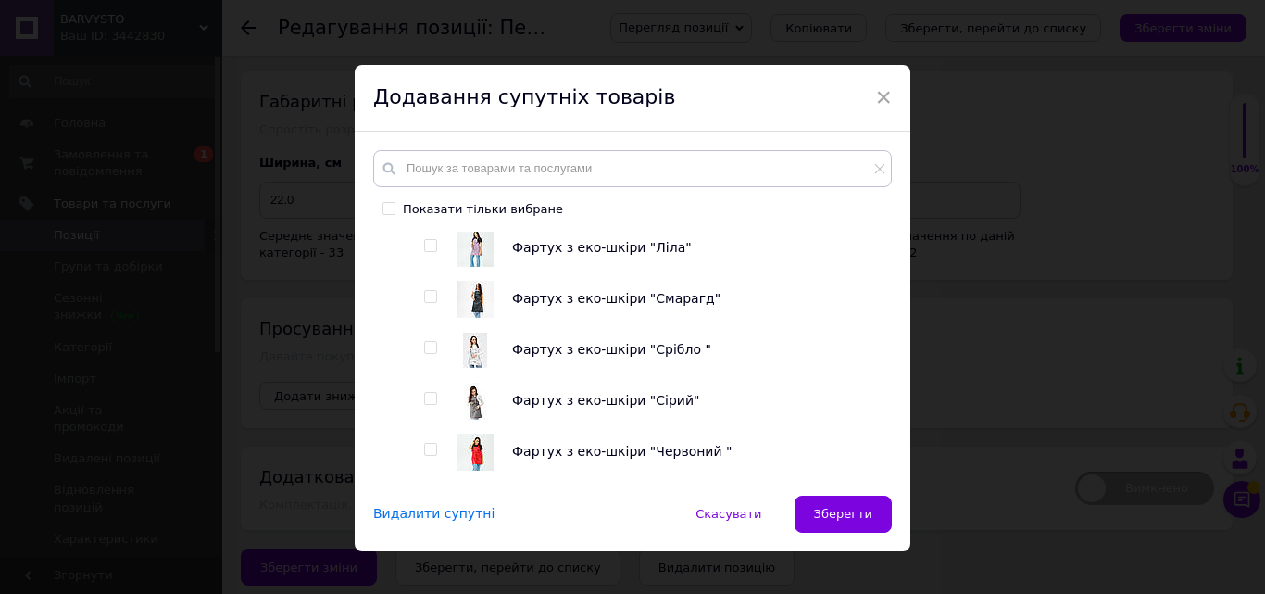
click at [419, 408] on div at bounding box center [417, 130] width 14 height 1292
click at [431, 354] on input "checkbox" at bounding box center [430, 348] width 12 height 12
checkbox input "true"
click at [430, 405] on input "checkbox" at bounding box center [430, 399] width 12 height 12
checkbox input "true"
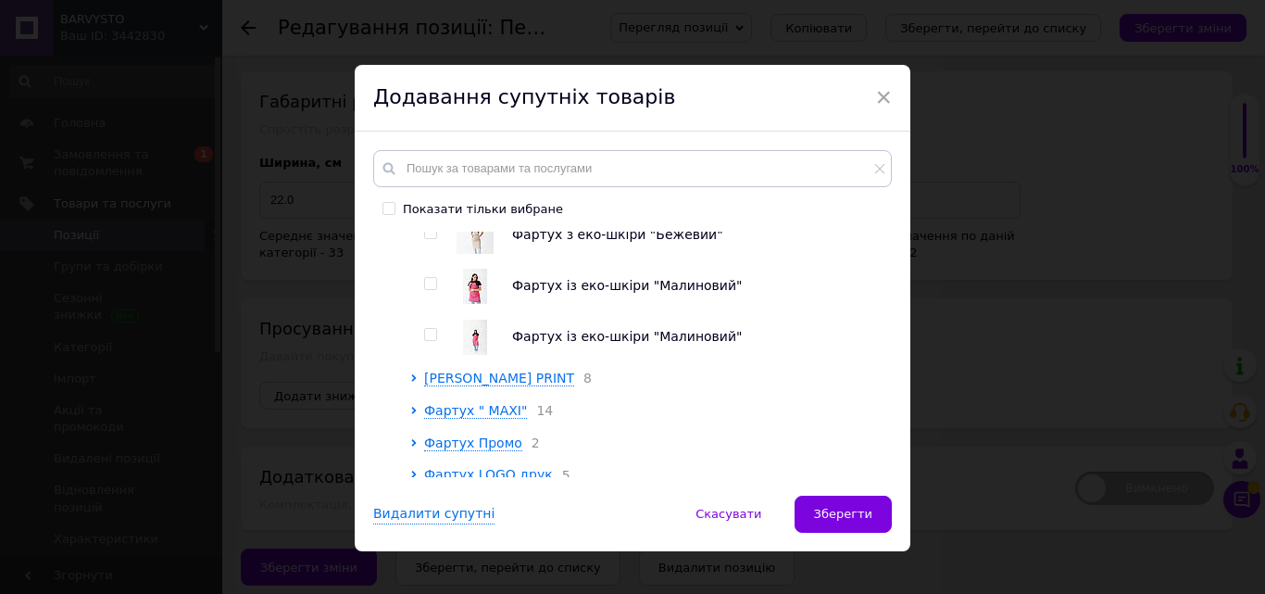
scroll to position [2964, 0]
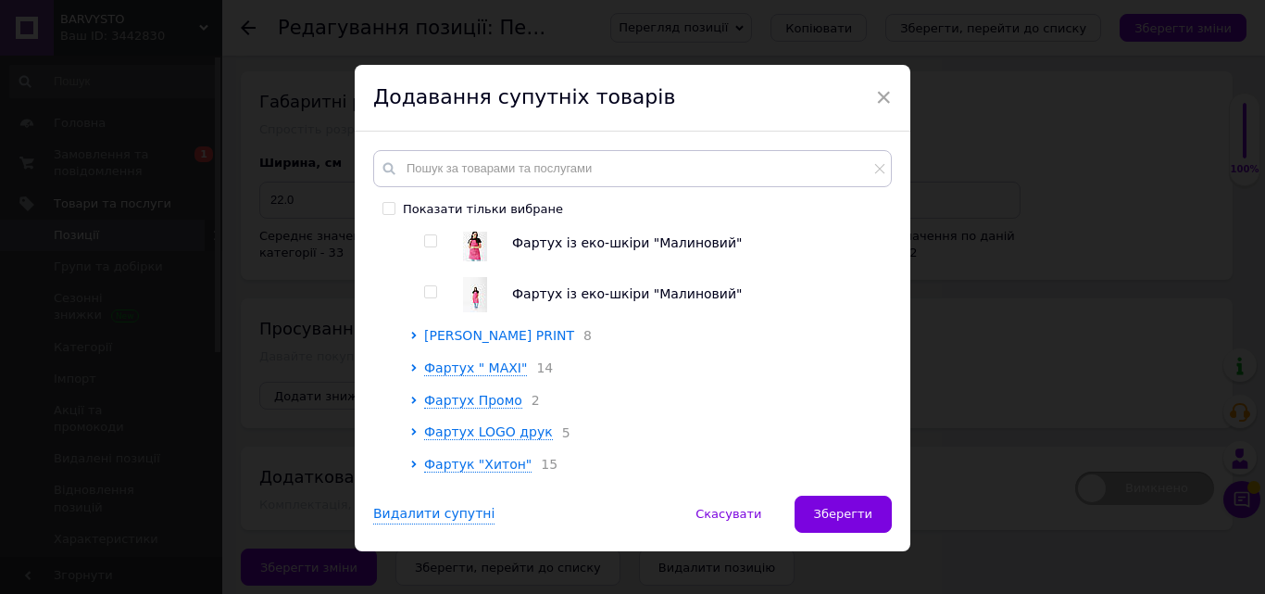
click at [491, 343] on span "[PERSON_NAME] PRINT" at bounding box center [499, 335] width 150 height 15
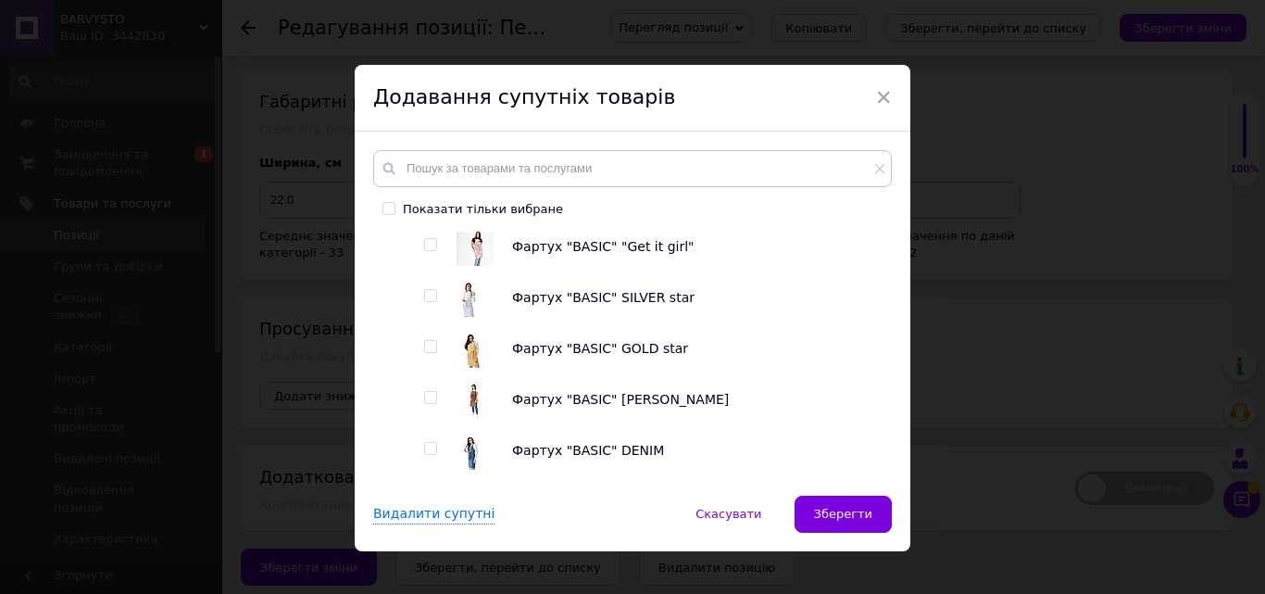
scroll to position [3242, 0]
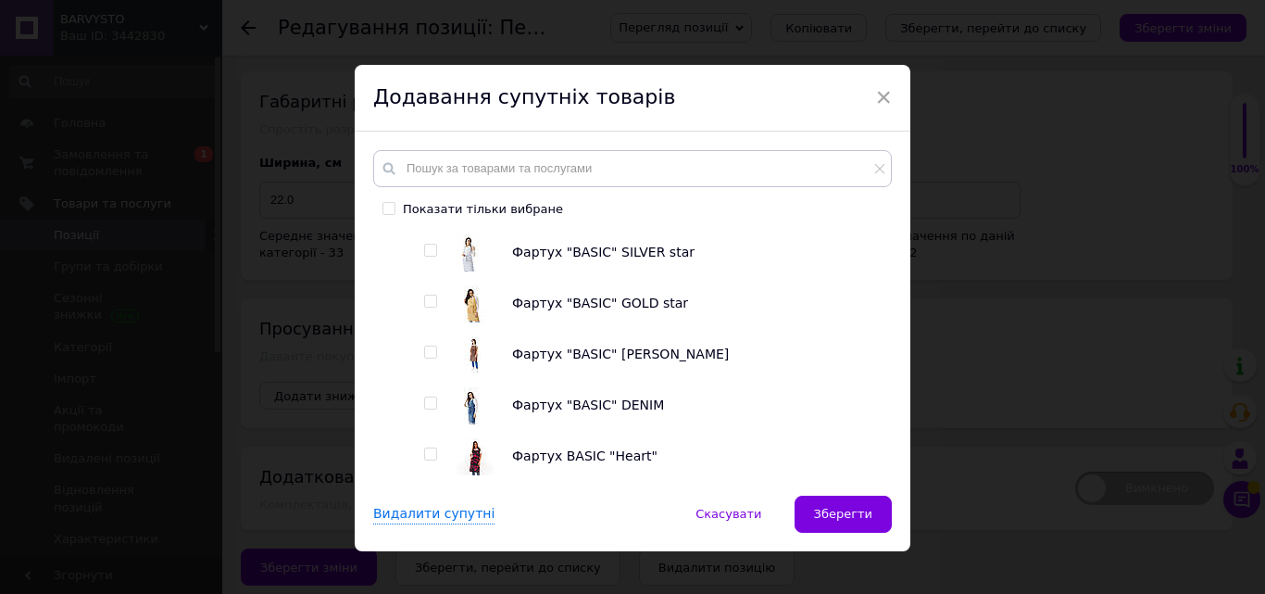
click at [427, 255] on input "checkbox" at bounding box center [430, 251] width 12 height 12
checkbox input "true"
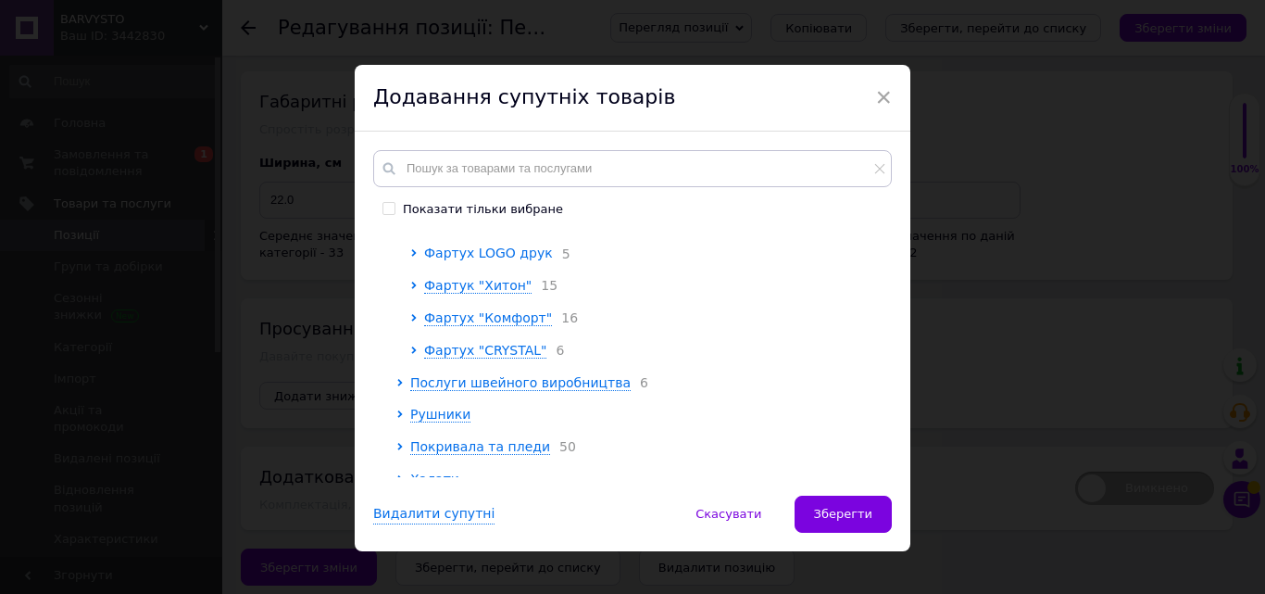
scroll to position [3520, 0]
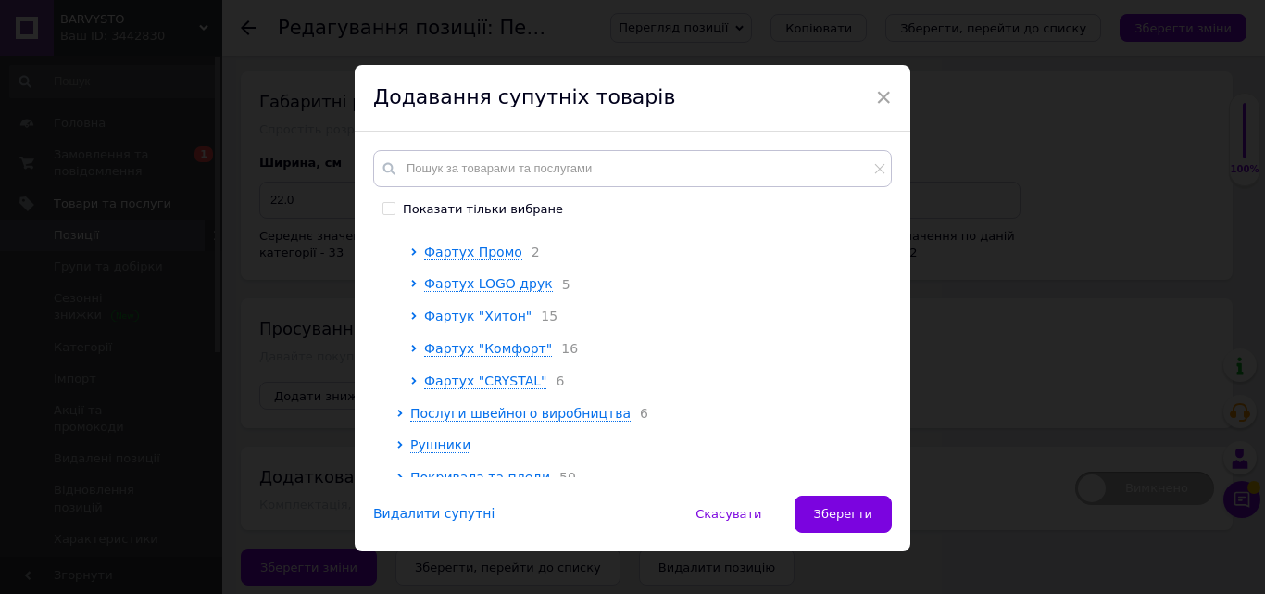
click at [488, 323] on span "Фартук "Хитон"" at bounding box center [477, 315] width 107 height 15
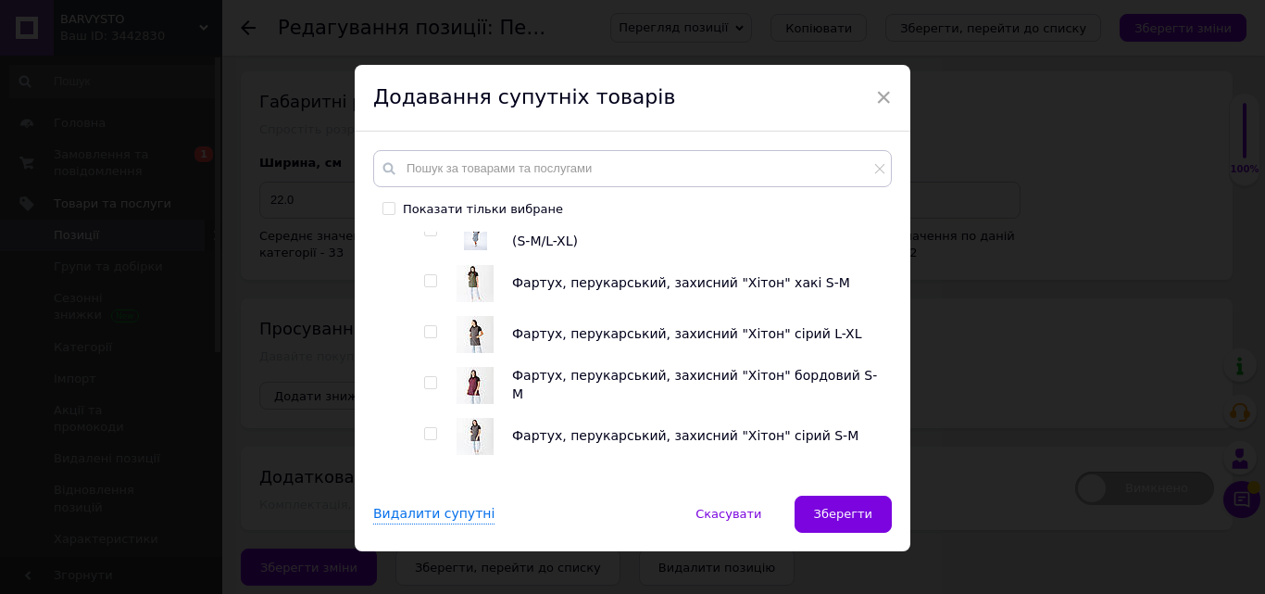
scroll to position [4076, 0]
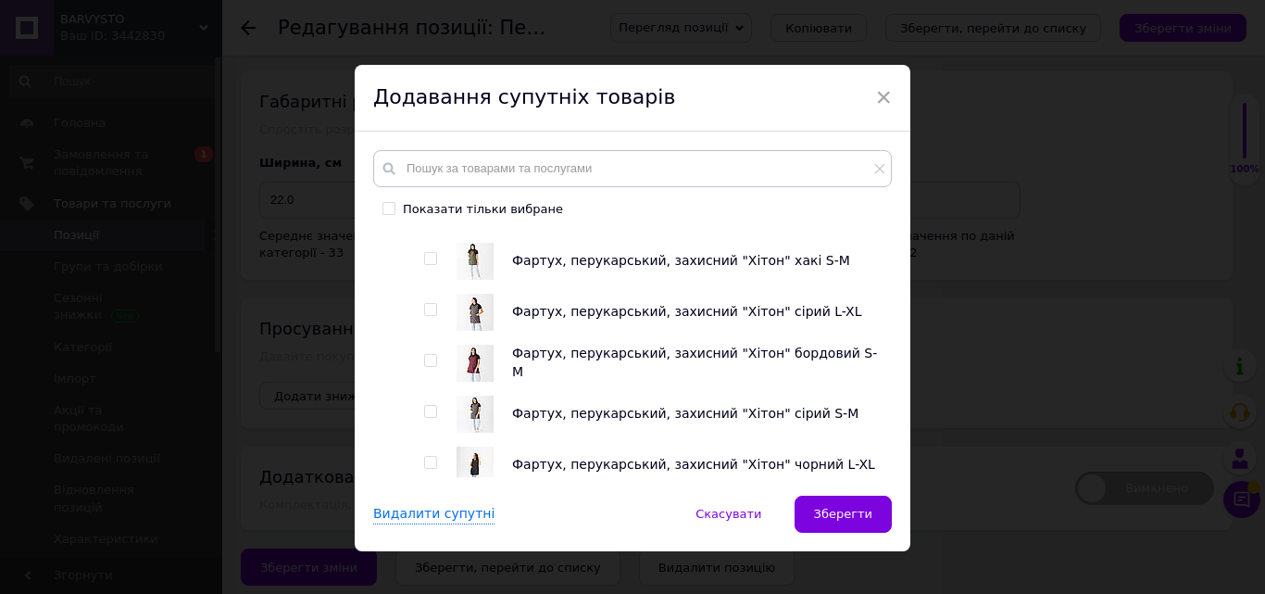
click at [425, 265] on input "checkbox" at bounding box center [430, 259] width 12 height 12
checkbox input "true"
click at [425, 316] on input "checkbox" at bounding box center [430, 310] width 12 height 12
checkbox input "true"
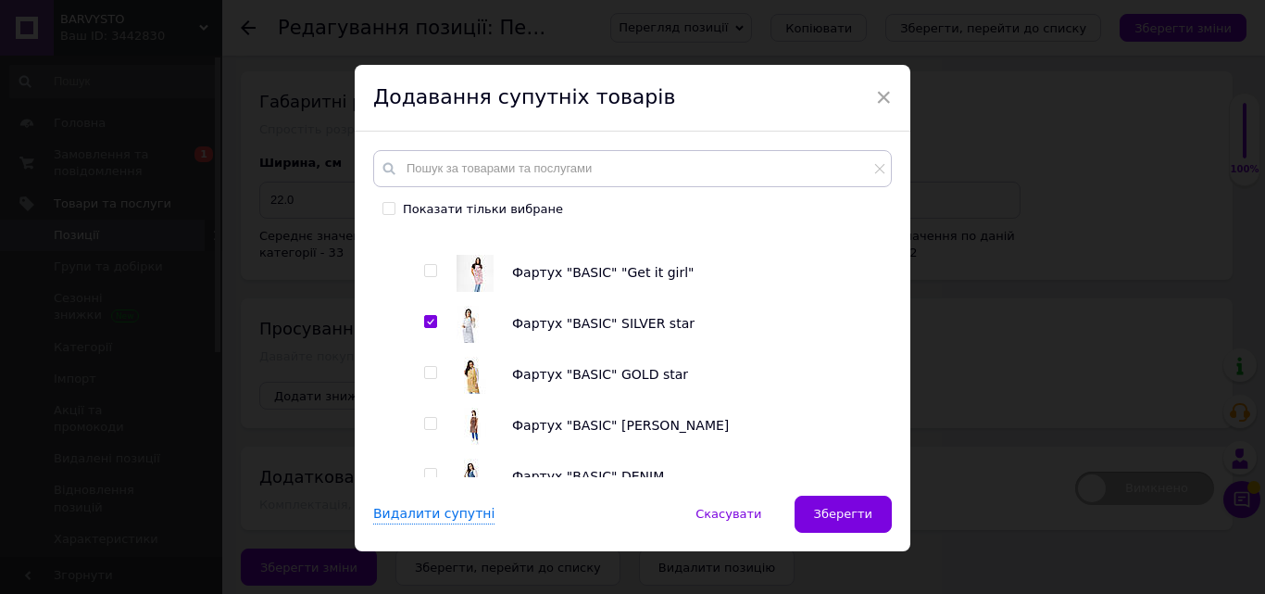
scroll to position [3427, 0]
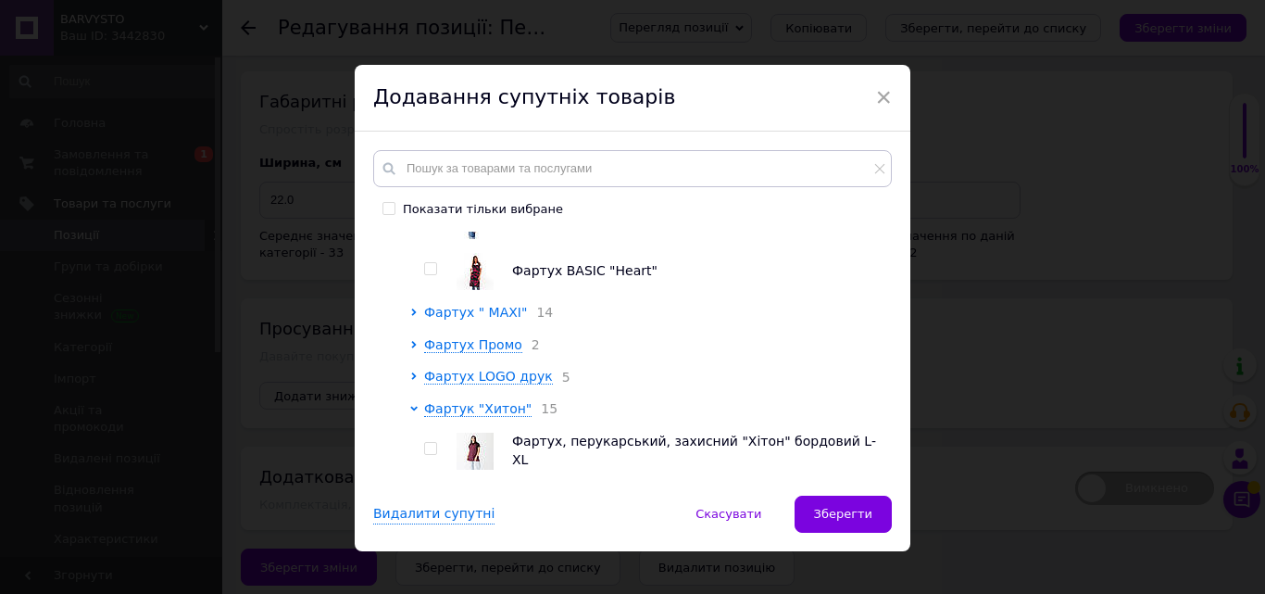
click at [448, 318] on span "Фартух " МАXI"" at bounding box center [475, 312] width 103 height 15
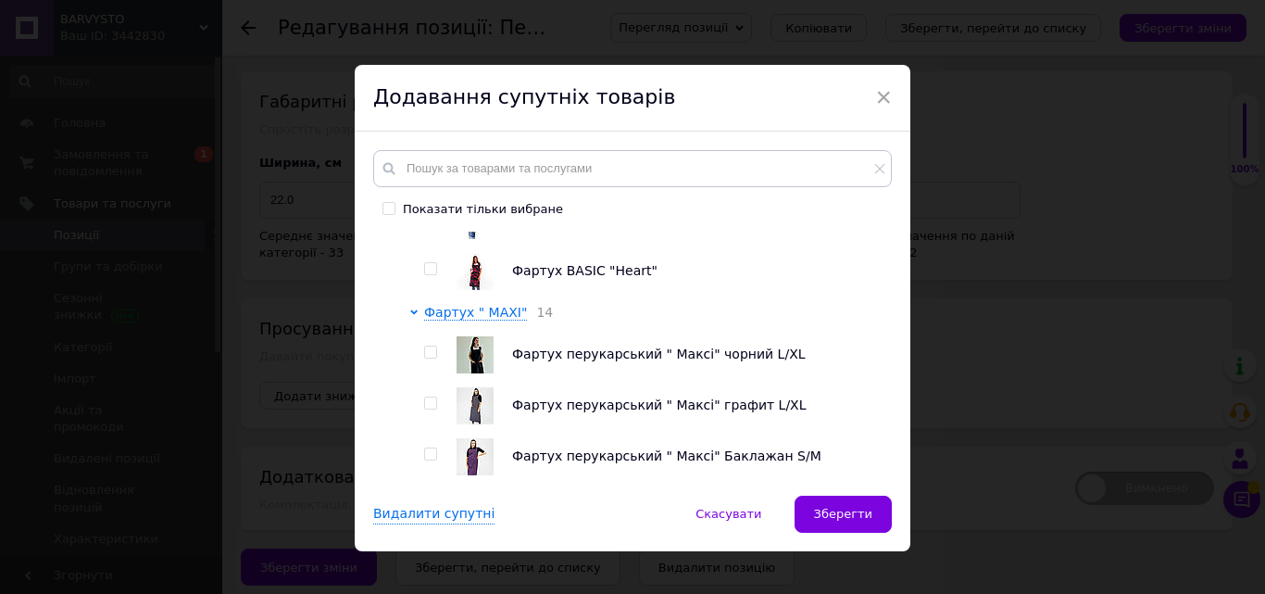
click at [430, 358] on input "checkbox" at bounding box center [430, 352] width 12 height 12
checkbox input "true"
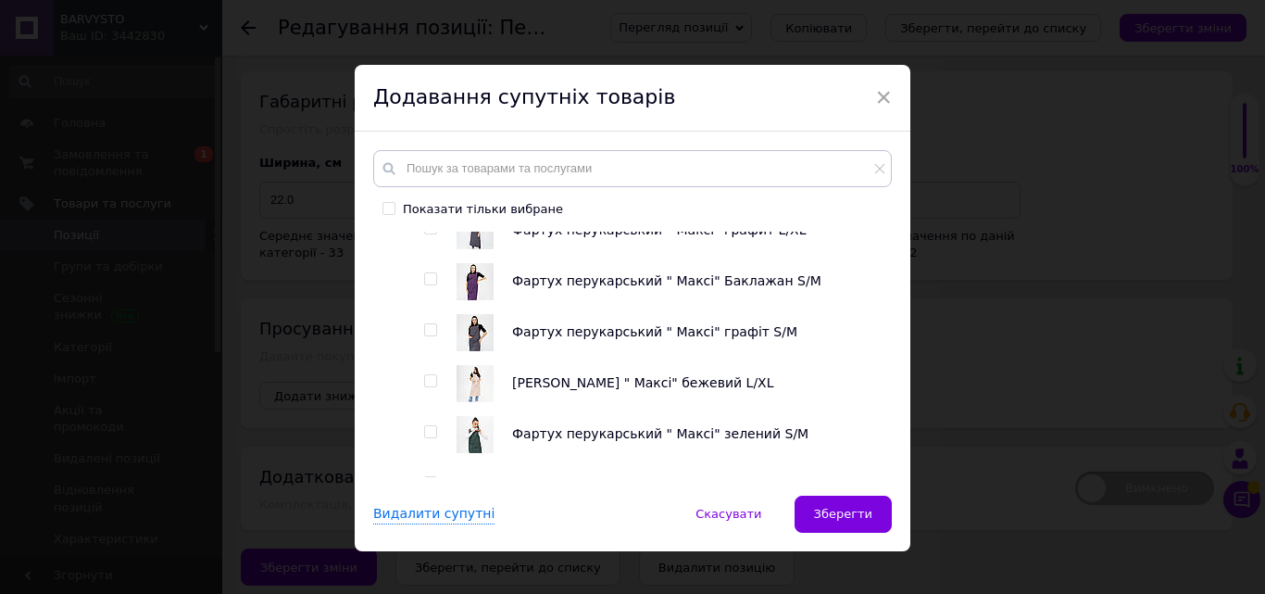
scroll to position [3798, 0]
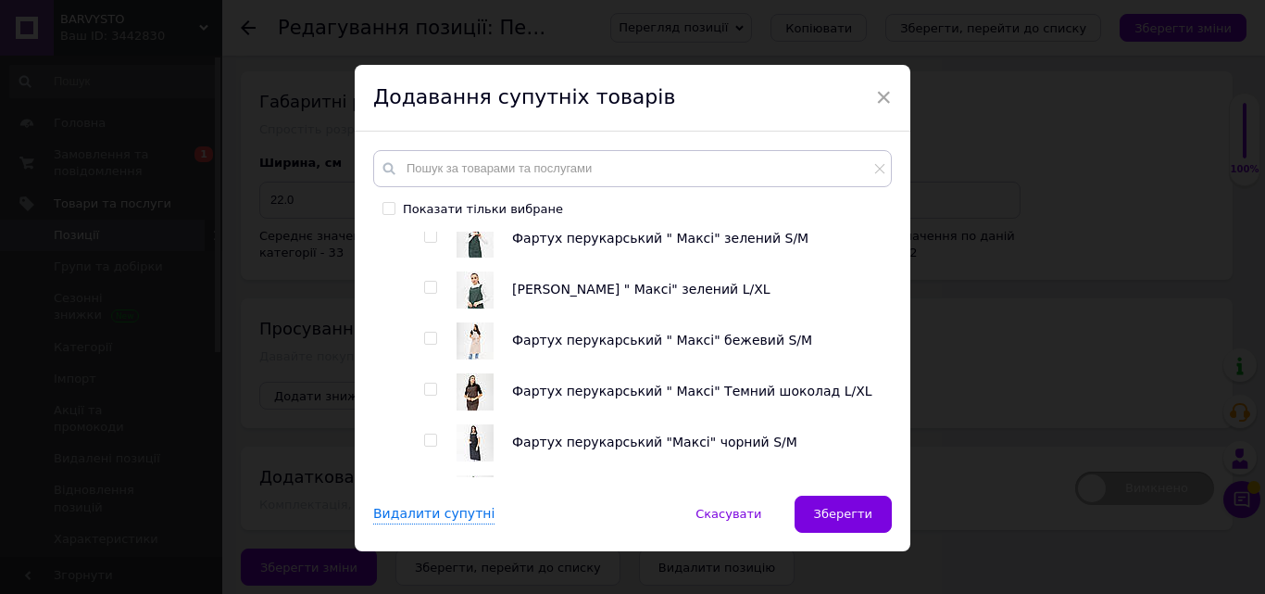
click at [428, 345] on input "checkbox" at bounding box center [430, 339] width 12 height 12
checkbox input "true"
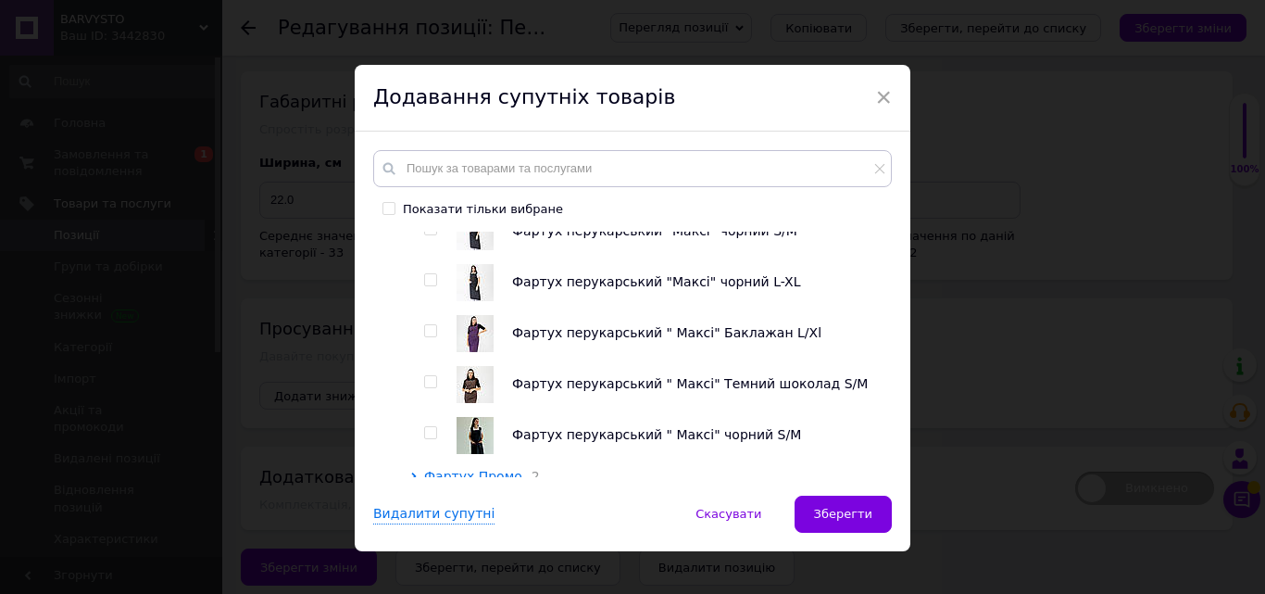
scroll to position [3983, 0]
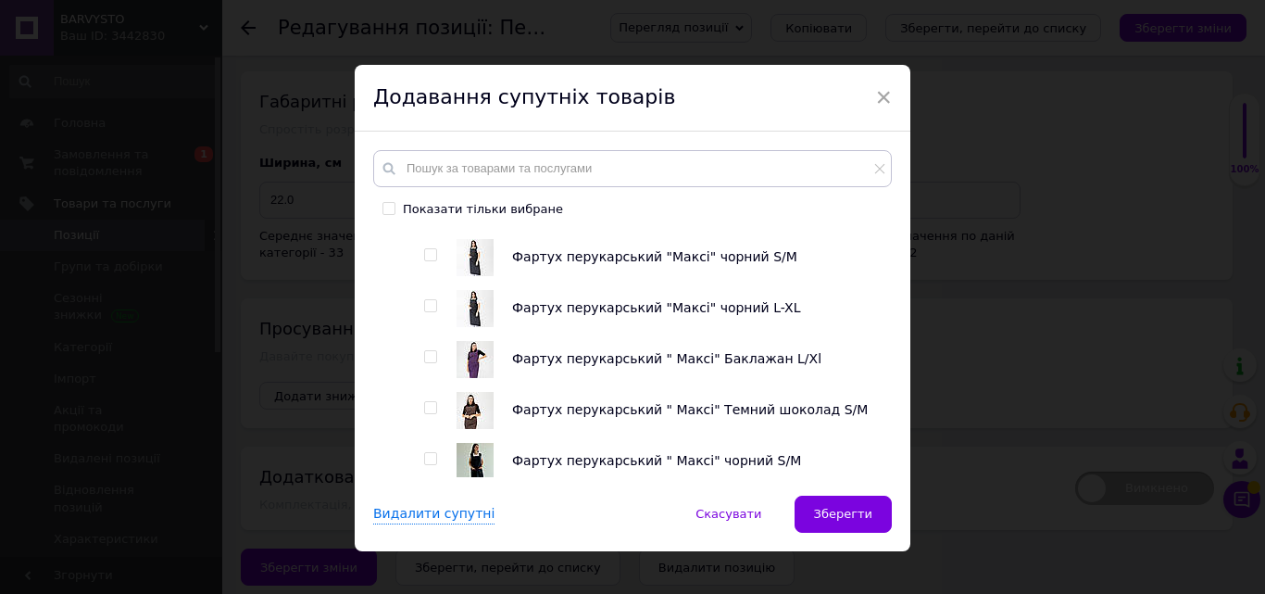
click at [424, 312] on input "checkbox" at bounding box center [430, 306] width 12 height 12
checkbox input "true"
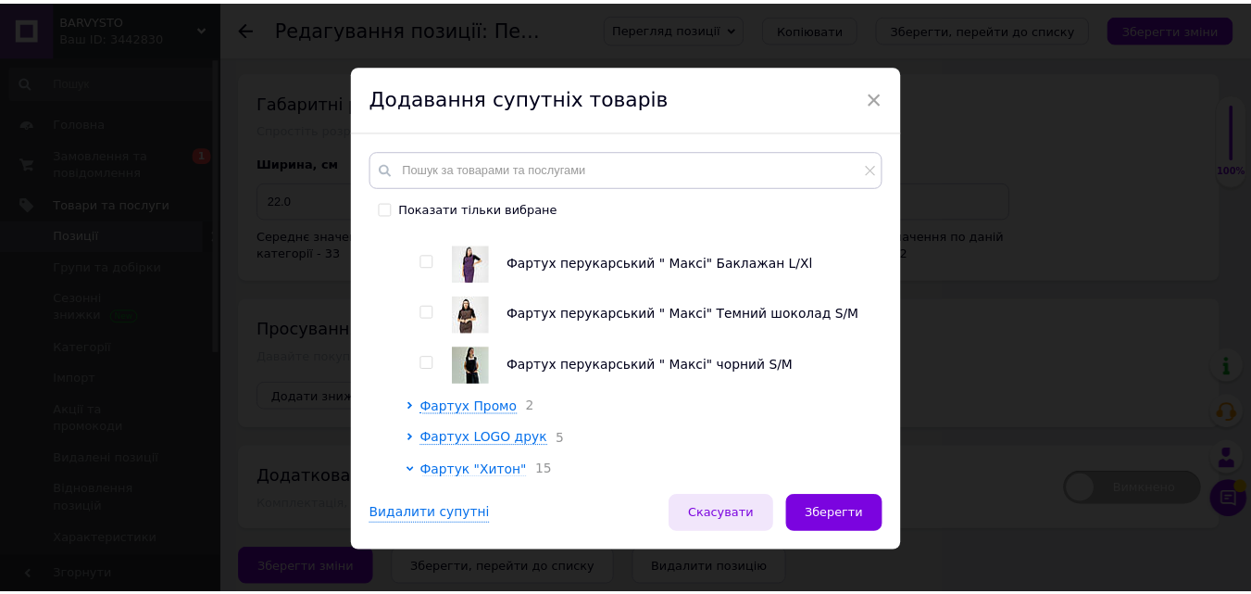
scroll to position [4168, 0]
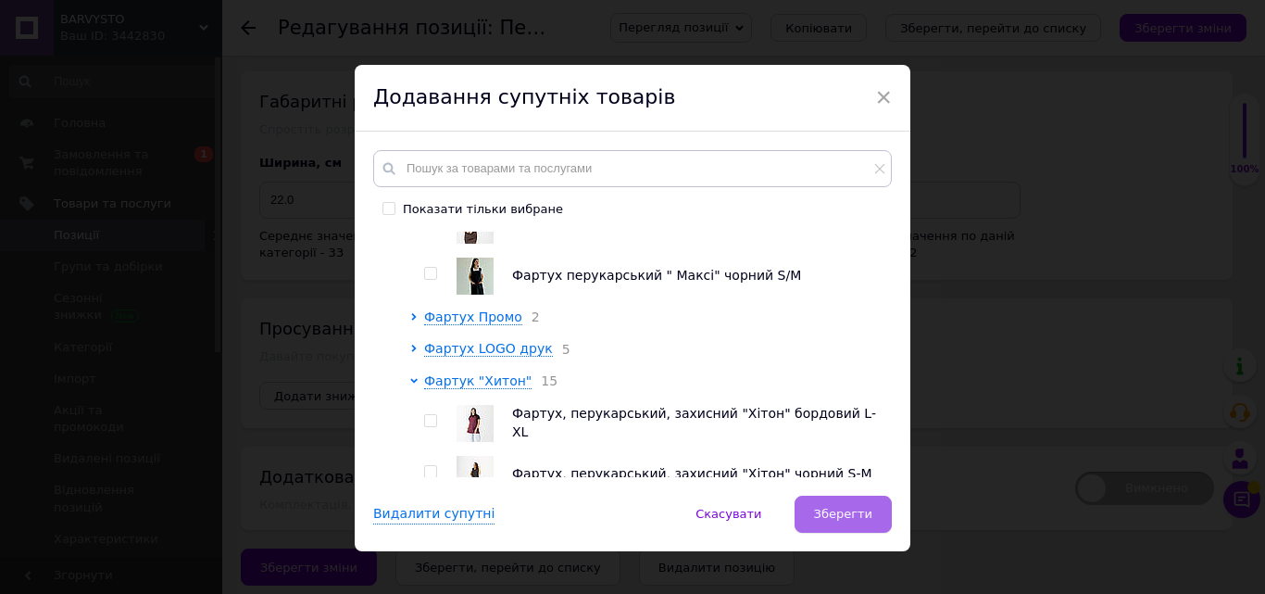
click at [823, 529] on button "Зберегти" at bounding box center [843, 514] width 97 height 37
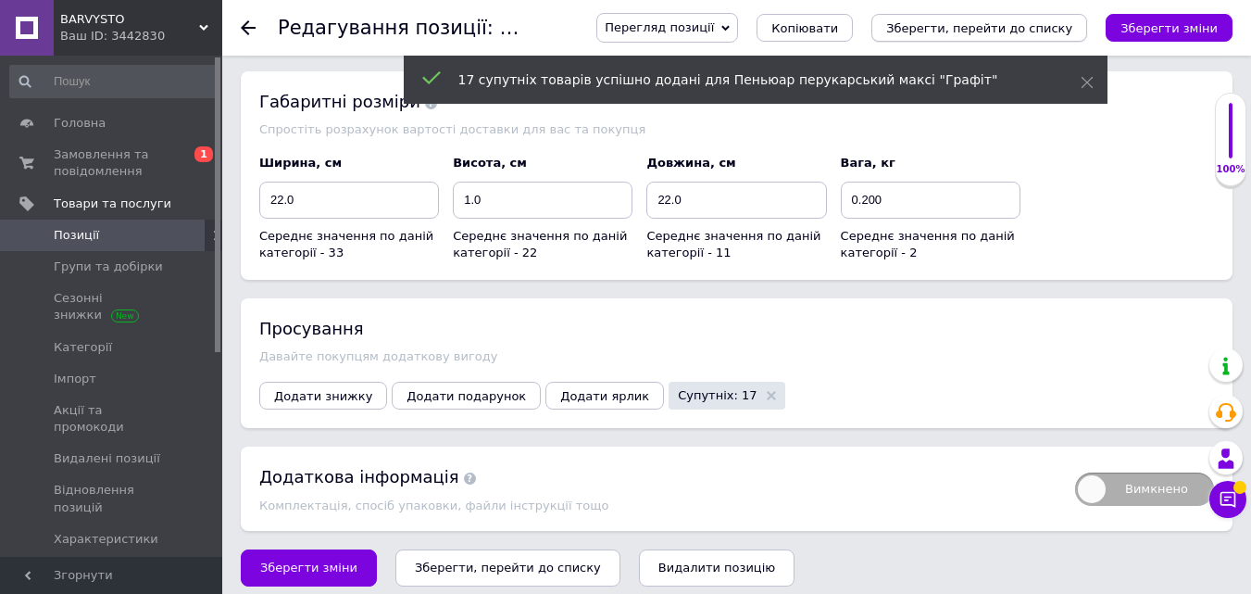
click at [1040, 27] on icon "Зберегти, перейти до списку" at bounding box center [979, 28] width 186 height 14
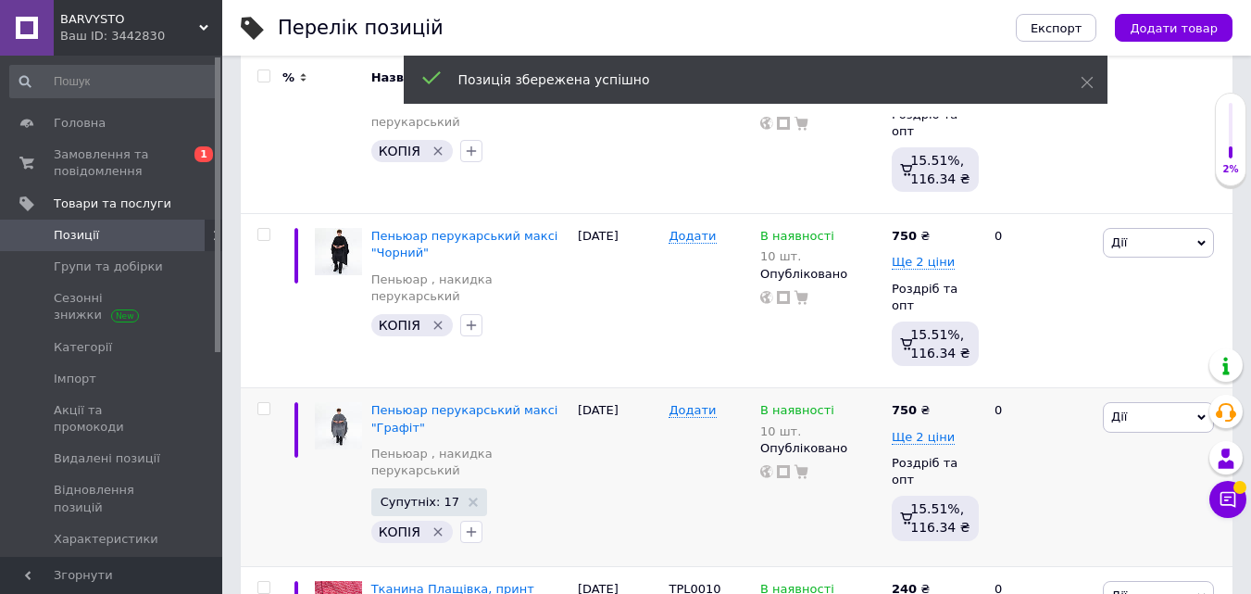
scroll to position [371, 0]
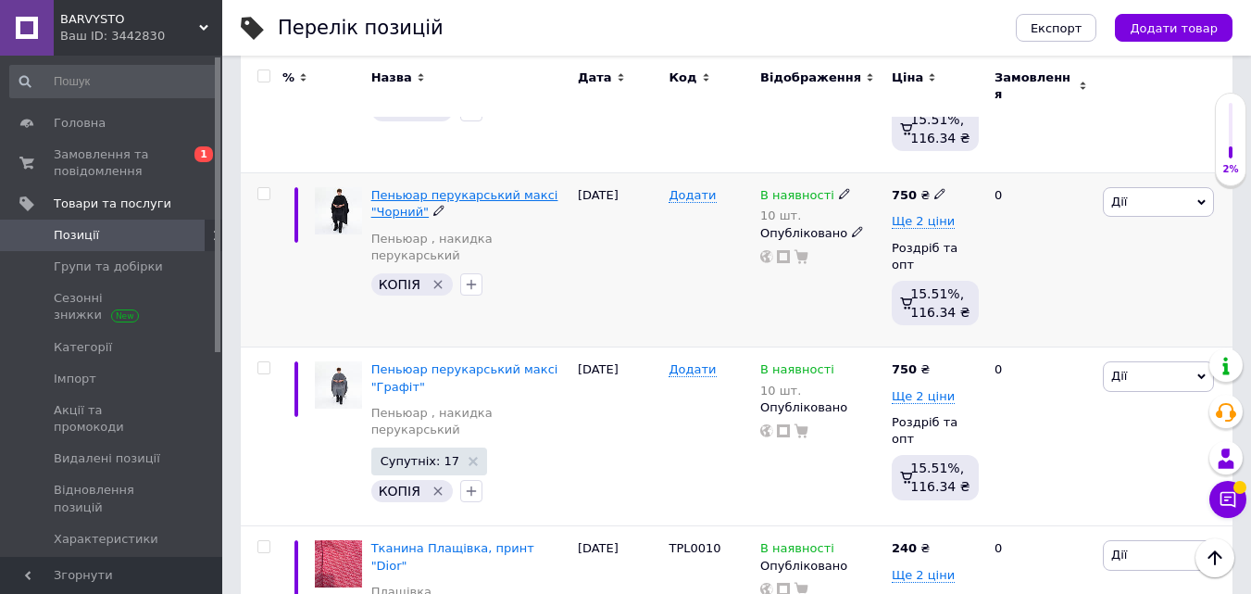
click at [408, 188] on span "Пеньюар перукарський максі "Чорний"" at bounding box center [464, 203] width 187 height 31
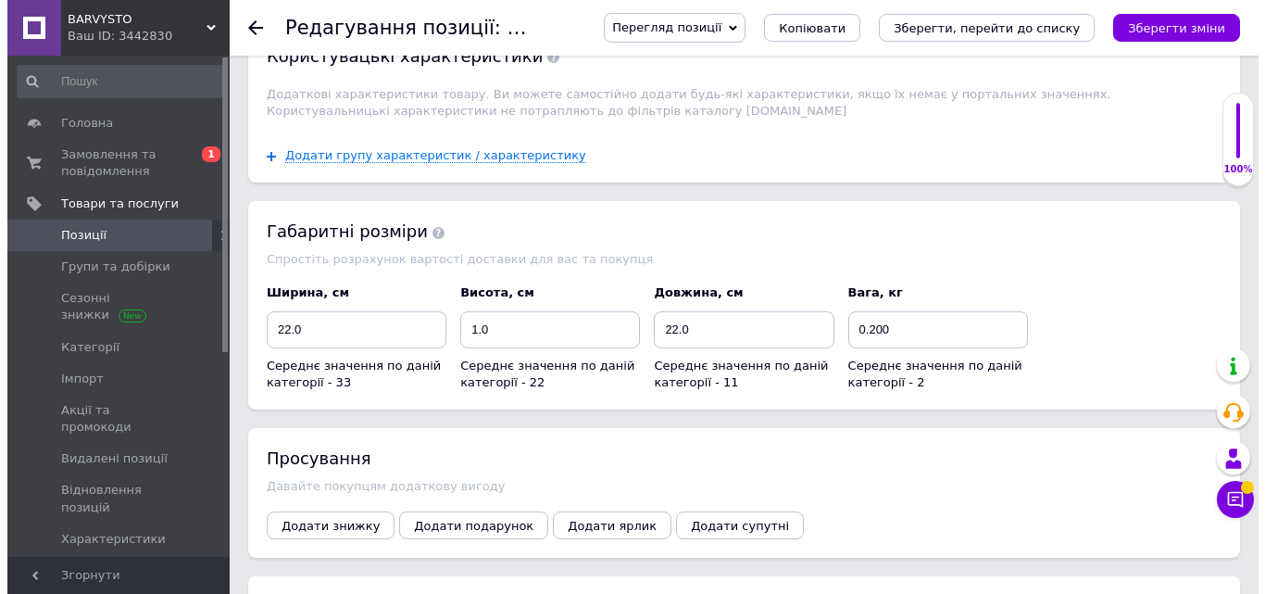
scroll to position [2243, 0]
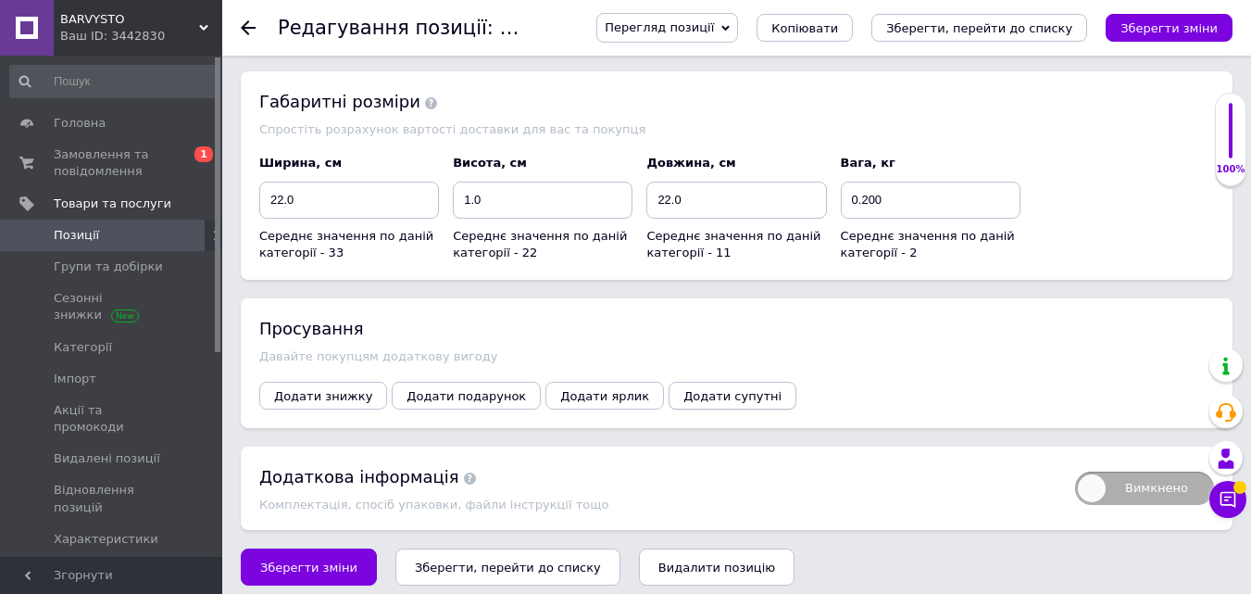
click at [684, 389] on span "Додати супутні" at bounding box center [733, 396] width 98 height 14
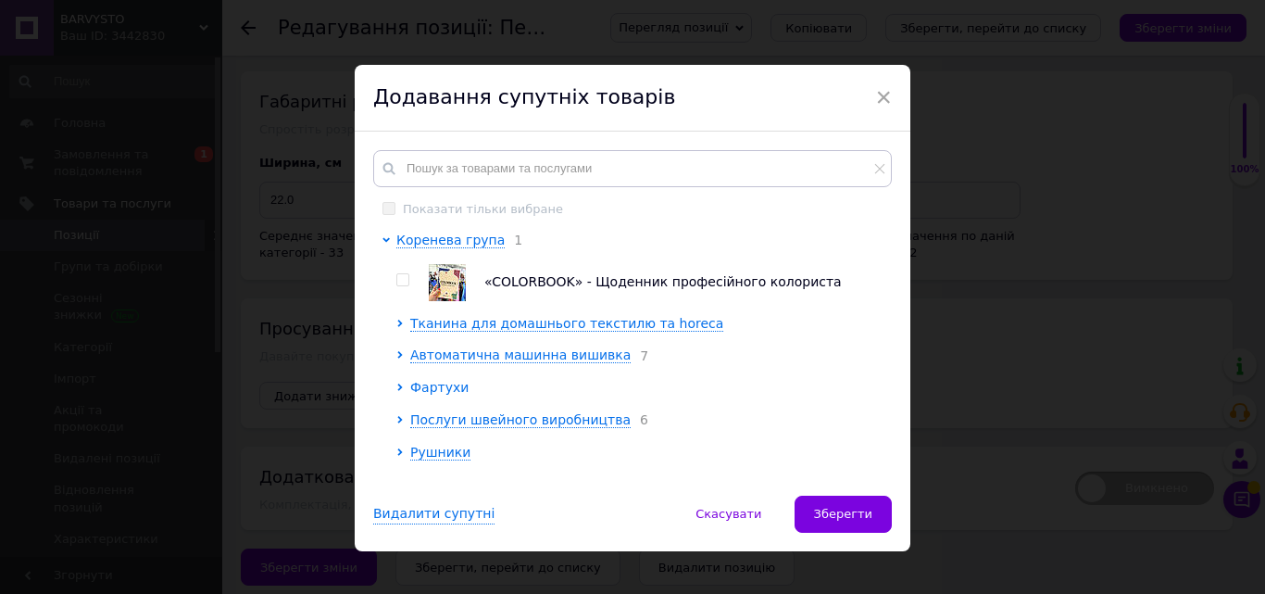
click at [453, 387] on span "Фартухи" at bounding box center [439, 387] width 58 height 15
click at [452, 423] on span "Фартух BASIC однотон" at bounding box center [501, 419] width 155 height 15
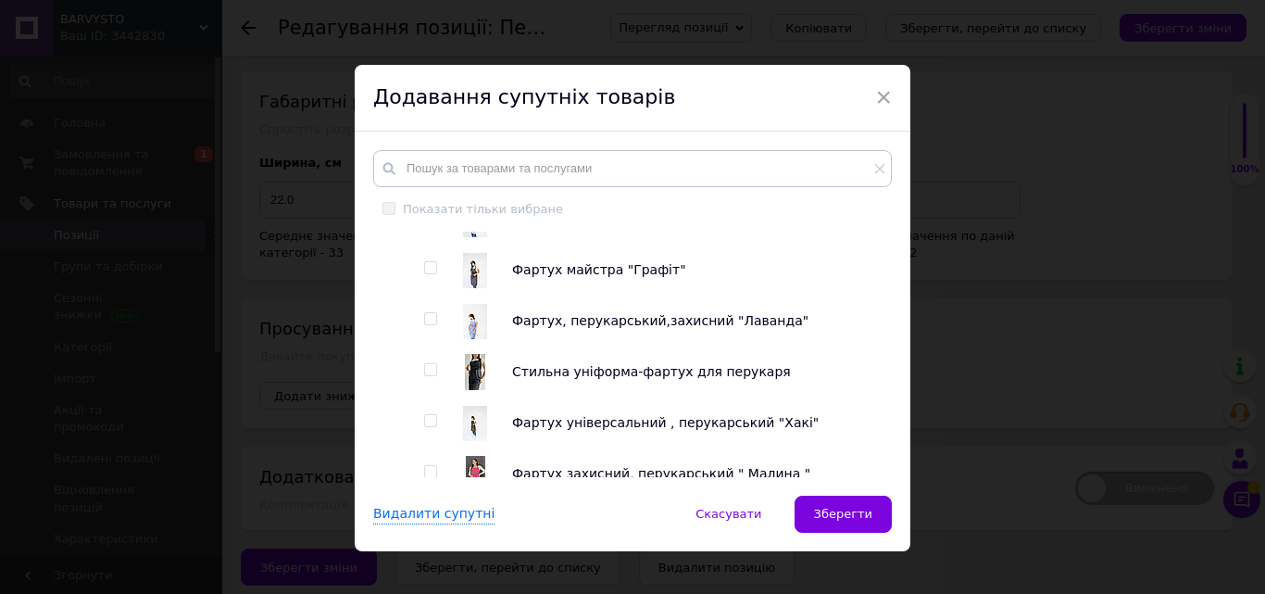
scroll to position [1019, 0]
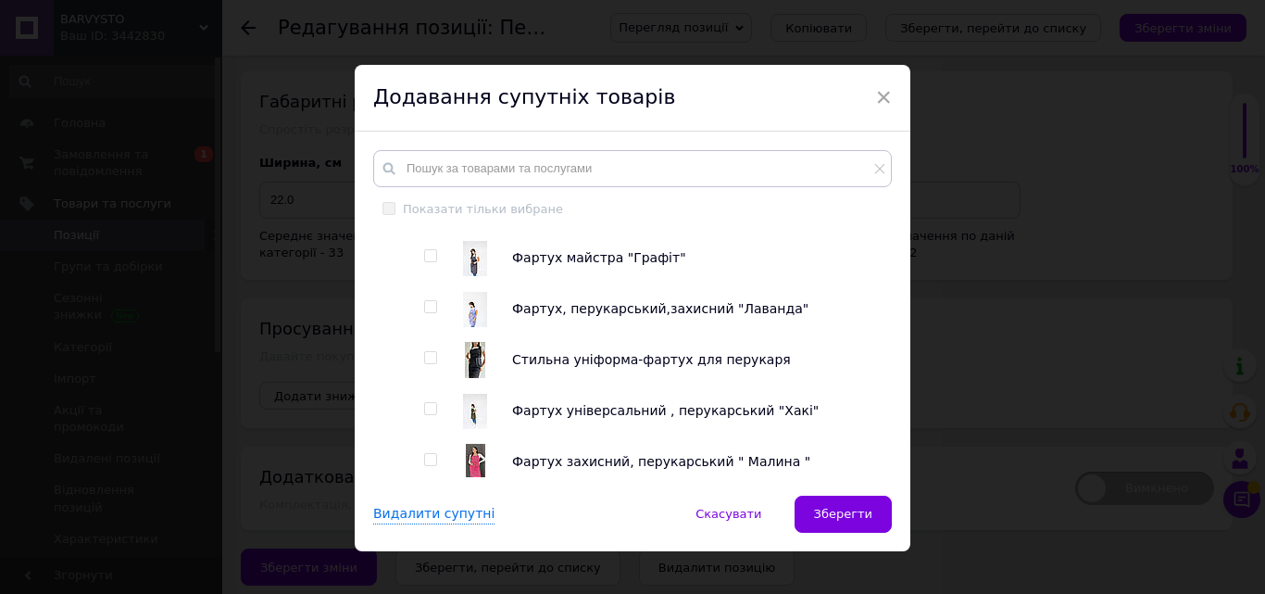
click at [424, 355] on span at bounding box center [430, 357] width 13 height 13
click at [424, 355] on input "checkbox" at bounding box center [430, 358] width 12 height 12
click at [424, 355] on span at bounding box center [430, 357] width 13 height 13
click at [424, 355] on input "checkbox" at bounding box center [430, 358] width 12 height 12
checkbox input "false"
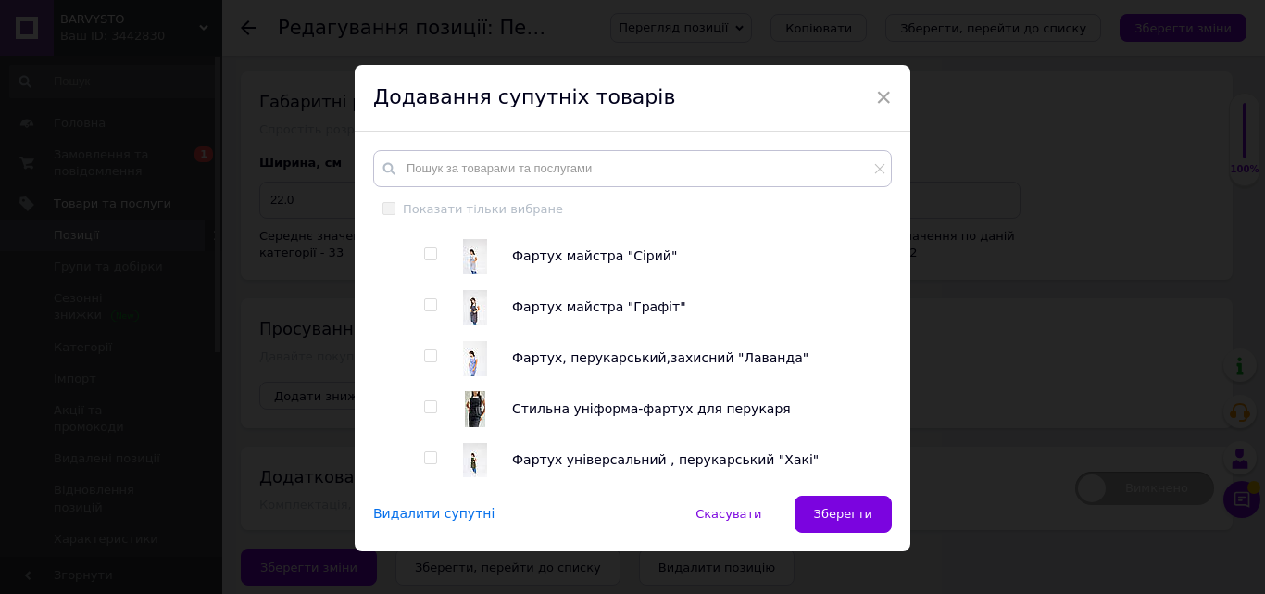
scroll to position [926, 0]
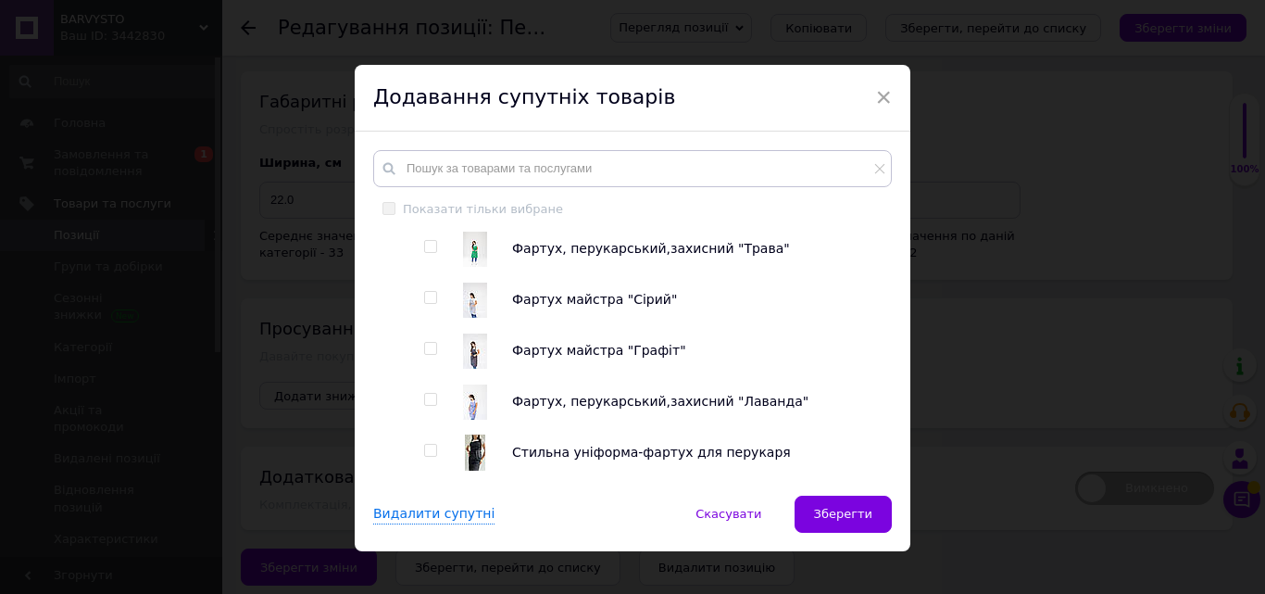
click at [433, 355] on input "checkbox" at bounding box center [430, 349] width 12 height 12
checkbox input "true"
drag, startPoint x: 431, startPoint y: 300, endPoint x: 457, endPoint y: 339, distance: 46.8
click at [431, 299] on input "checkbox" at bounding box center [430, 298] width 12 height 12
checkbox input "true"
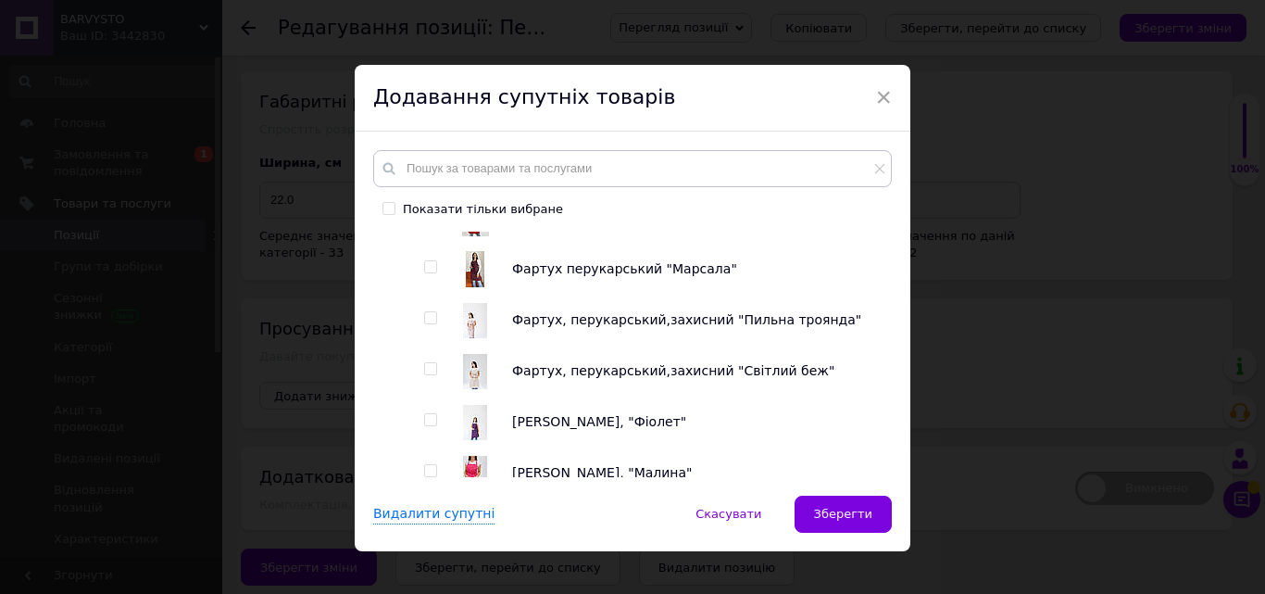
scroll to position [1667, 0]
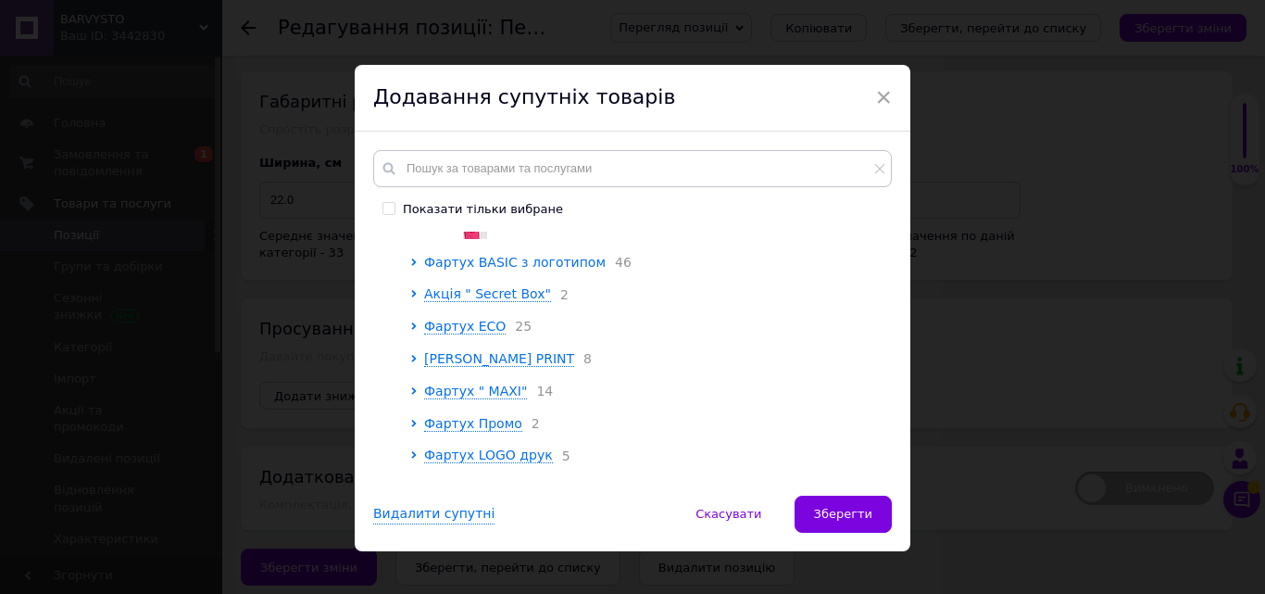
click at [471, 263] on span "Фартух BASIC з логотипом" at bounding box center [515, 262] width 182 height 15
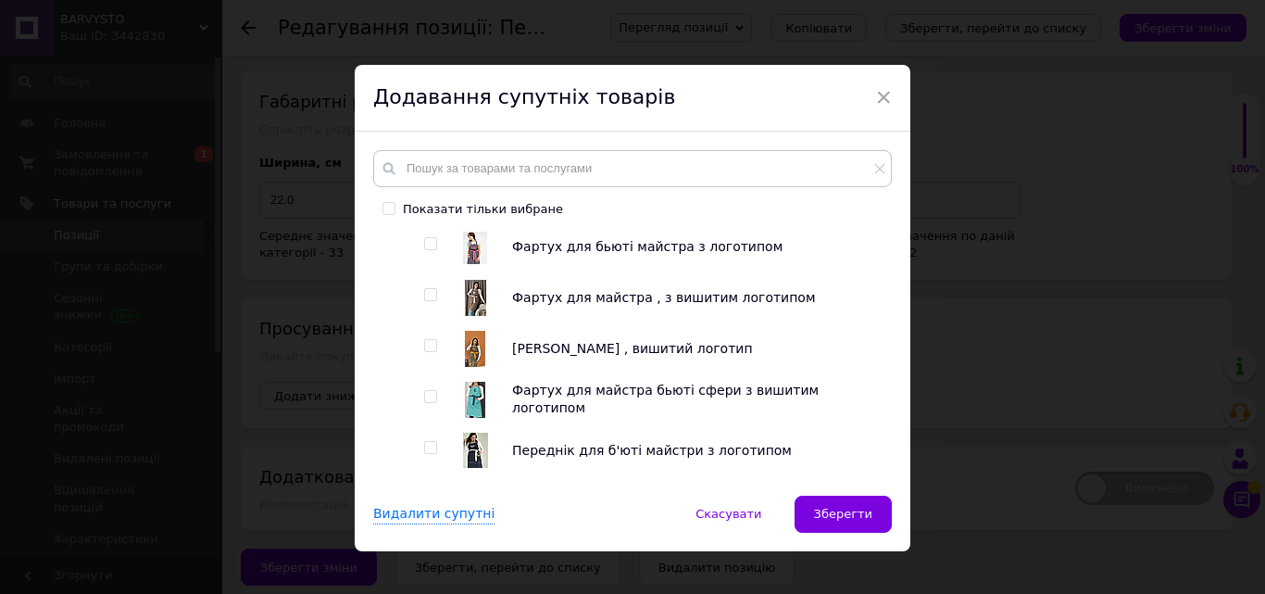
scroll to position [2038, 0]
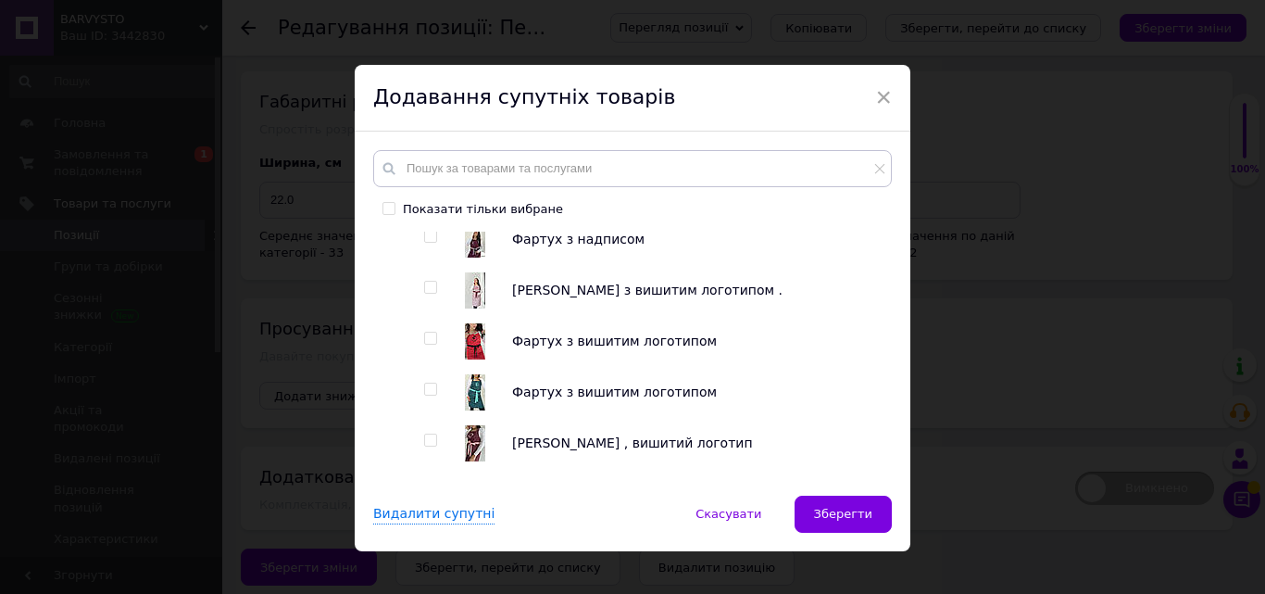
click at [425, 292] on input "checkbox" at bounding box center [430, 288] width 12 height 12
checkbox input "true"
click at [424, 239] on input "checkbox" at bounding box center [430, 237] width 12 height 12
checkbox input "true"
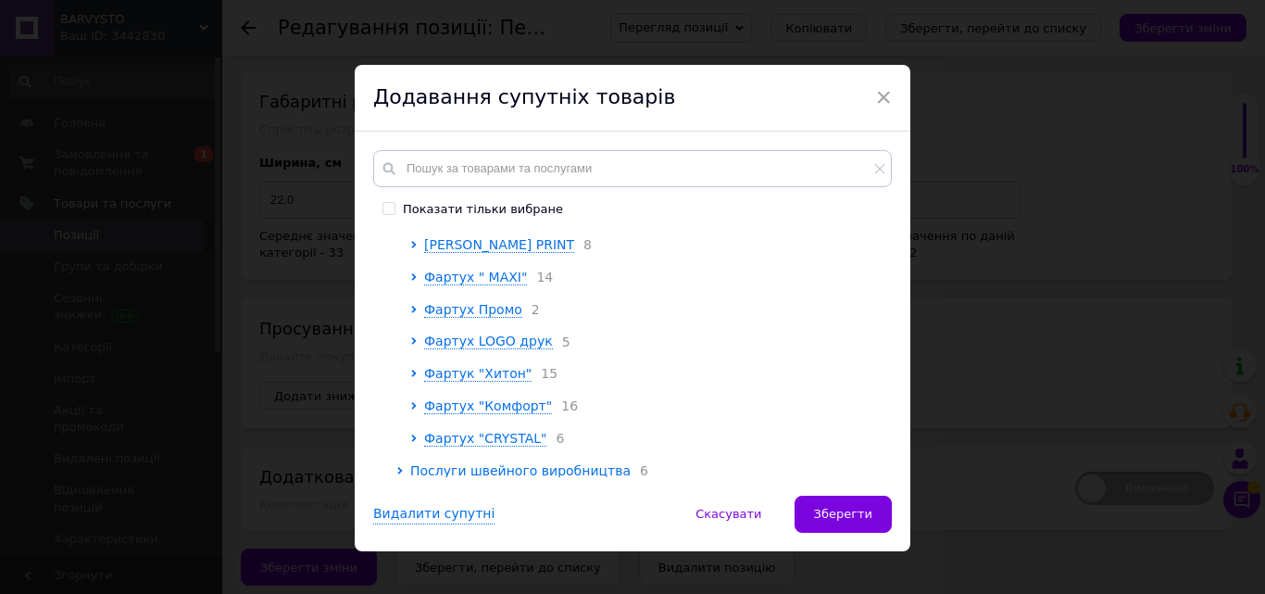
scroll to position [3983, 0]
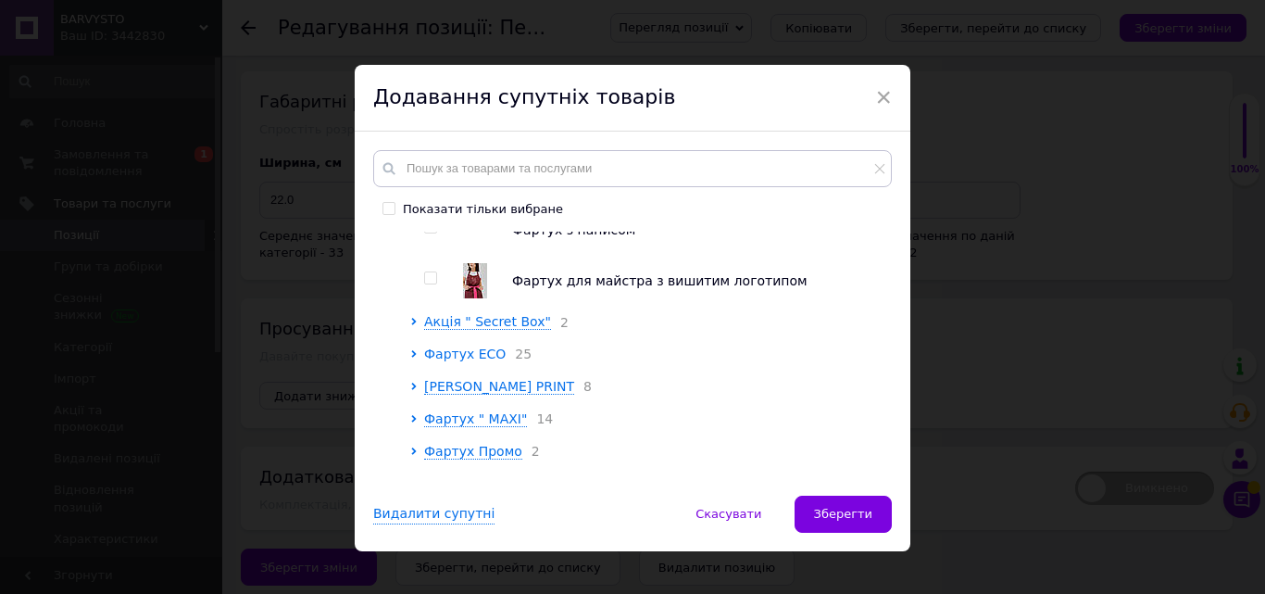
click at [482, 361] on span "Фартух ECO" at bounding box center [465, 353] width 82 height 15
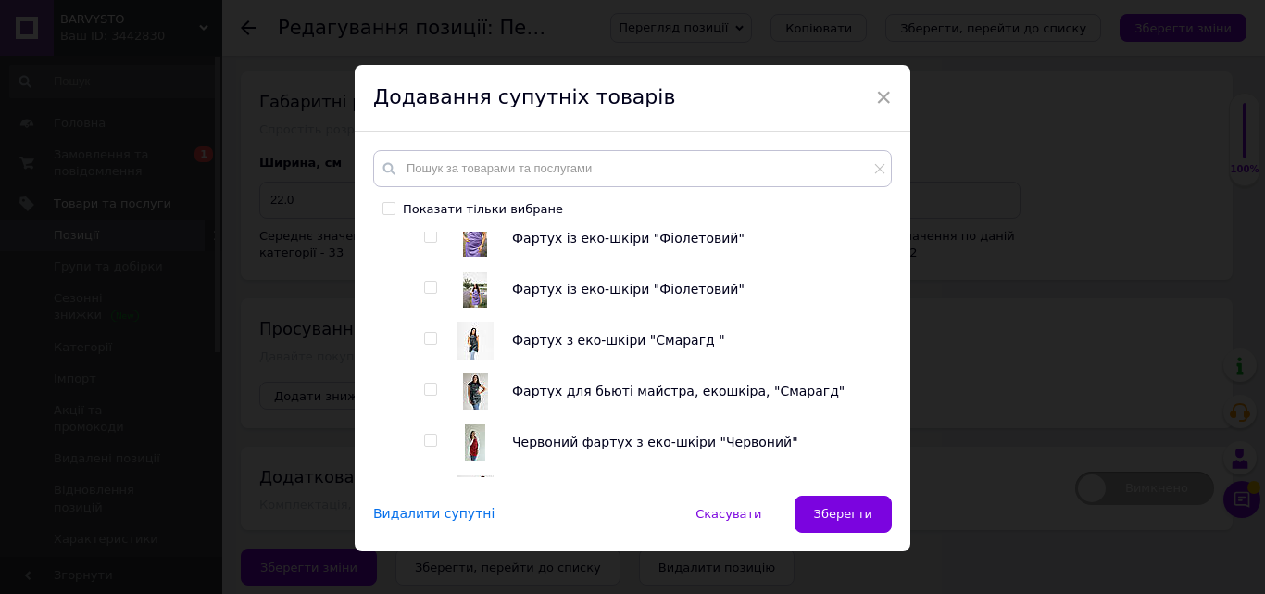
scroll to position [4353, 0]
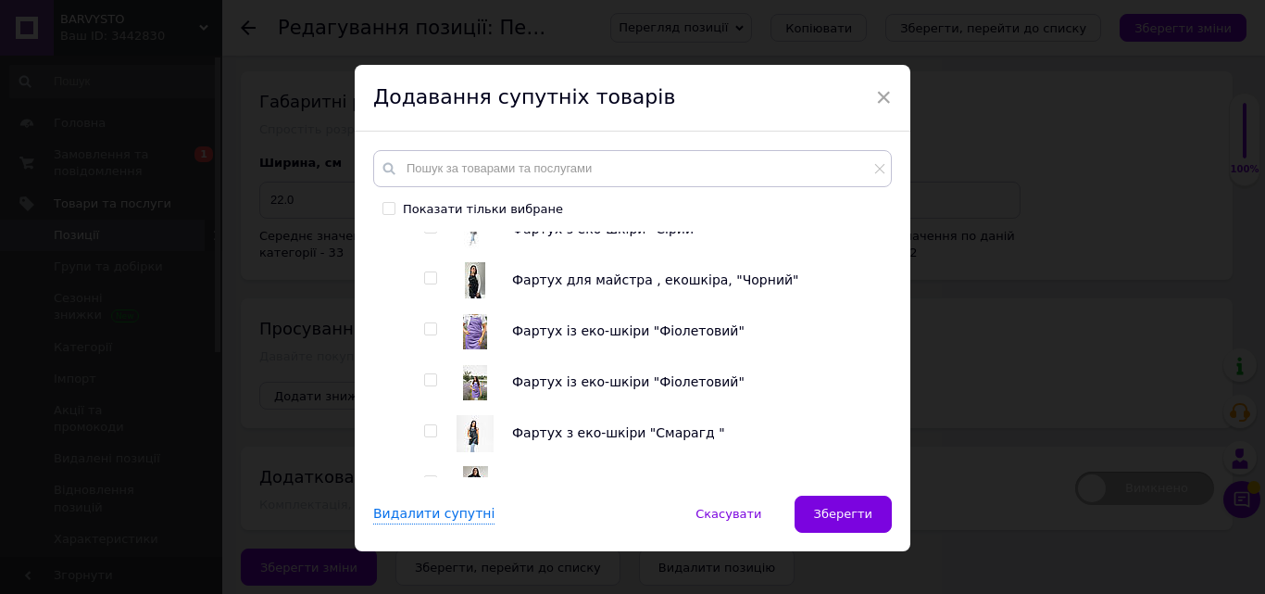
click at [429, 283] on input "checkbox" at bounding box center [430, 278] width 12 height 12
checkbox input "true"
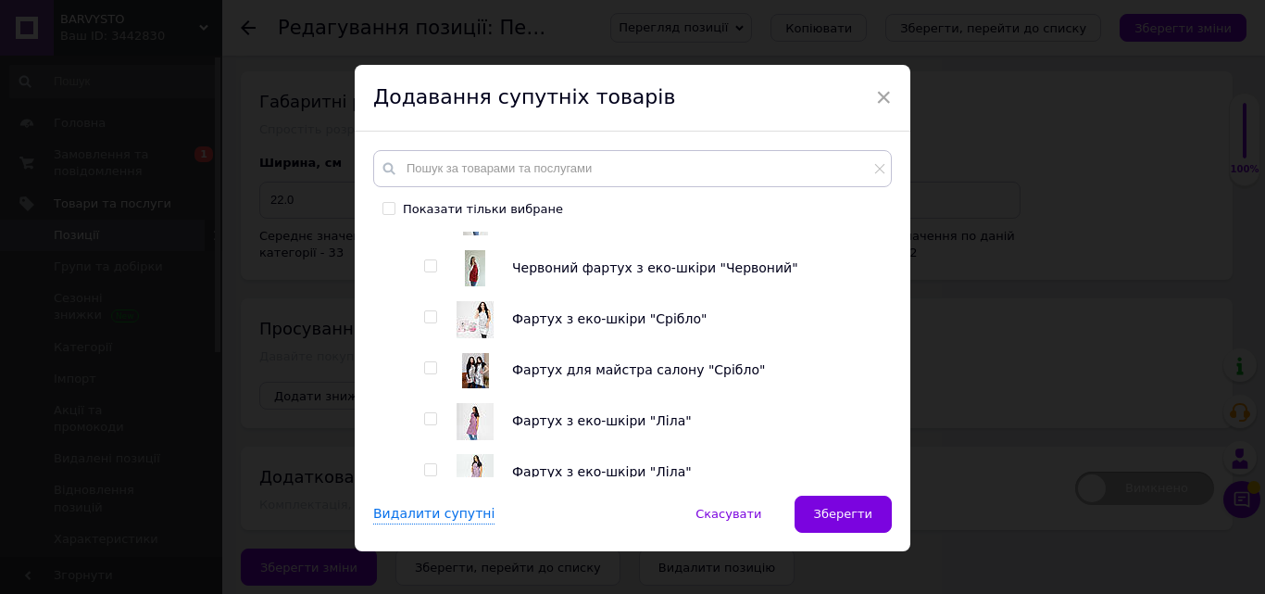
scroll to position [4631, 0]
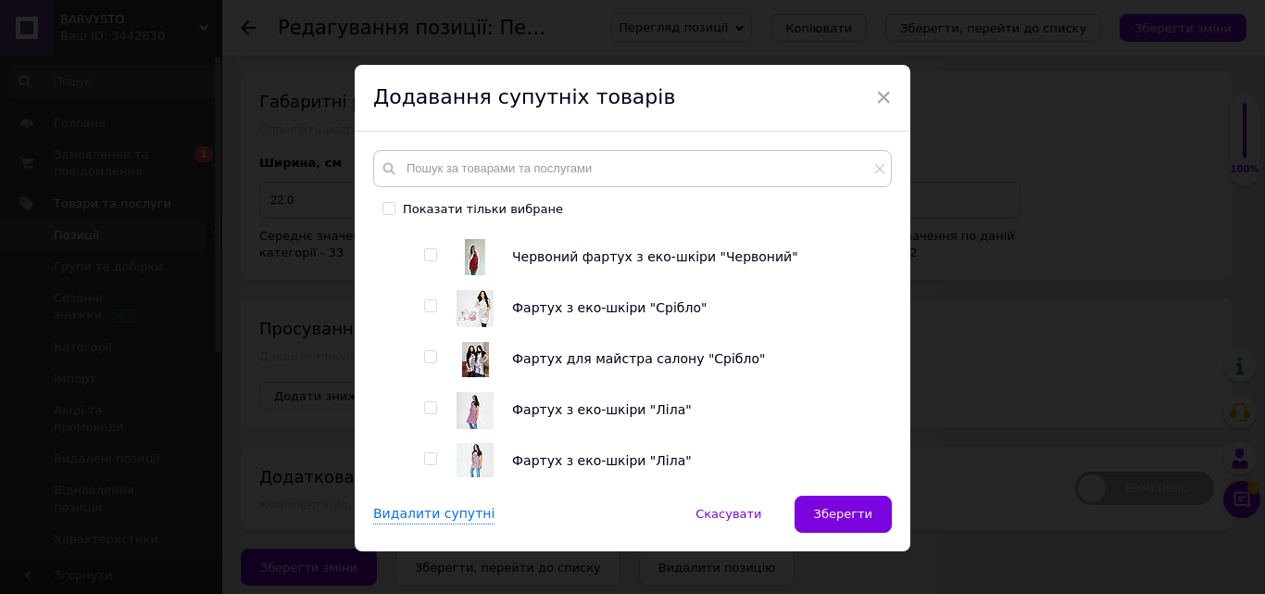
click at [430, 312] on input "checkbox" at bounding box center [430, 306] width 12 height 12
checkbox input "true"
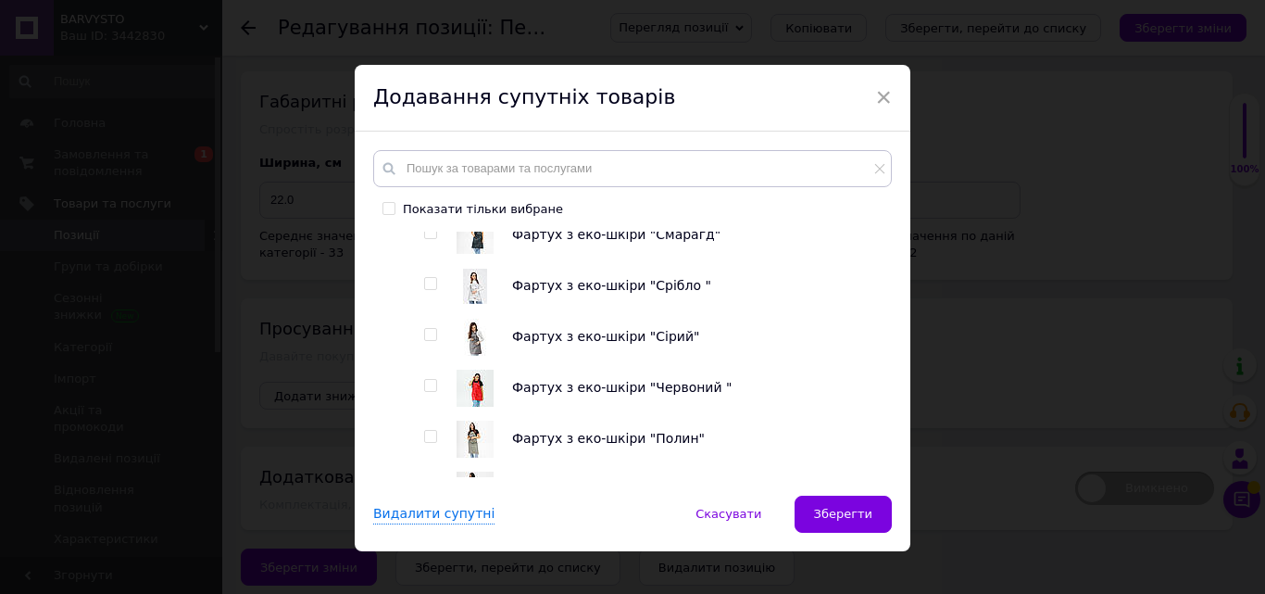
scroll to position [4909, 0]
click at [428, 340] on input "checkbox" at bounding box center [430, 334] width 12 height 12
checkbox input "true"
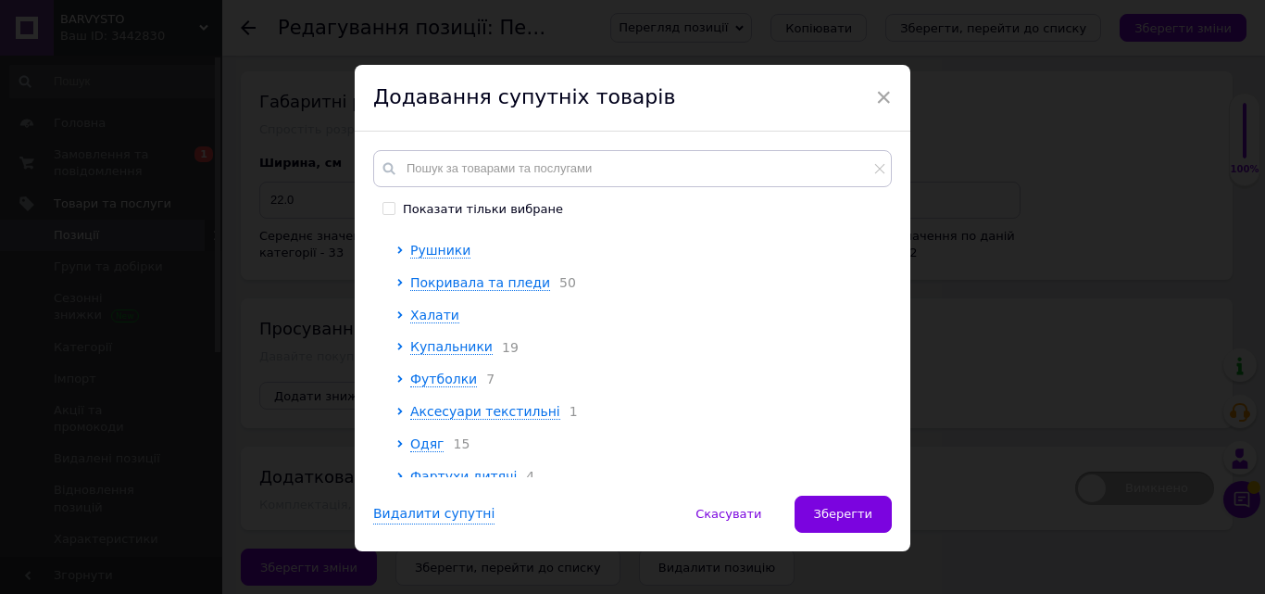
scroll to position [5465, 0]
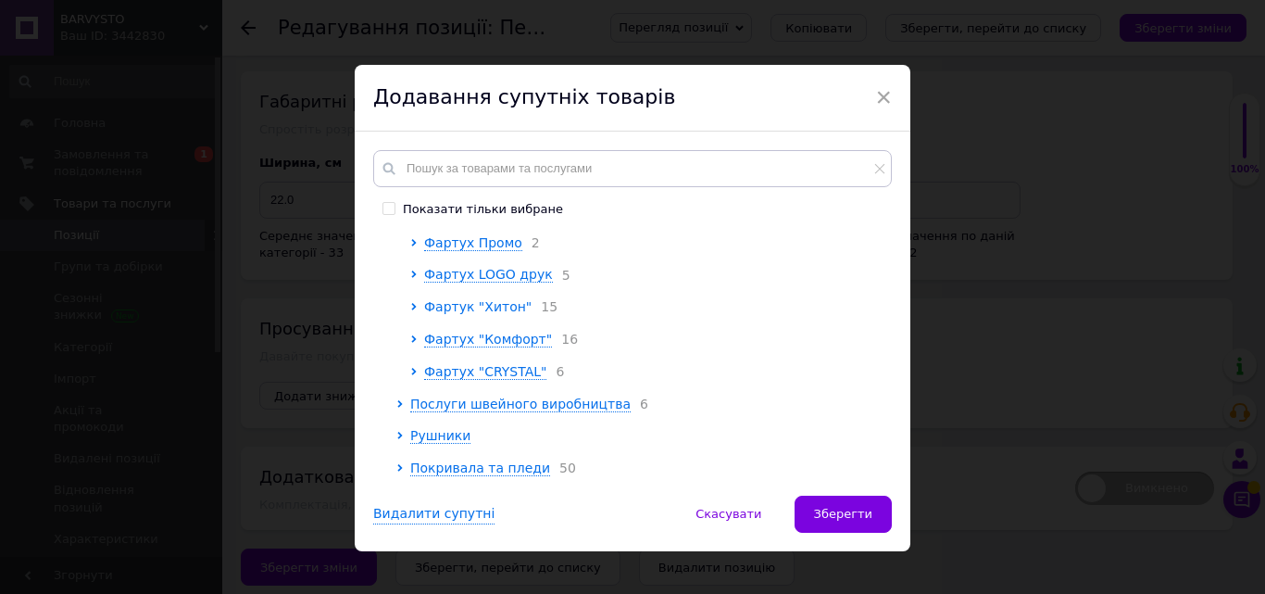
click at [454, 314] on span "Фартук "Хитон"" at bounding box center [477, 306] width 107 height 15
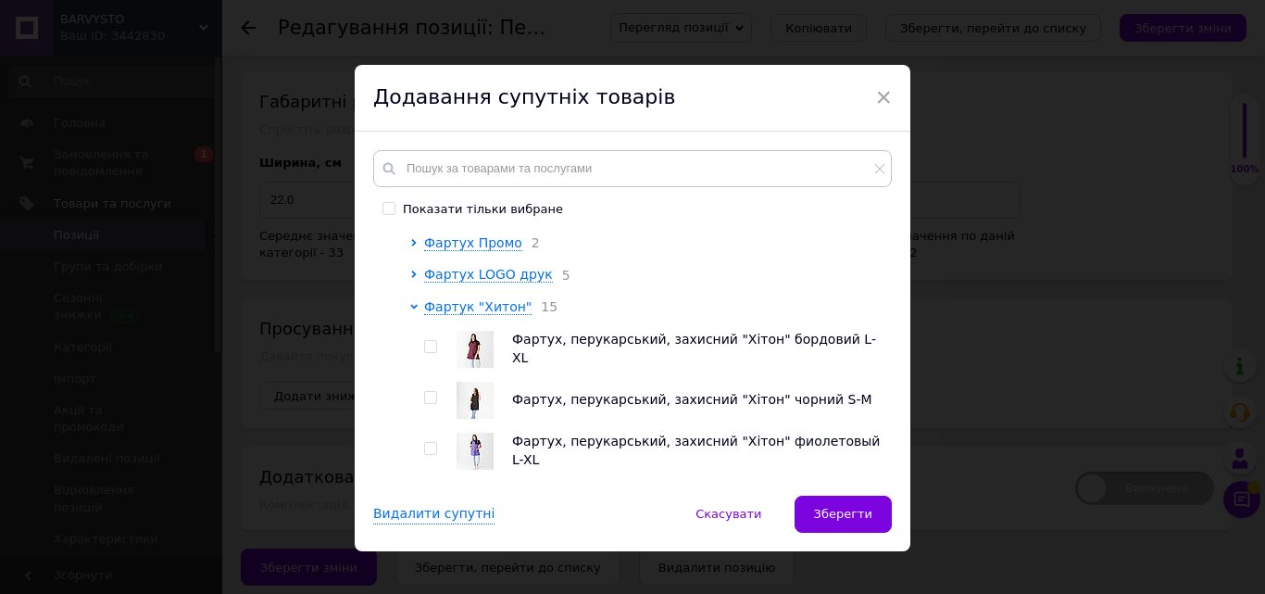
click at [433, 404] on span at bounding box center [430, 397] width 13 height 13
click at [433, 404] on input "checkbox" at bounding box center [430, 398] width 12 height 12
checkbox input "true"
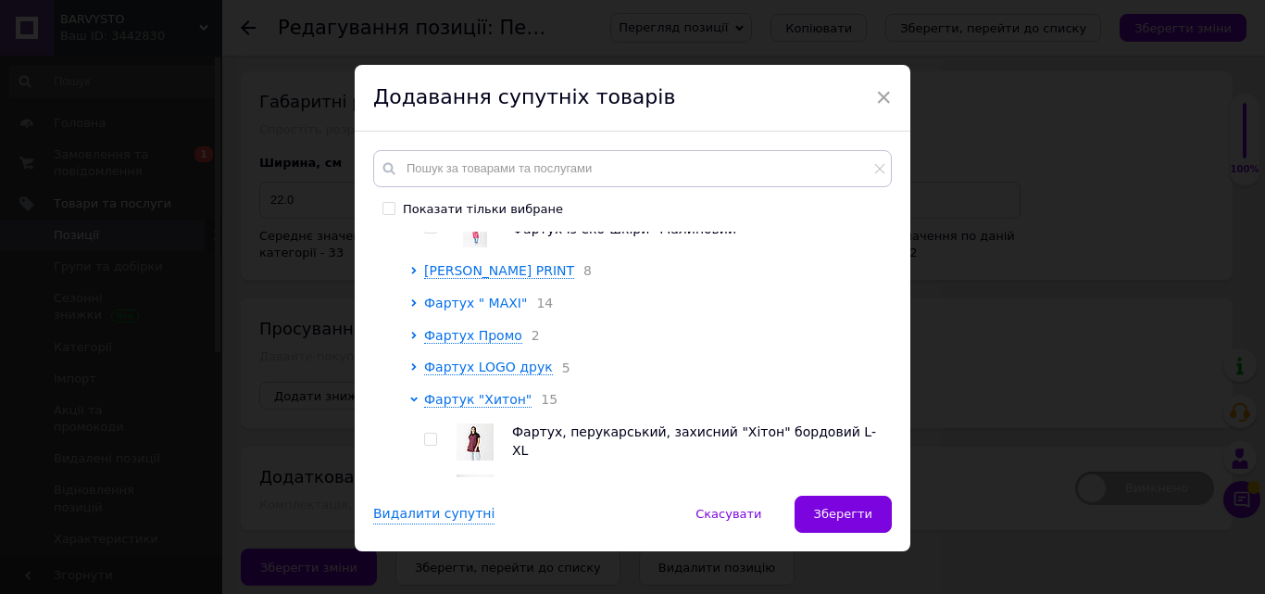
click at [484, 310] on span "Фартух " МАXI"" at bounding box center [475, 302] width 103 height 15
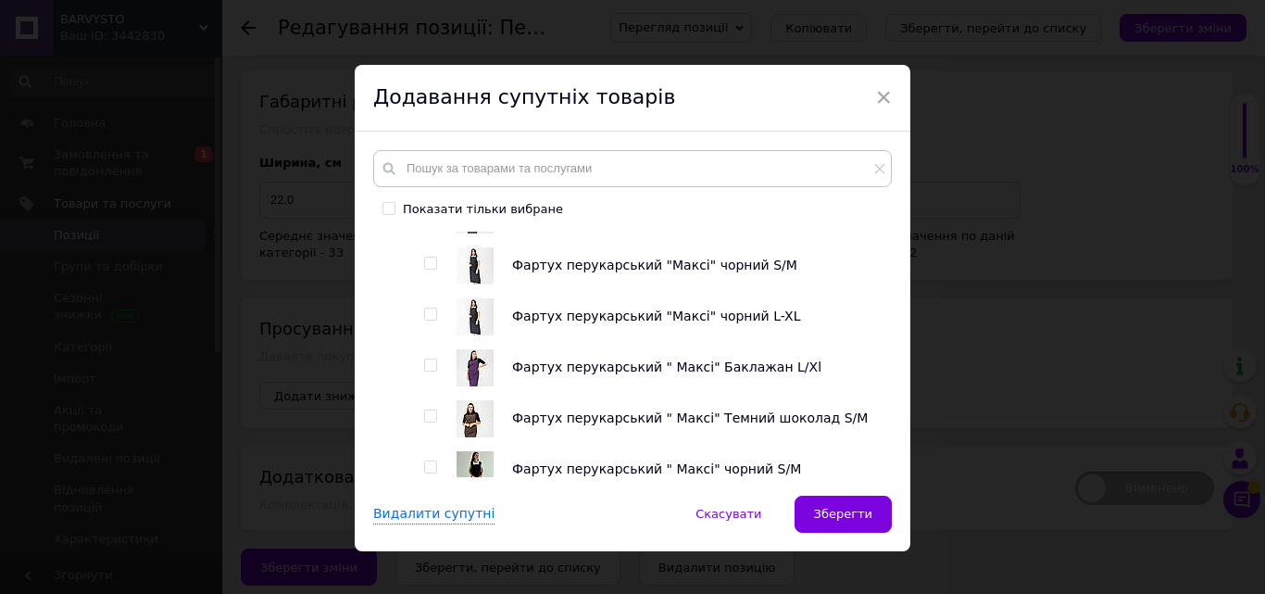
scroll to position [5928, 0]
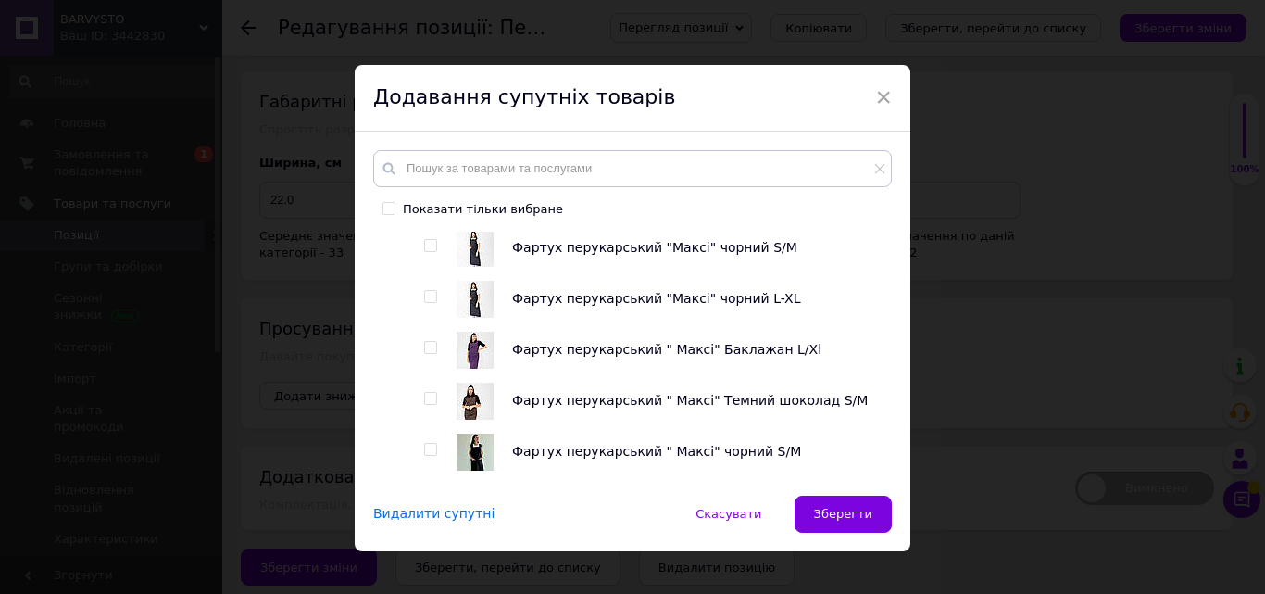
click at [425, 252] on input "checkbox" at bounding box center [430, 246] width 12 height 12
checkbox input "true"
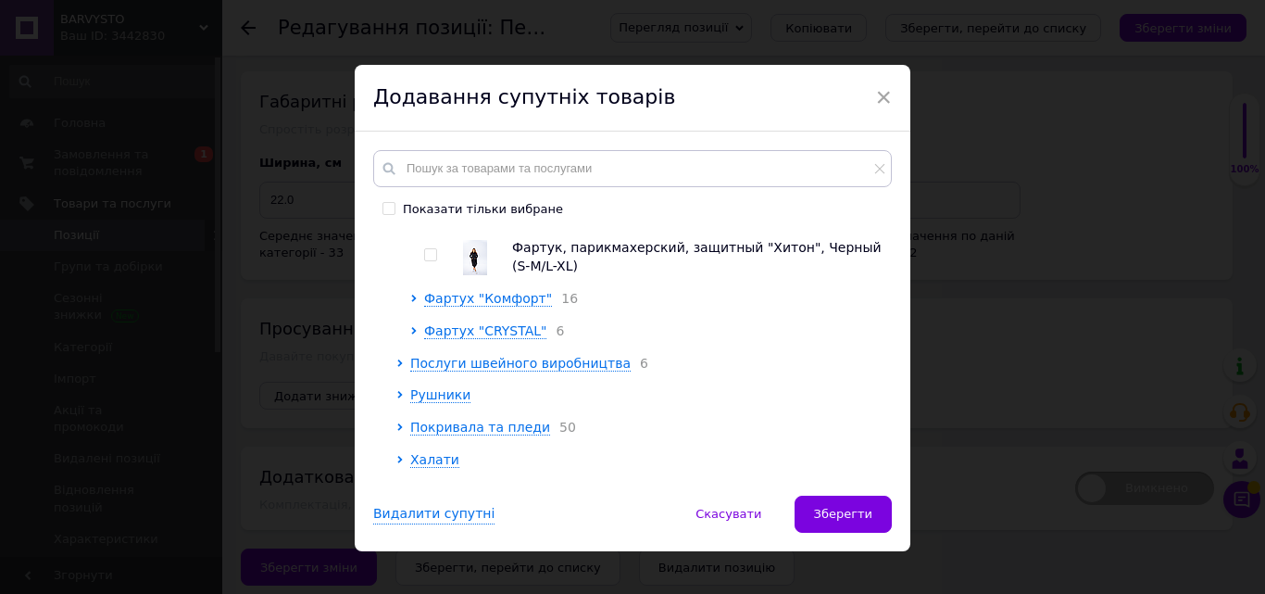
scroll to position [7040, 0]
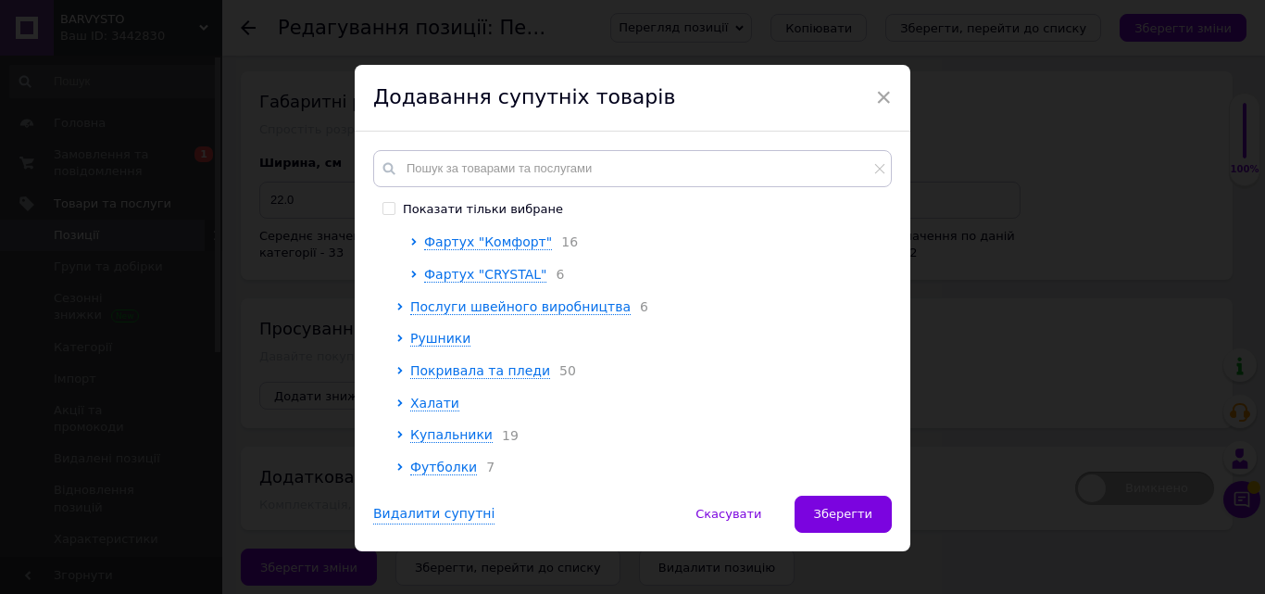
click at [481, 252] on div "Фартух "Комфорт" 16" at bounding box center [653, 242] width 458 height 19
click at [480, 249] on span "Фартух "Комфорт"" at bounding box center [488, 241] width 128 height 15
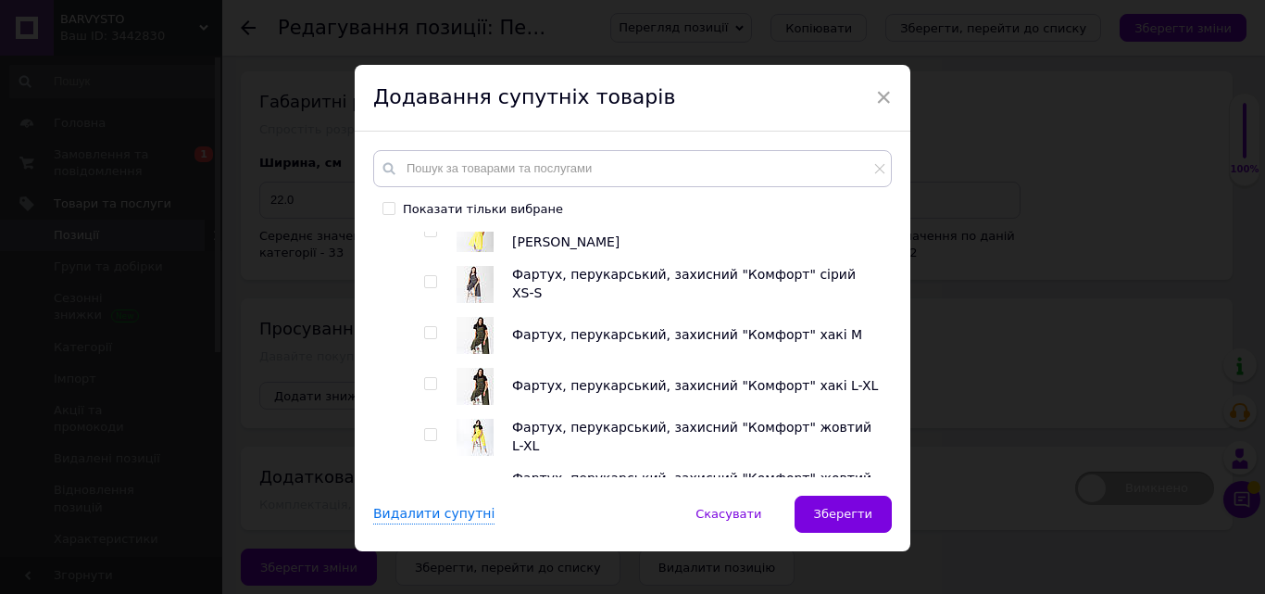
scroll to position [7410, 0]
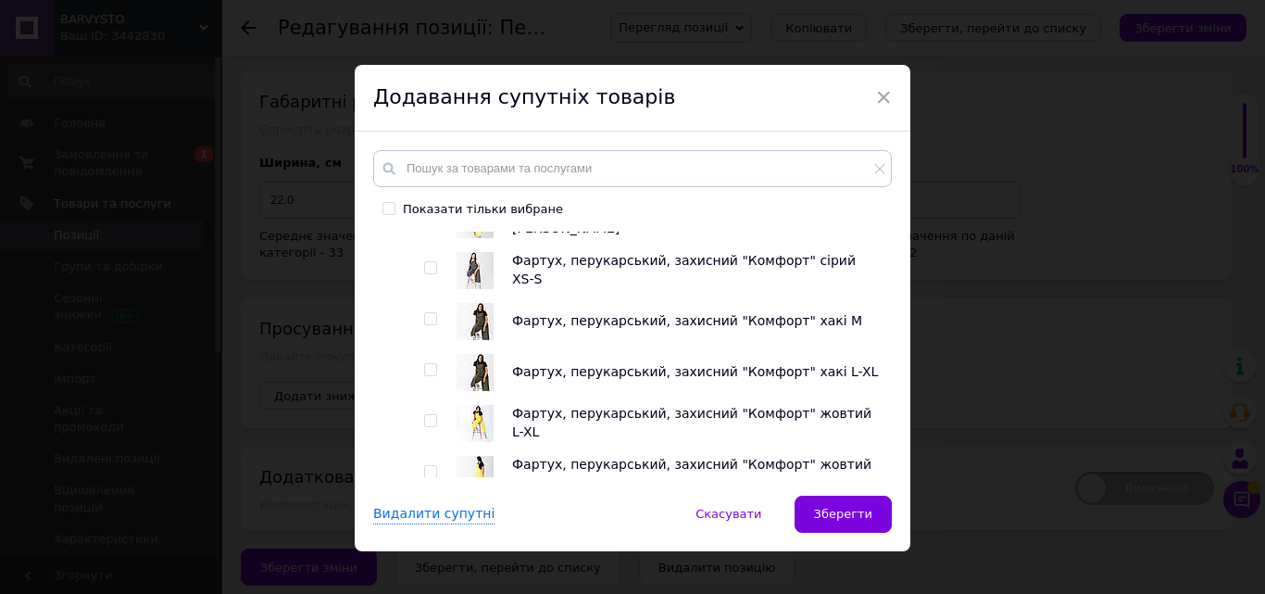
click at [424, 376] on input "checkbox" at bounding box center [430, 370] width 12 height 12
checkbox input "true"
drag, startPoint x: 428, startPoint y: 336, endPoint x: 509, endPoint y: 384, distance: 94.7
click at [430, 325] on input "checkbox" at bounding box center [430, 319] width 12 height 12
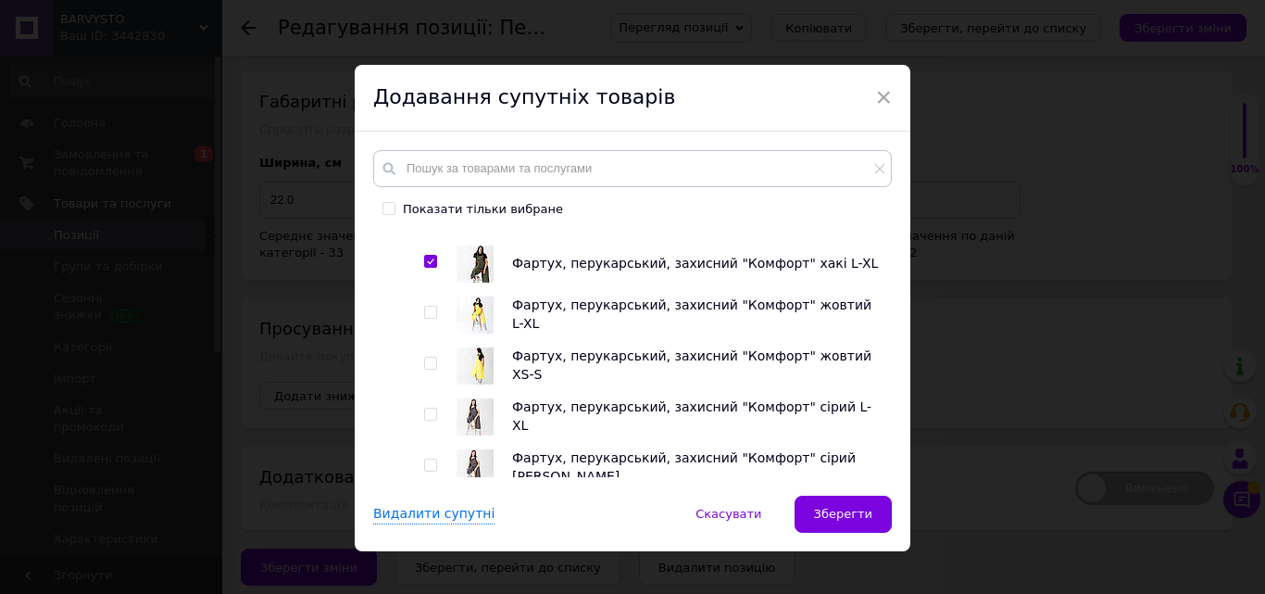
scroll to position [7503, 0]
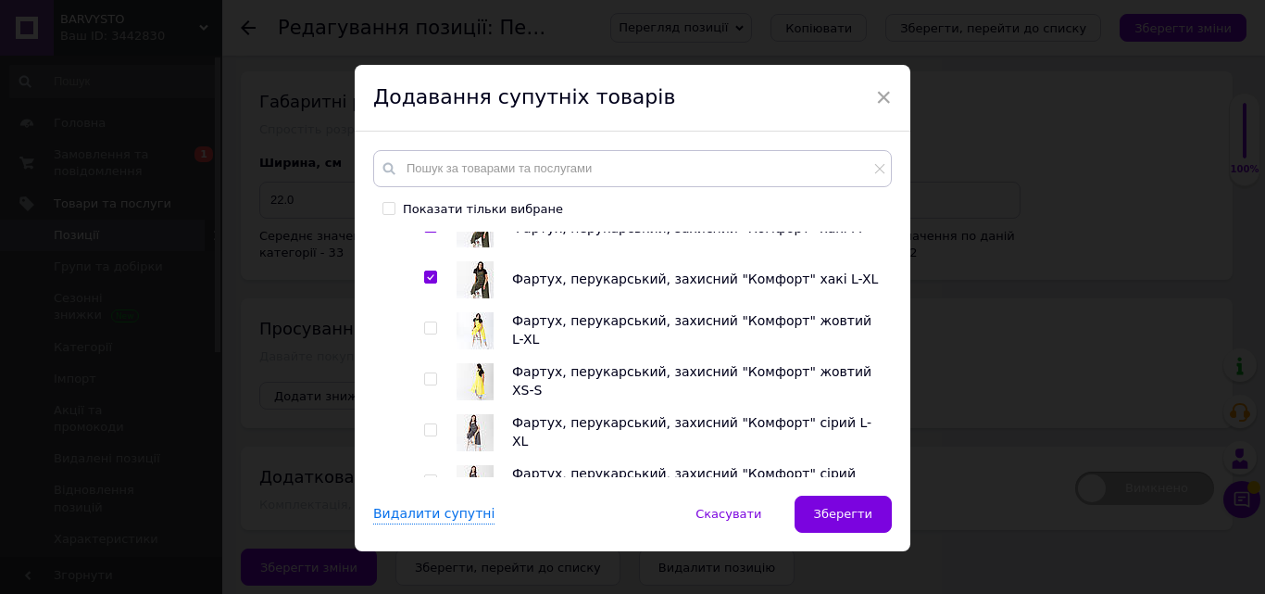
click at [430, 232] on input "checkbox" at bounding box center [430, 226] width 12 height 12
checkbox input "false"
drag, startPoint x: 426, startPoint y: 281, endPoint x: 428, endPoint y: 294, distance: 13.1
click at [426, 283] on div at bounding box center [433, 279] width 19 height 37
click at [428, 283] on input "checkbox" at bounding box center [430, 277] width 12 height 12
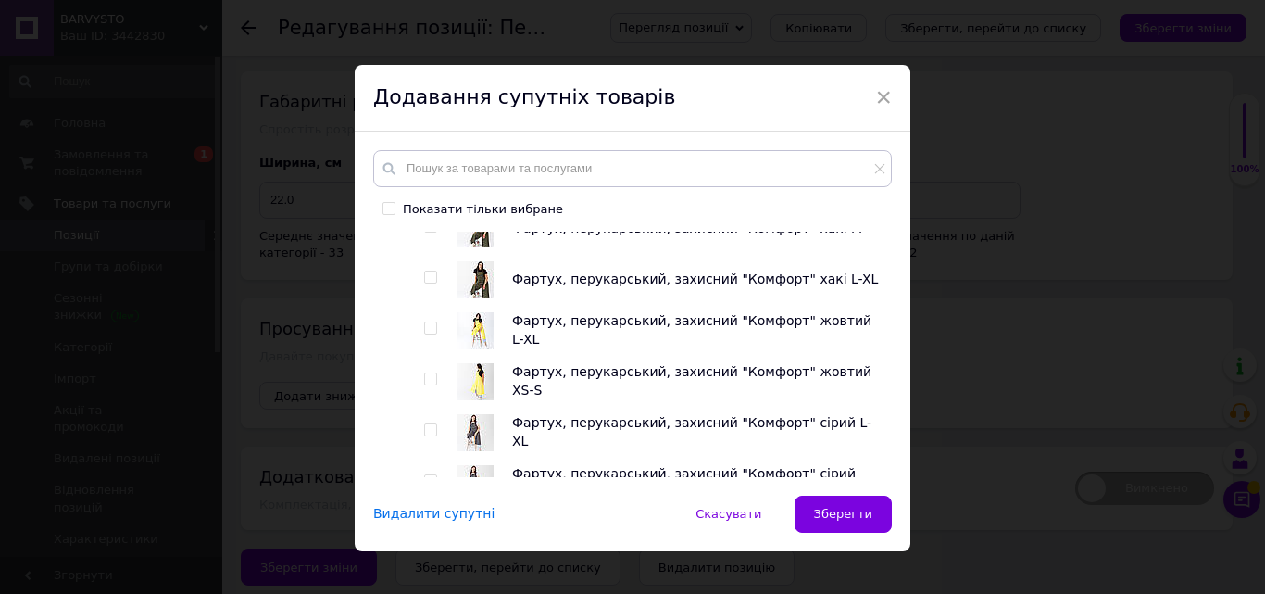
checkbox input "false"
click at [427, 232] on input "checkbox" at bounding box center [430, 226] width 12 height 12
checkbox input "true"
click at [426, 334] on input "checkbox" at bounding box center [430, 328] width 12 height 12
checkbox input "true"
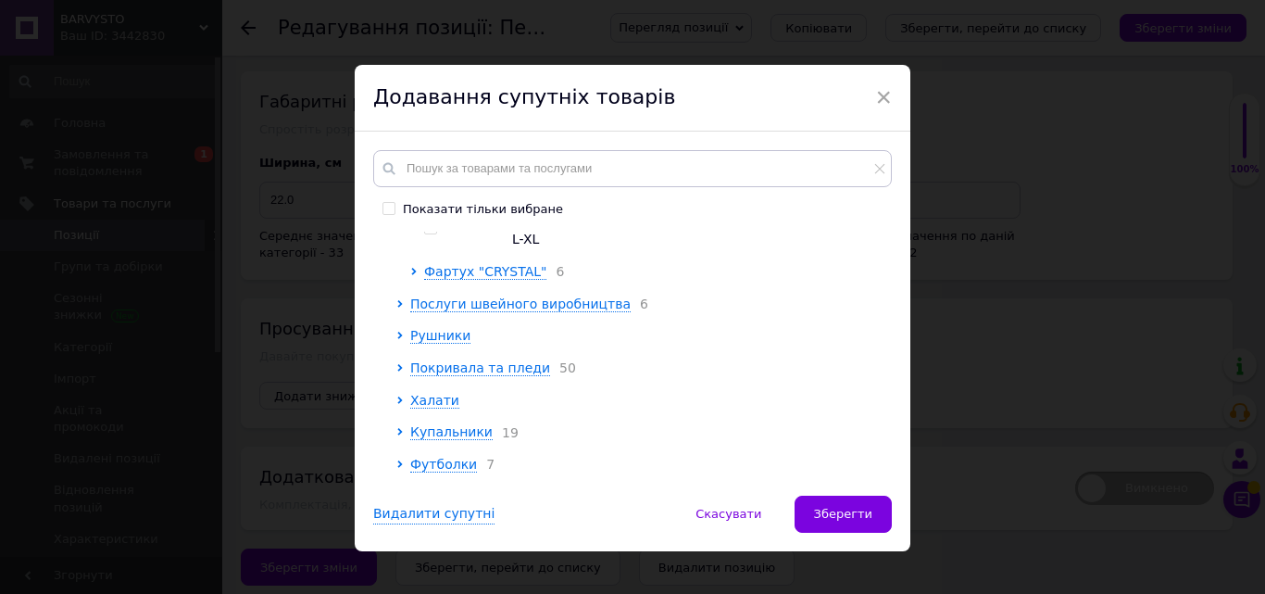
scroll to position [7873, 0]
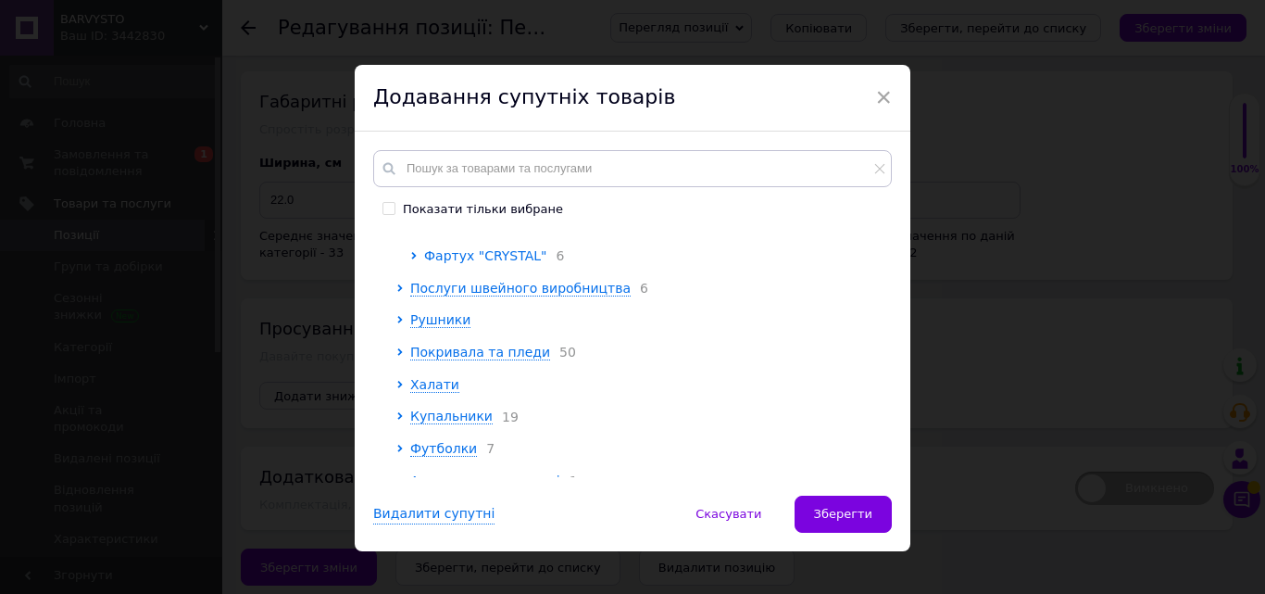
click at [471, 263] on span "Фартух "CRYSTAL"" at bounding box center [485, 255] width 122 height 15
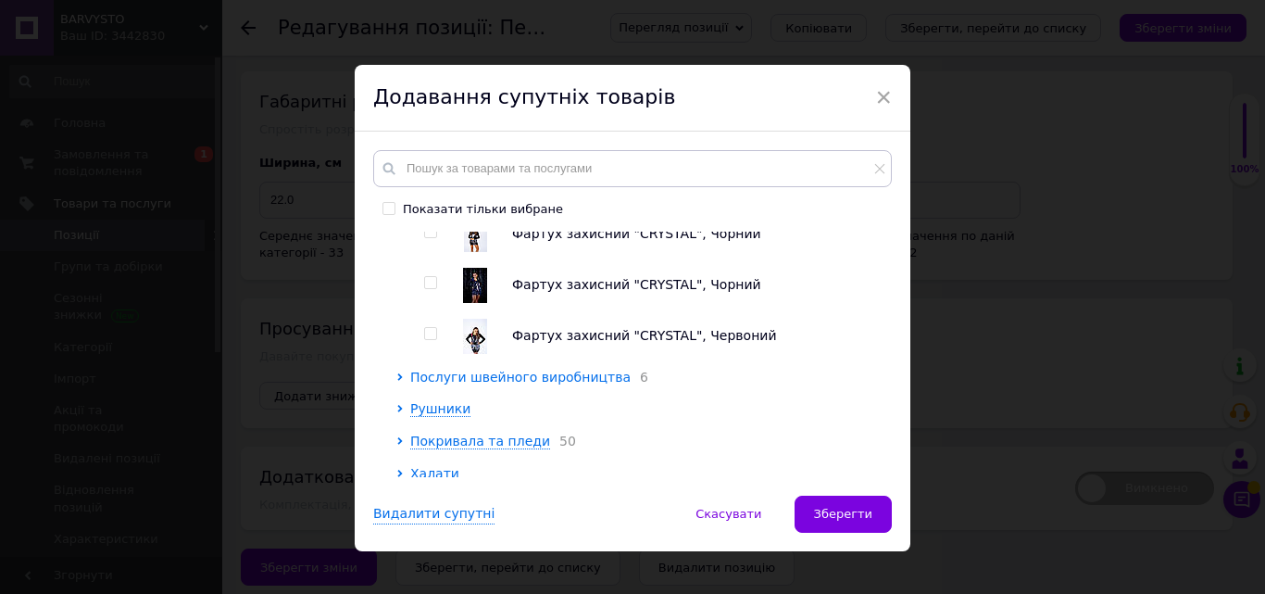
scroll to position [8059, 0]
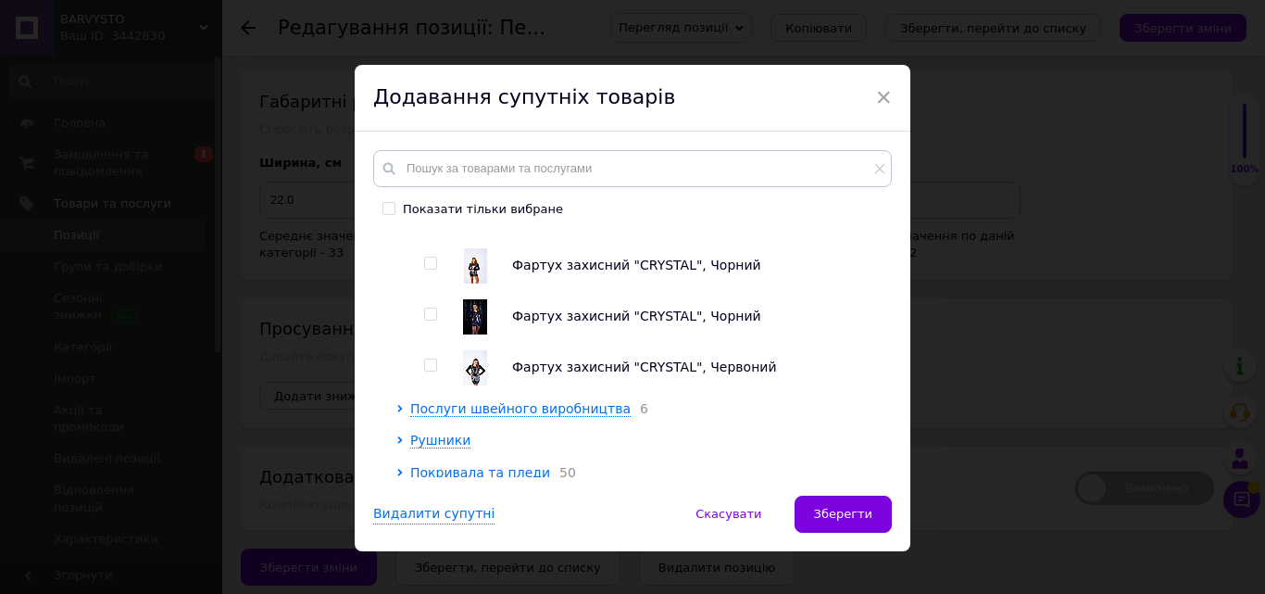
click at [424, 320] on input "checkbox" at bounding box center [430, 314] width 12 height 12
checkbox input "true"
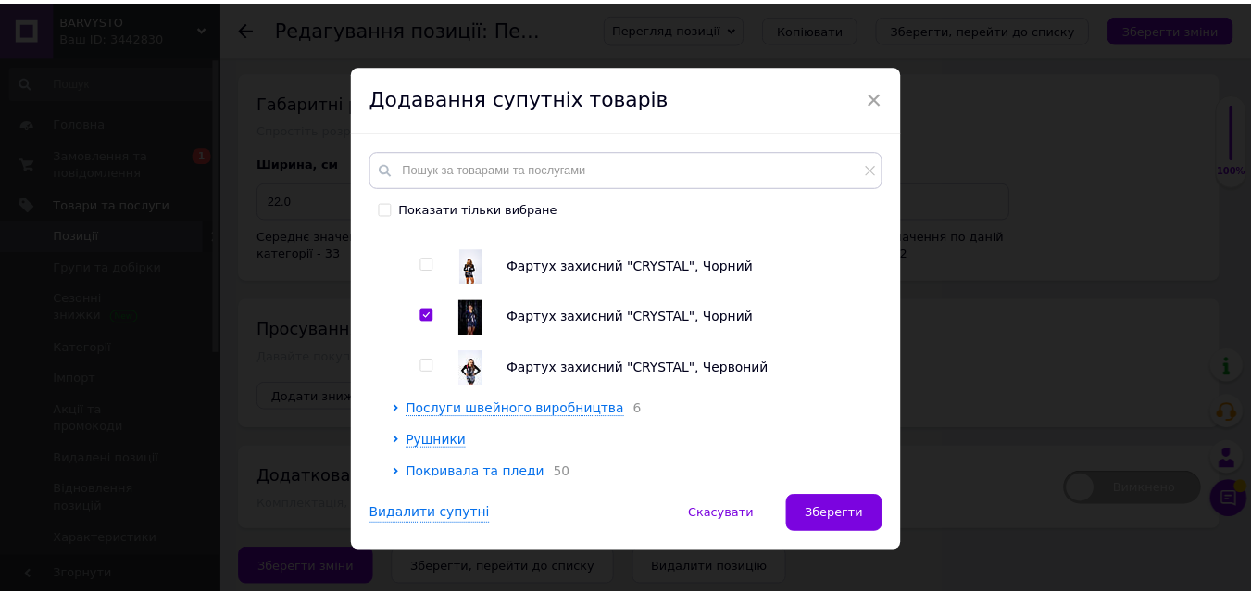
scroll to position [7966, 0]
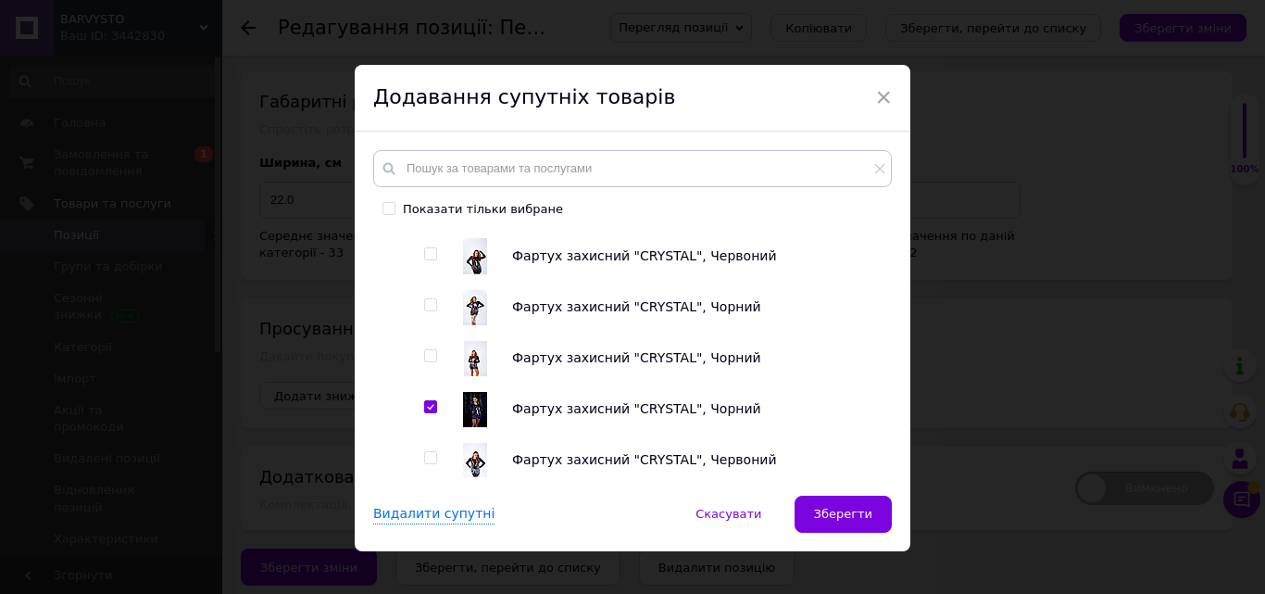
click at [822, 515] on span "Зберегти" at bounding box center [843, 514] width 58 height 14
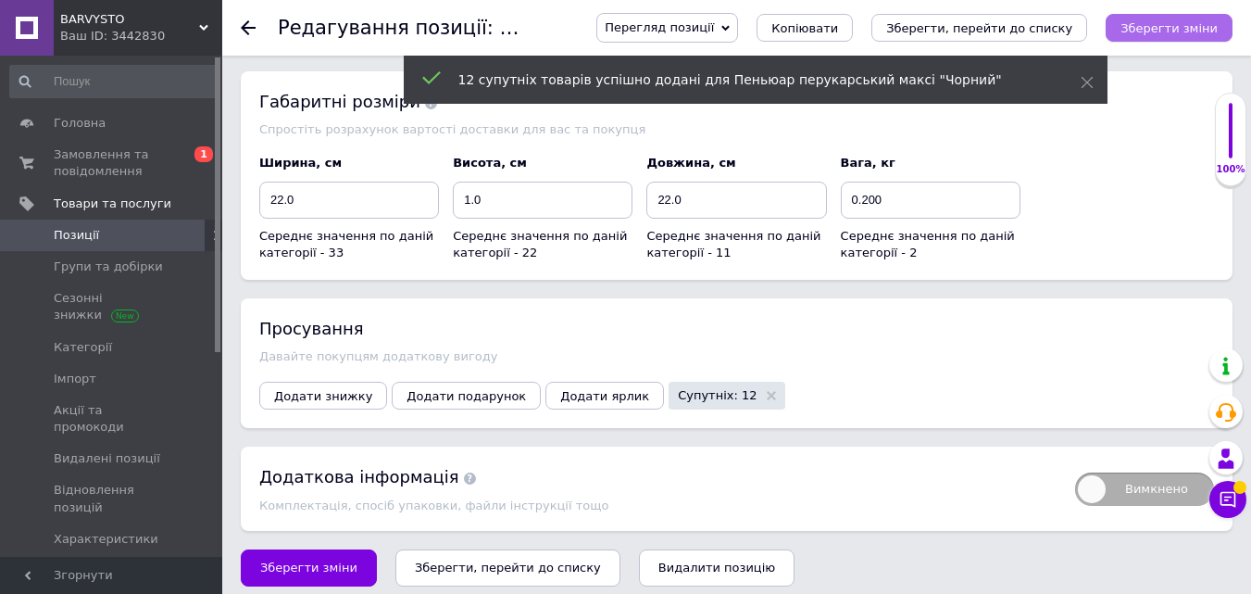
click at [1161, 29] on icon "Зберегти зміни" at bounding box center [1169, 28] width 97 height 14
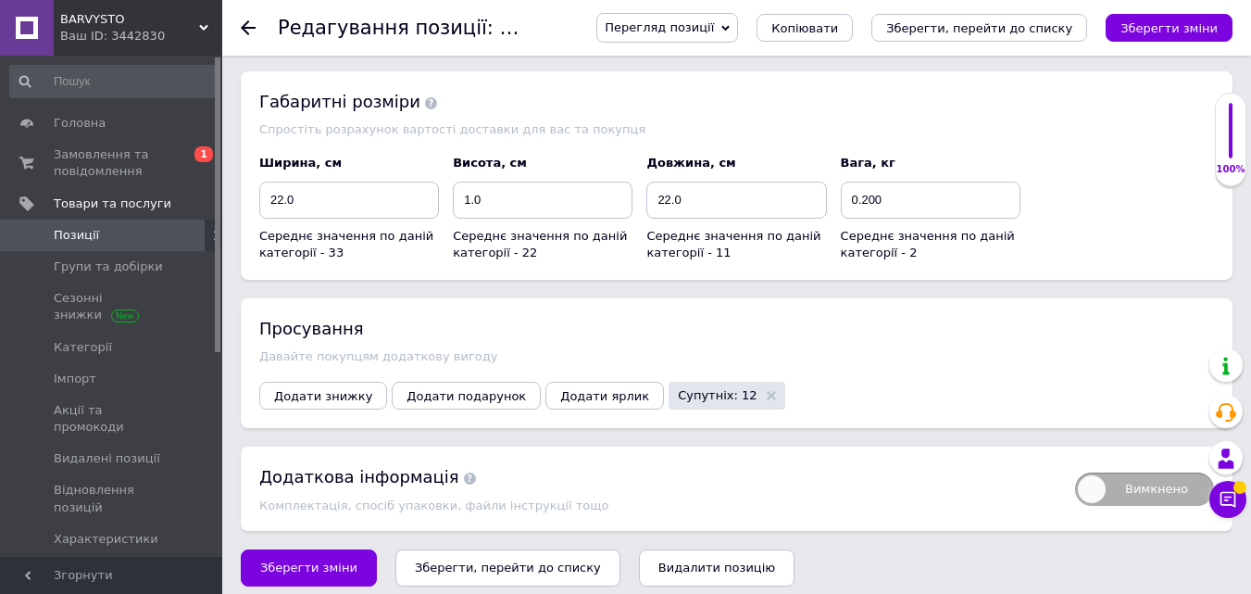
click at [503, 560] on icon "Зберегти, перейти до списку" at bounding box center [508, 567] width 186 height 14
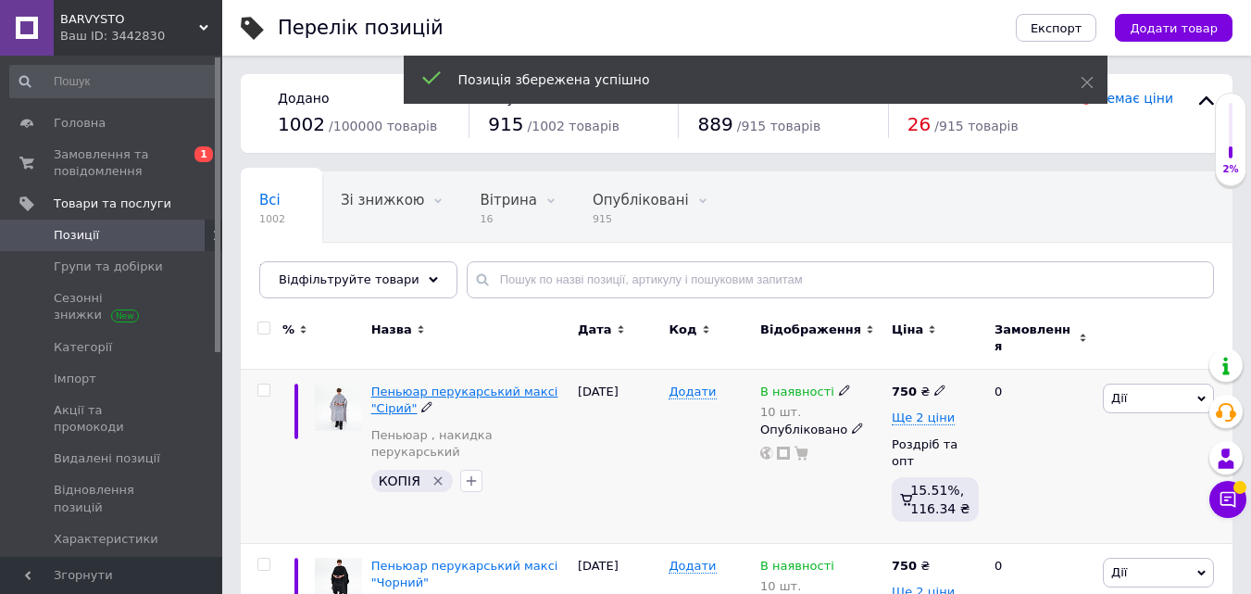
click at [431, 384] on span "Пеньюар перукарський максі "Сірий"" at bounding box center [464, 399] width 187 height 31
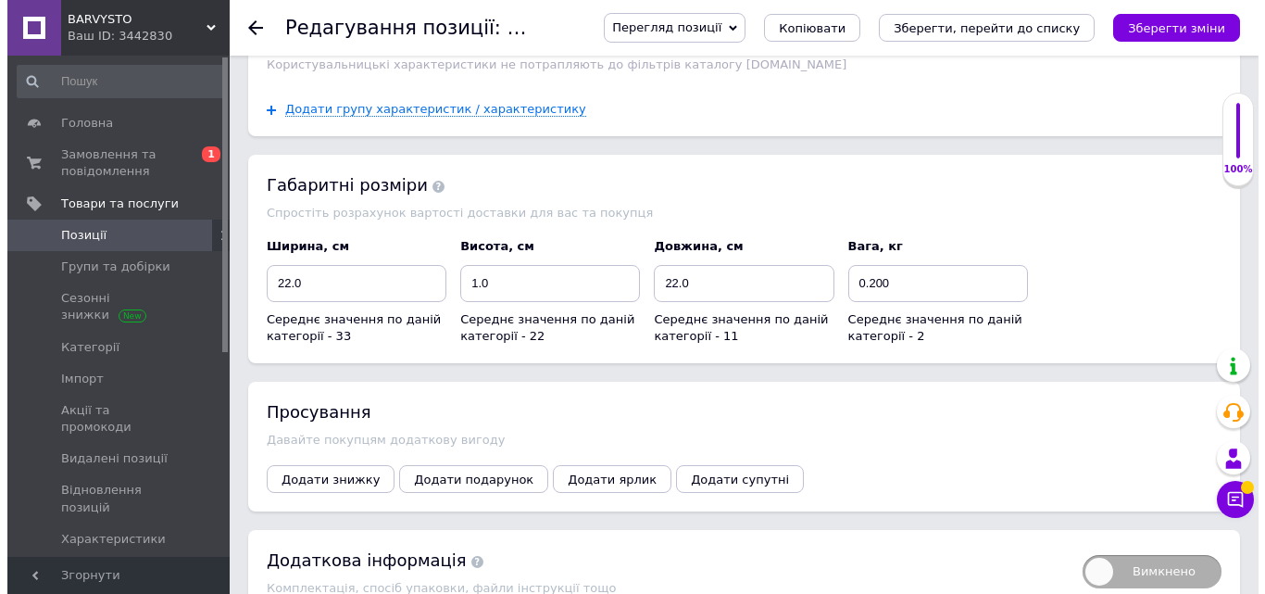
scroll to position [2243, 0]
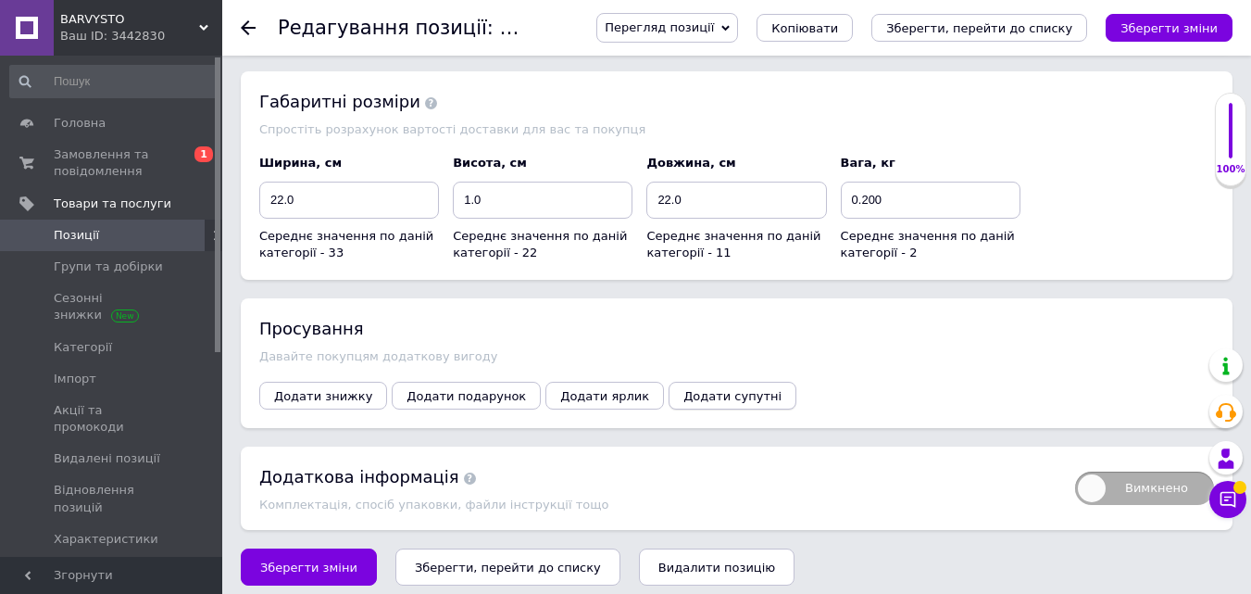
click at [686, 389] on span "Додати супутні" at bounding box center [733, 396] width 98 height 14
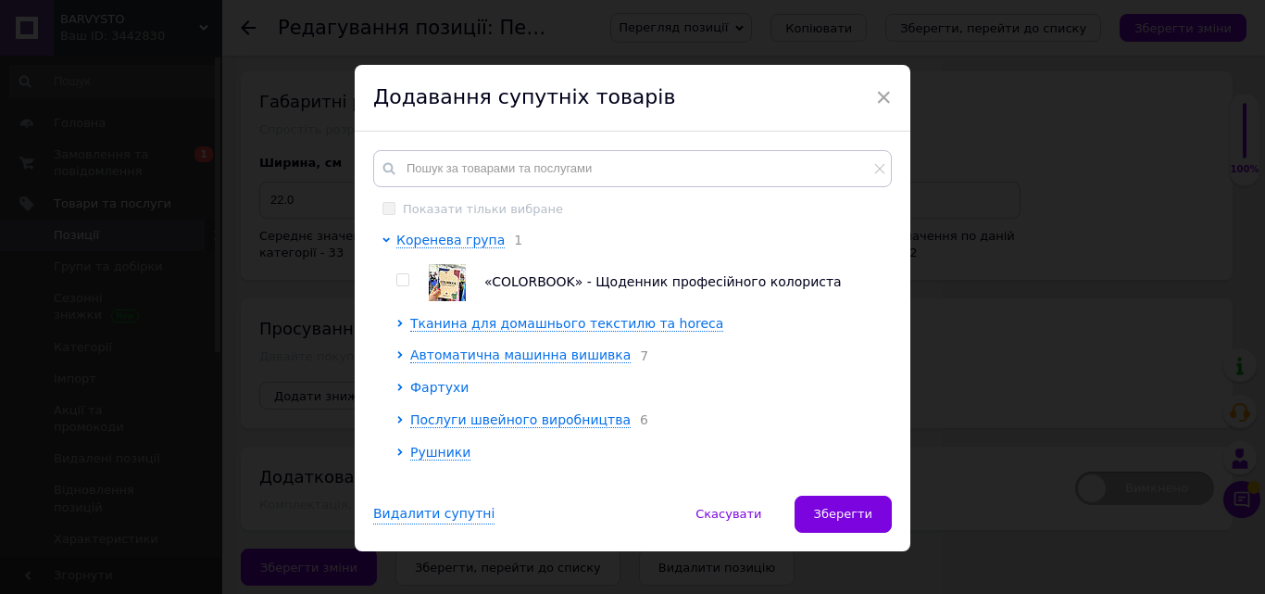
click at [440, 395] on span "Фартухи" at bounding box center [439, 387] width 58 height 15
click at [460, 427] on span "Фартух BASIC однотон" at bounding box center [501, 419] width 155 height 15
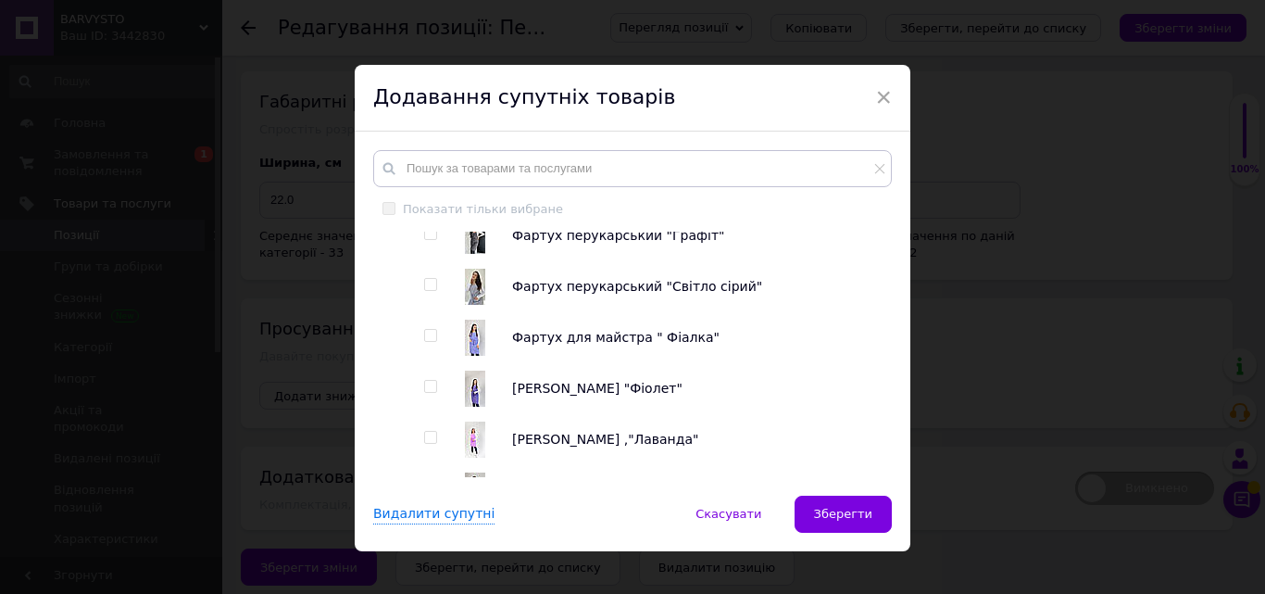
scroll to position [278, 0]
click at [426, 287] on input "checkbox" at bounding box center [430, 284] width 12 height 12
checkbox input "true"
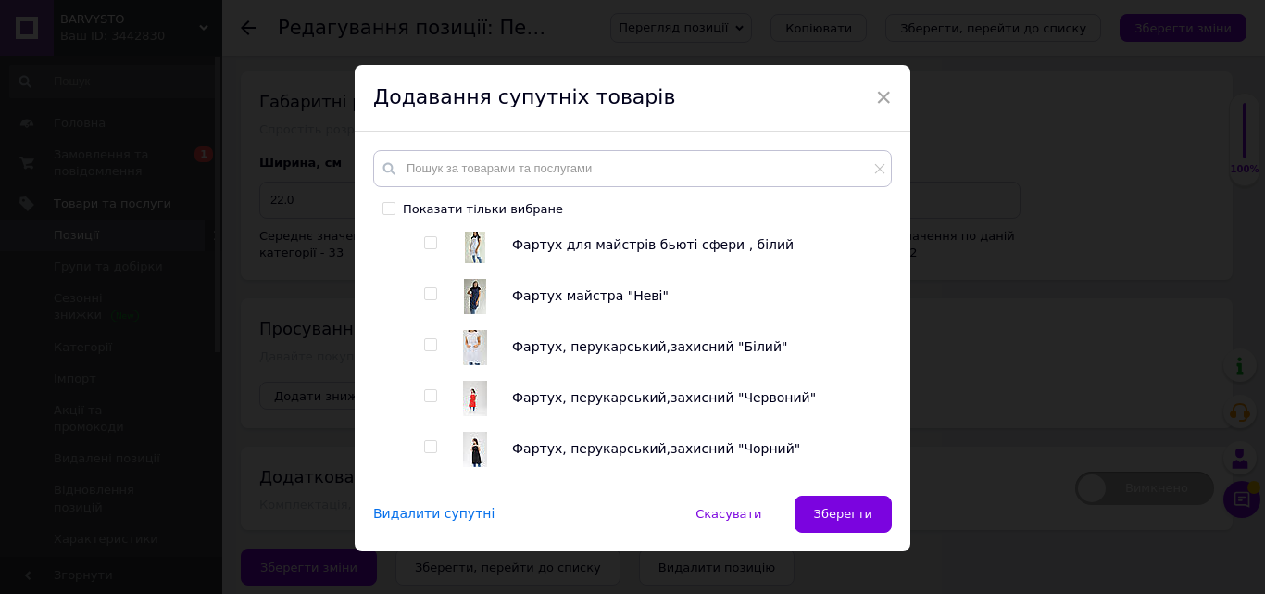
scroll to position [741, 0]
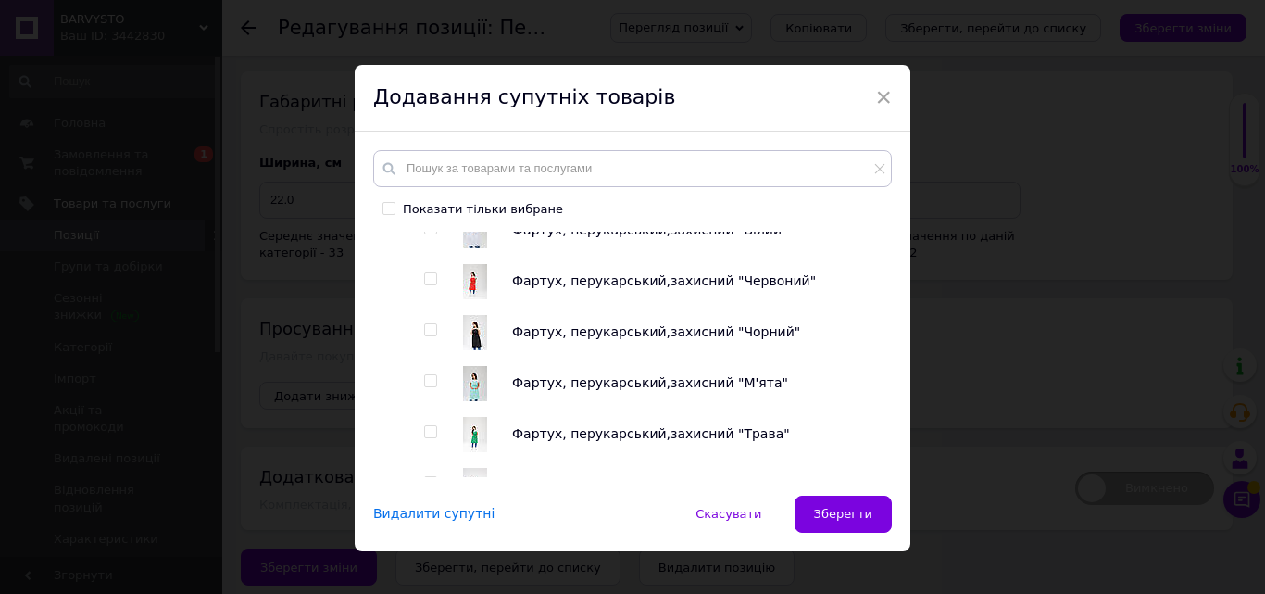
click at [429, 334] on input "checkbox" at bounding box center [430, 330] width 12 height 12
checkbox input "true"
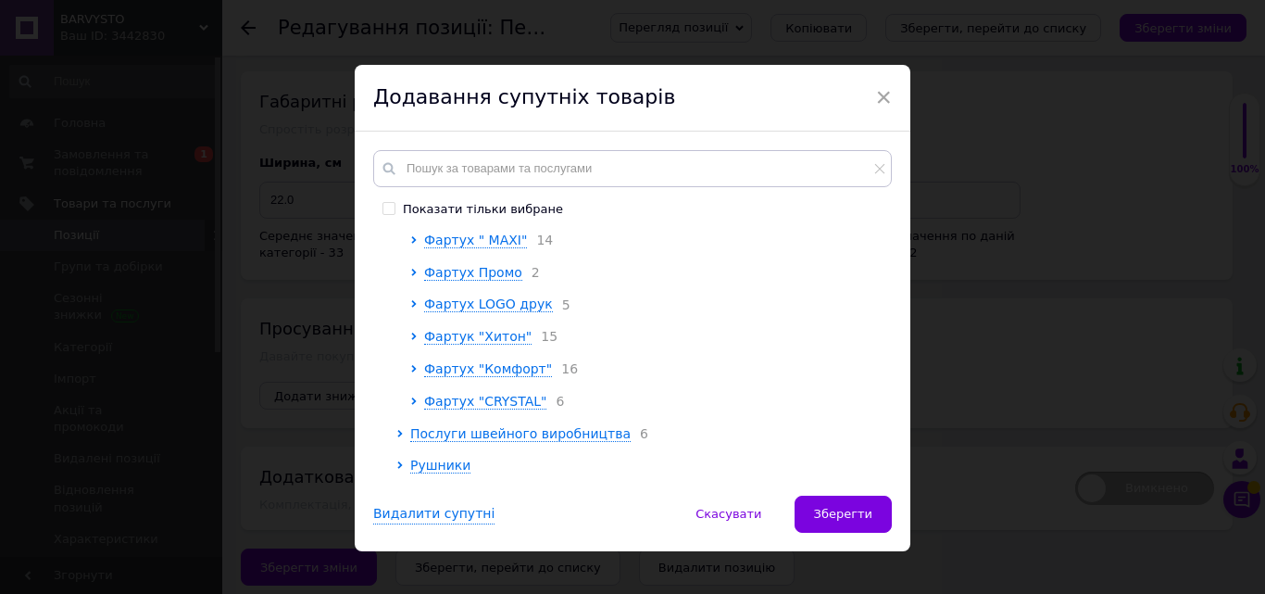
scroll to position [1667, 0]
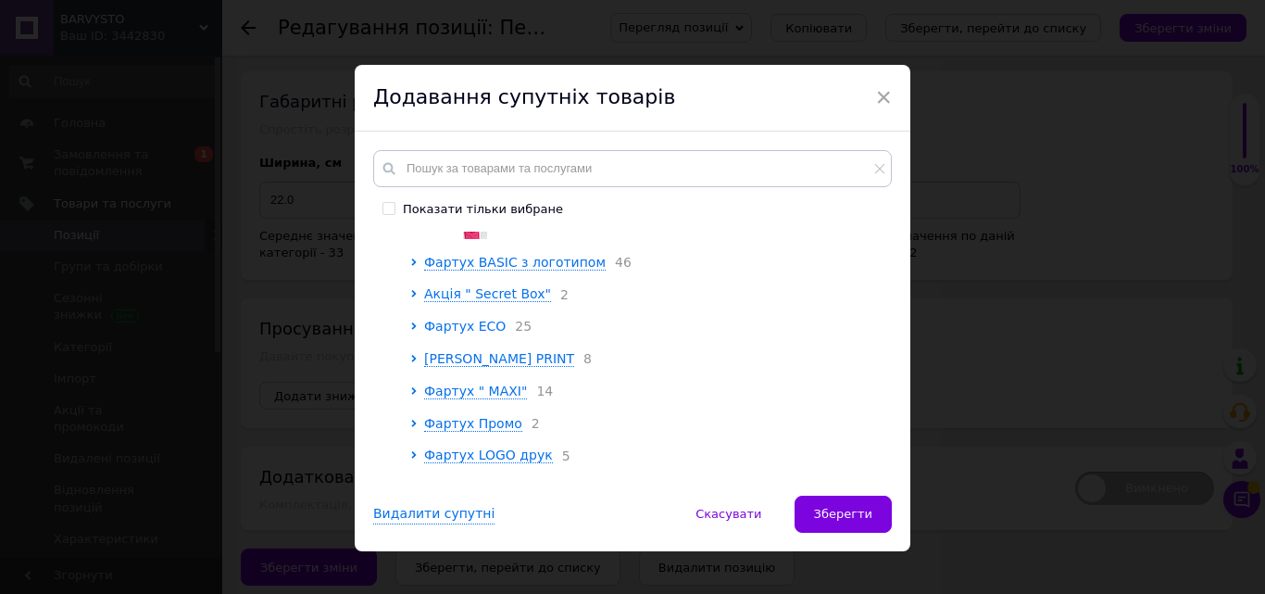
click at [470, 333] on span "Фартух ECO" at bounding box center [465, 326] width 82 height 15
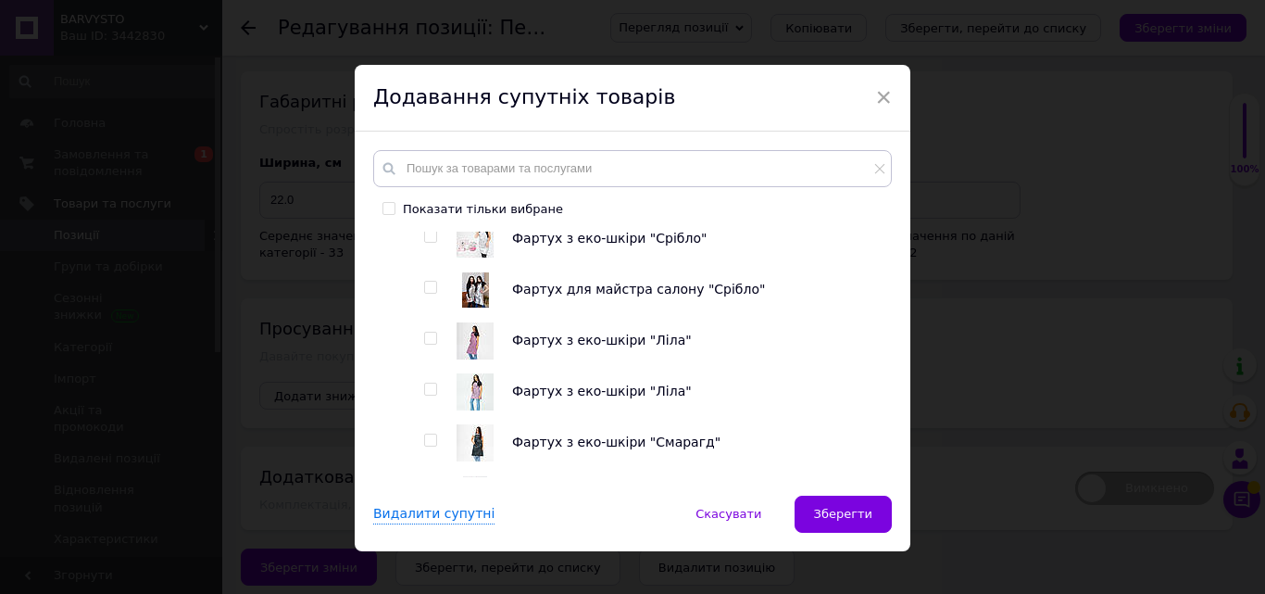
scroll to position [2501, 0]
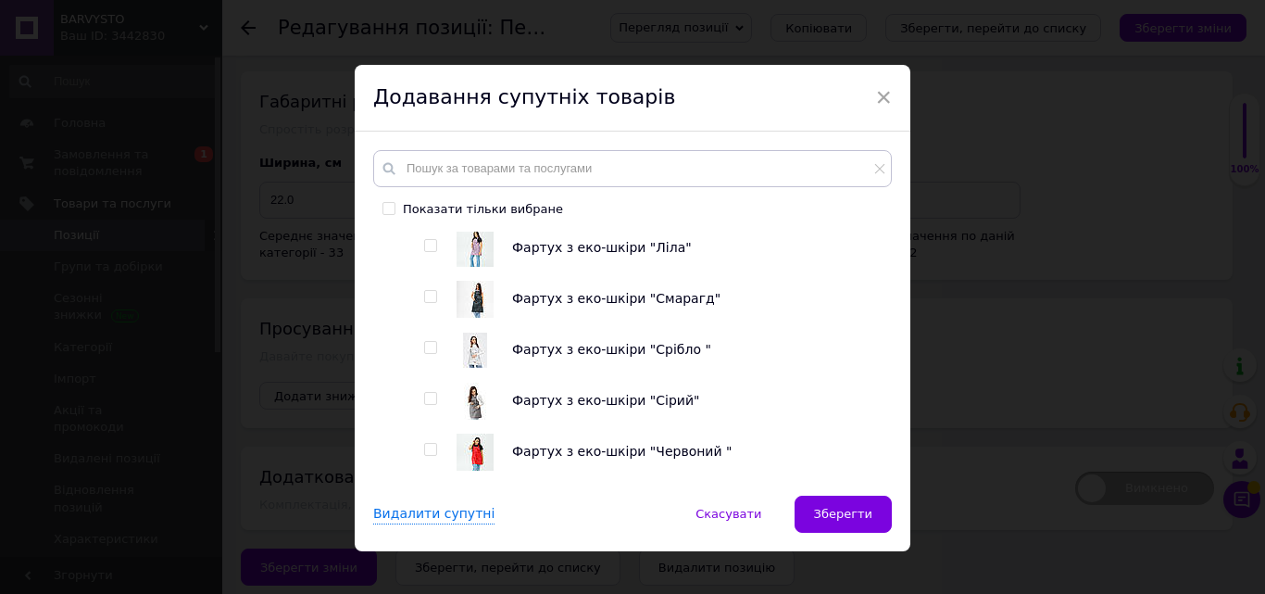
click at [433, 354] on input "checkbox" at bounding box center [430, 348] width 12 height 12
checkbox input "true"
drag, startPoint x: 429, startPoint y: 407, endPoint x: 479, endPoint y: 418, distance: 51.2
click at [431, 405] on input "checkbox" at bounding box center [430, 399] width 12 height 12
checkbox input "true"
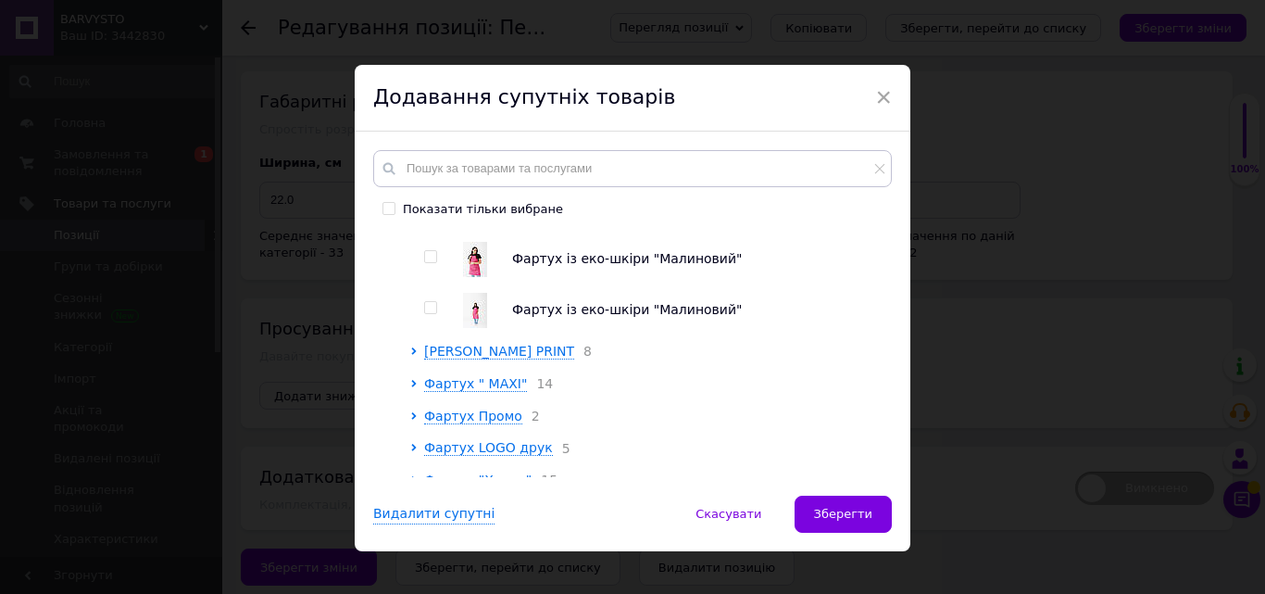
scroll to position [2964, 0]
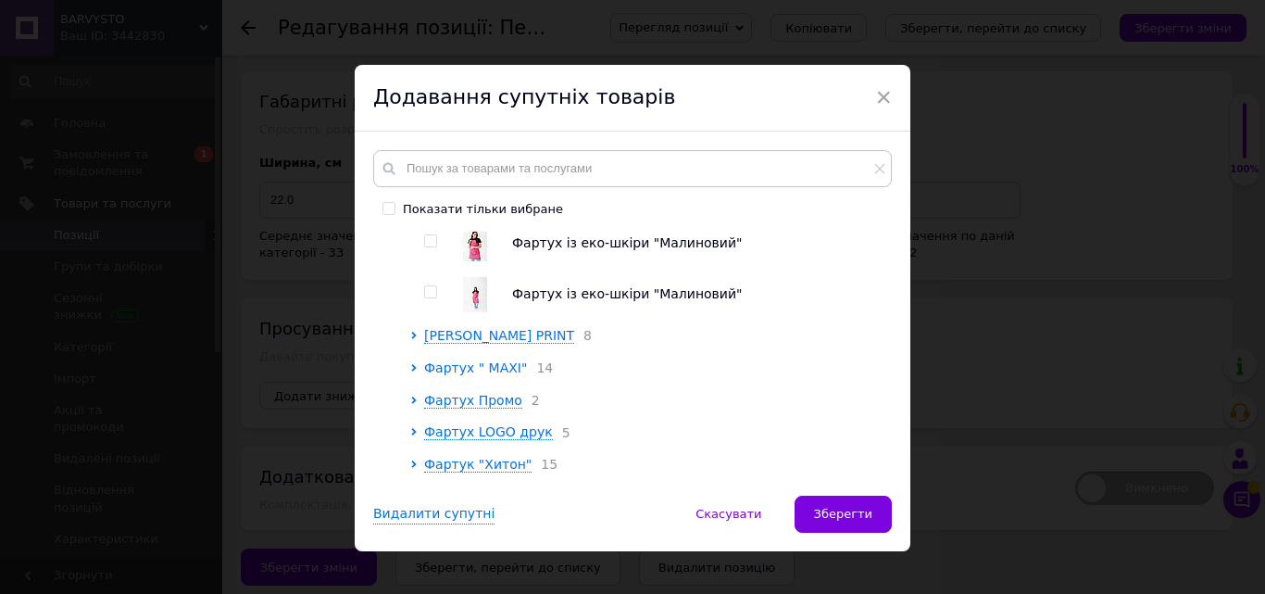
click at [478, 375] on span "Фартух " МАXI"" at bounding box center [475, 367] width 103 height 15
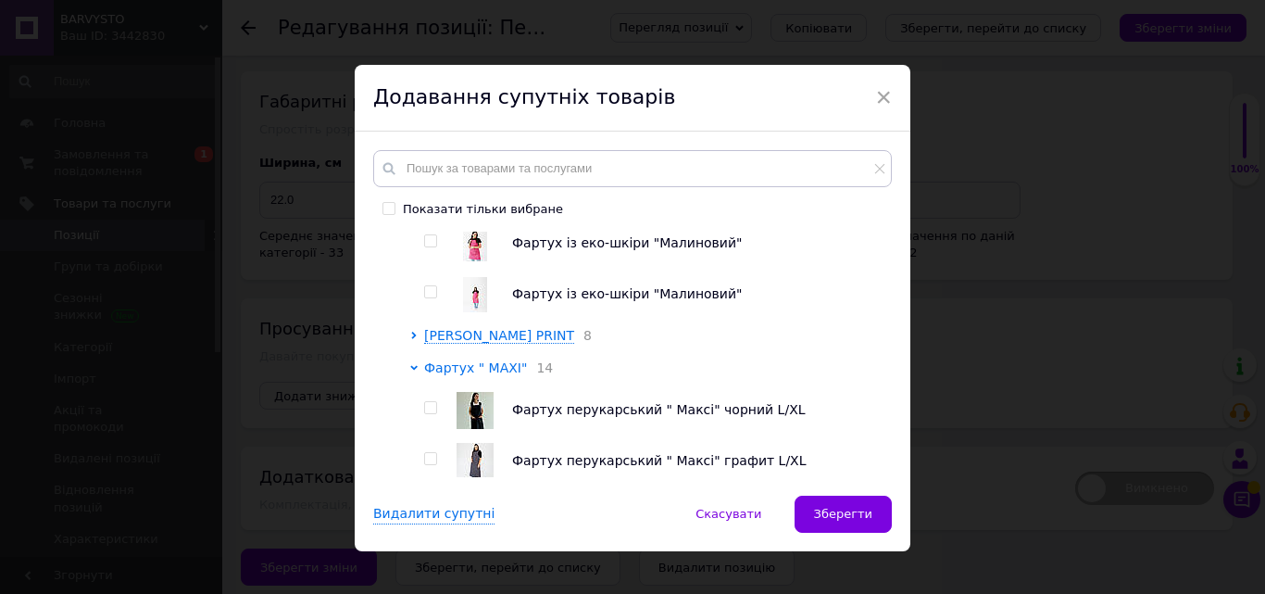
scroll to position [3057, 0]
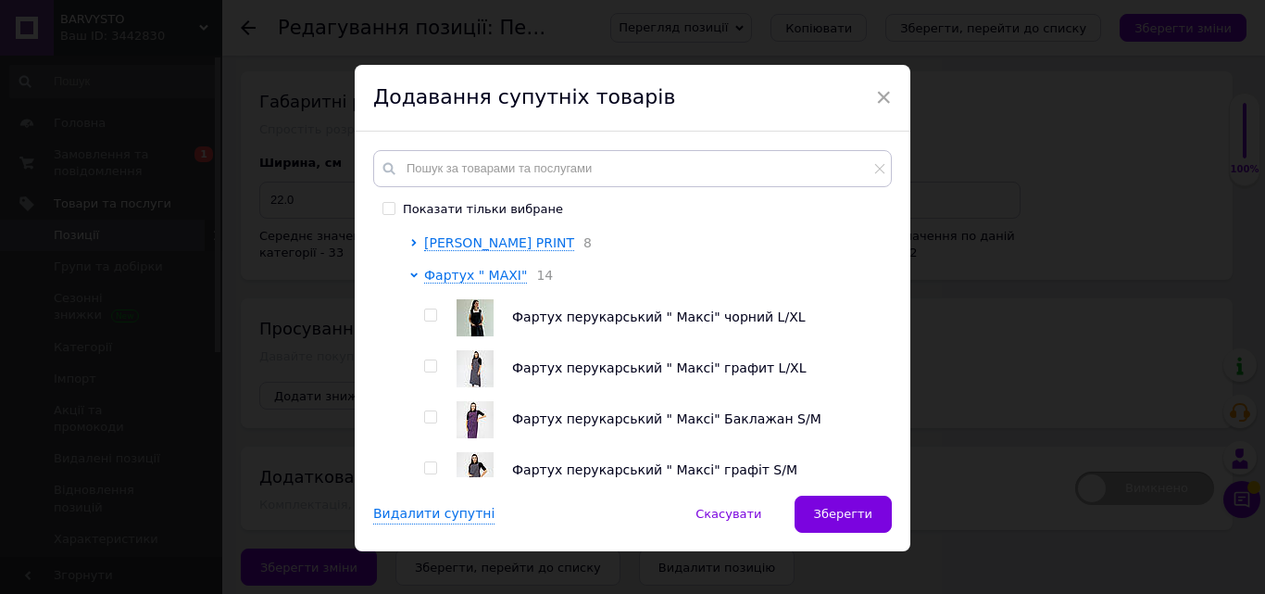
drag, startPoint x: 423, startPoint y: 324, endPoint x: 433, endPoint y: 355, distance: 31.9
click at [424, 321] on input "checkbox" at bounding box center [430, 315] width 12 height 12
checkbox input "true"
click at [424, 372] on input "checkbox" at bounding box center [430, 366] width 12 height 12
checkbox input "true"
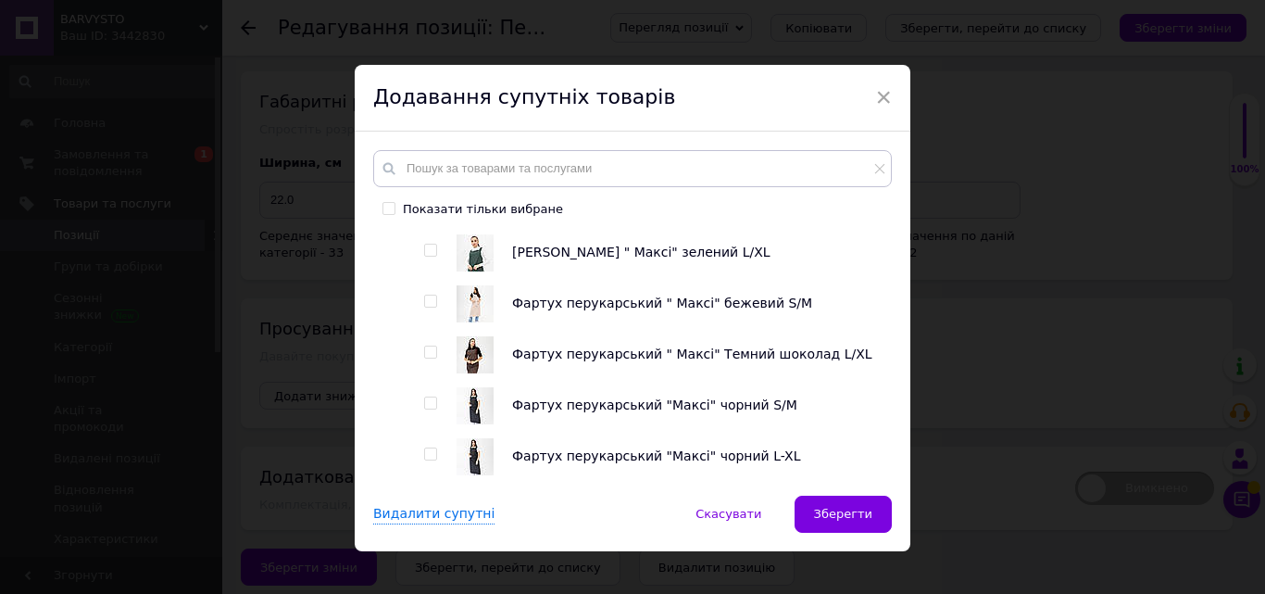
scroll to position [3798, 0]
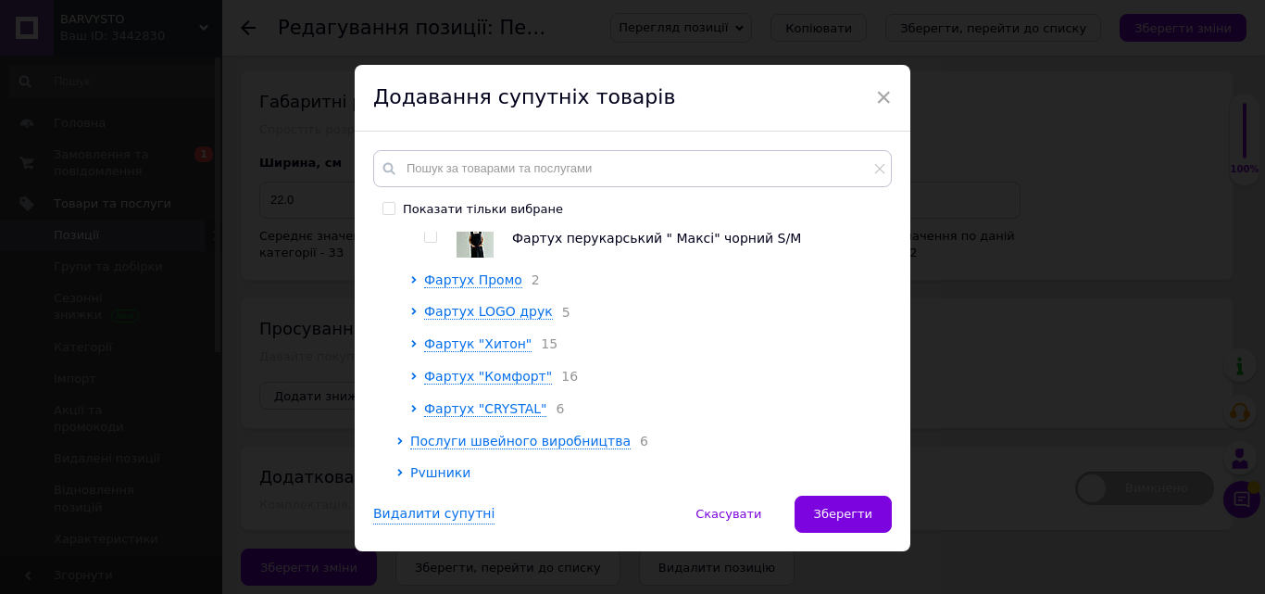
click at [496, 354] on div "Фартук "Хитон" 15" at bounding box center [653, 344] width 458 height 19
click at [462, 351] on span "Фартук "Хитон"" at bounding box center [477, 343] width 107 height 15
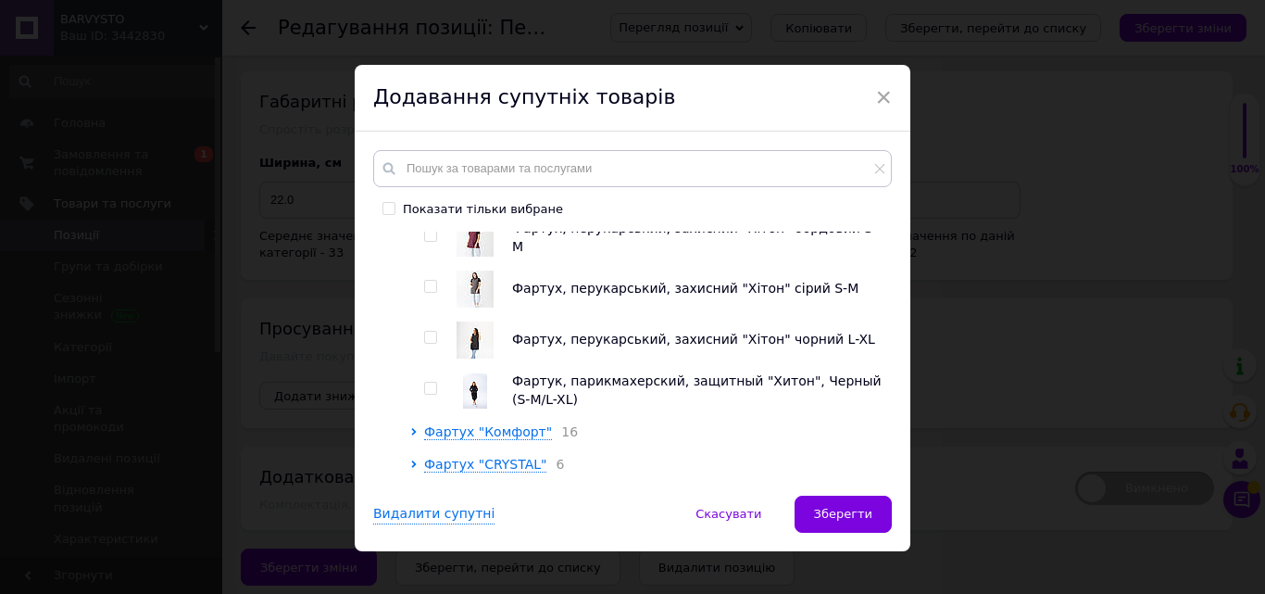
scroll to position [4539, 0]
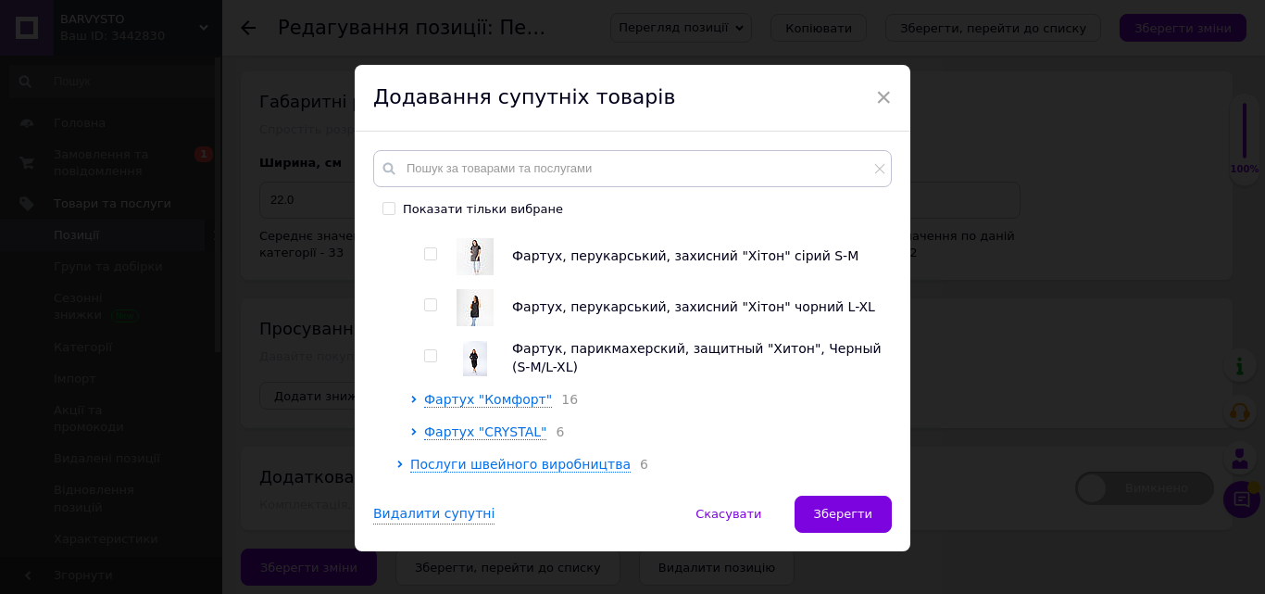
click at [431, 260] on input "checkbox" at bounding box center [430, 254] width 12 height 12
checkbox input "true"
click at [427, 311] on input "checkbox" at bounding box center [430, 305] width 12 height 12
checkbox input "true"
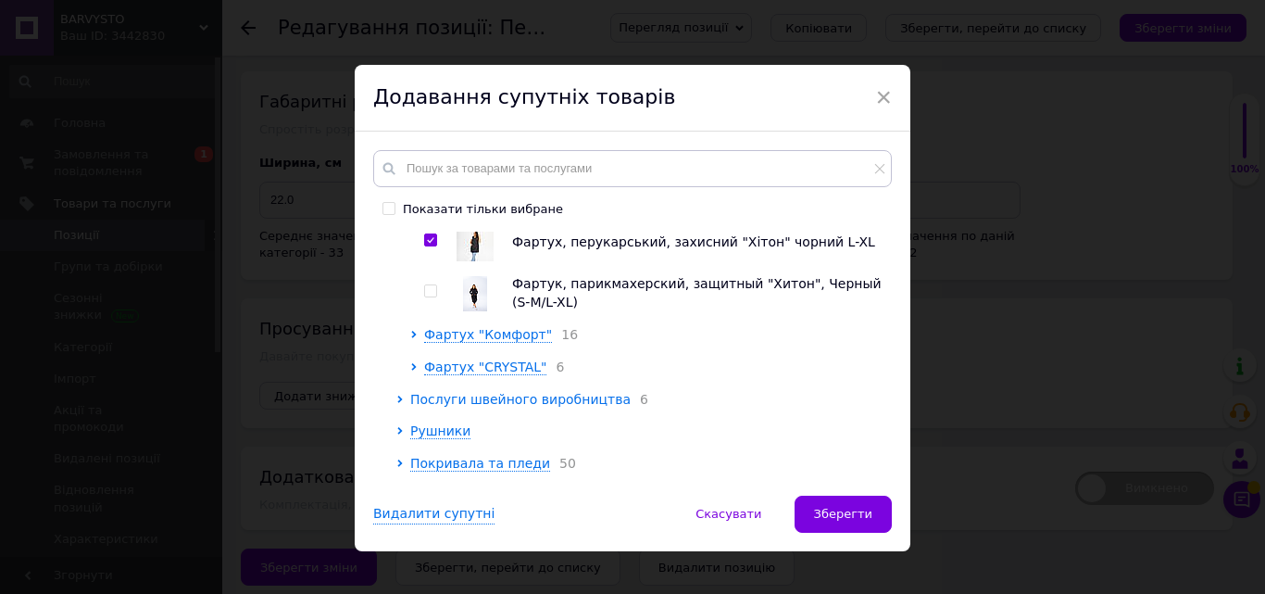
scroll to position [4631, 0]
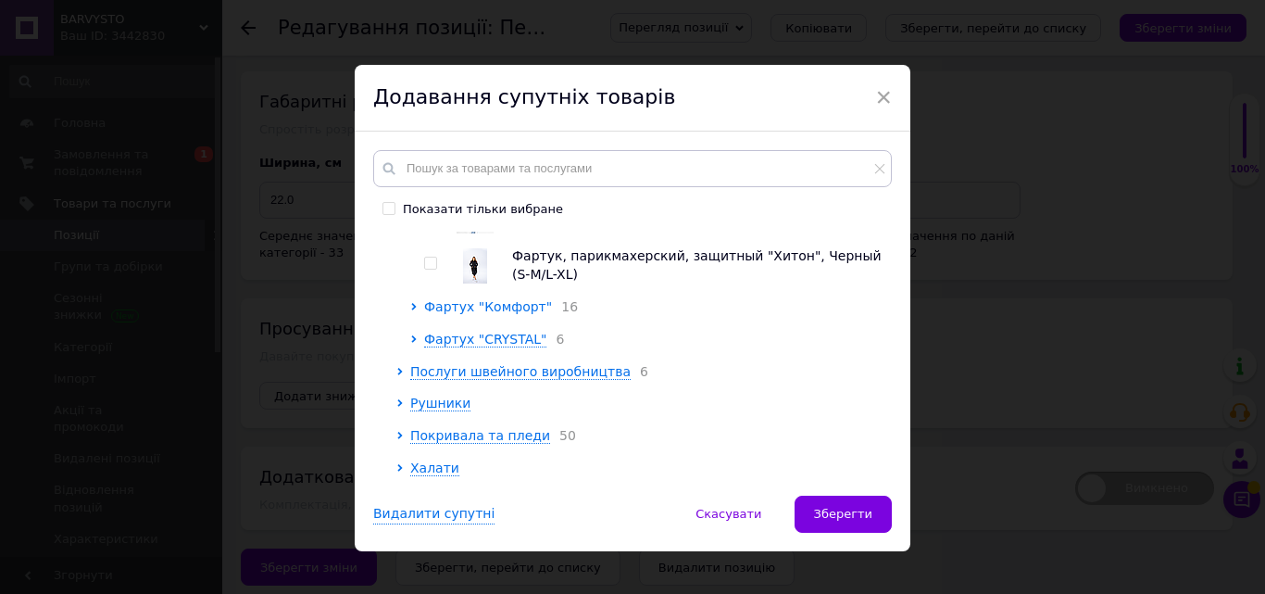
click at [503, 314] on span "Фартух "Комфорт"" at bounding box center [488, 306] width 128 height 15
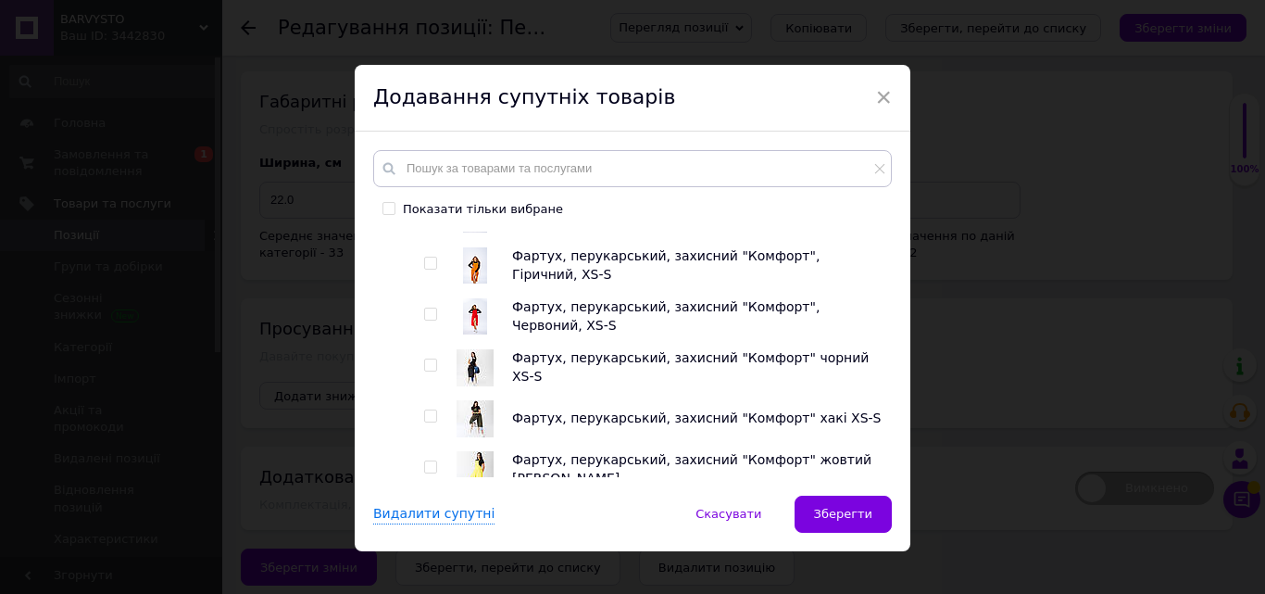
scroll to position [4909, 0]
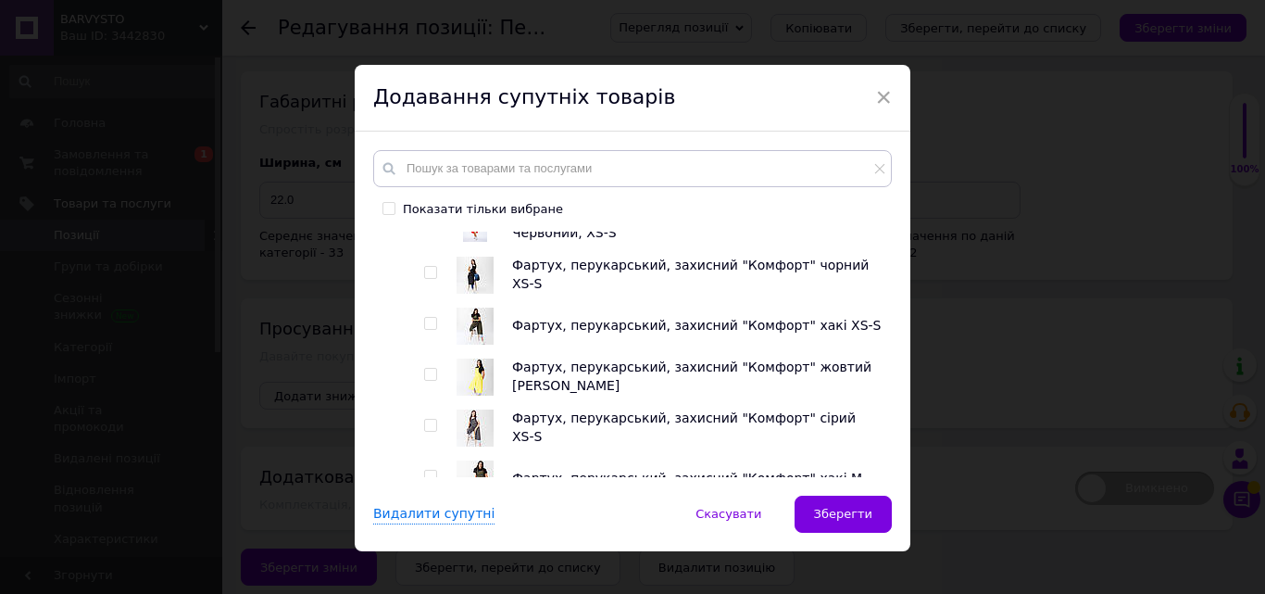
click at [427, 279] on input "checkbox" at bounding box center [430, 273] width 12 height 12
checkbox input "true"
click at [424, 381] on input "checkbox" at bounding box center [430, 375] width 12 height 12
checkbox input "true"
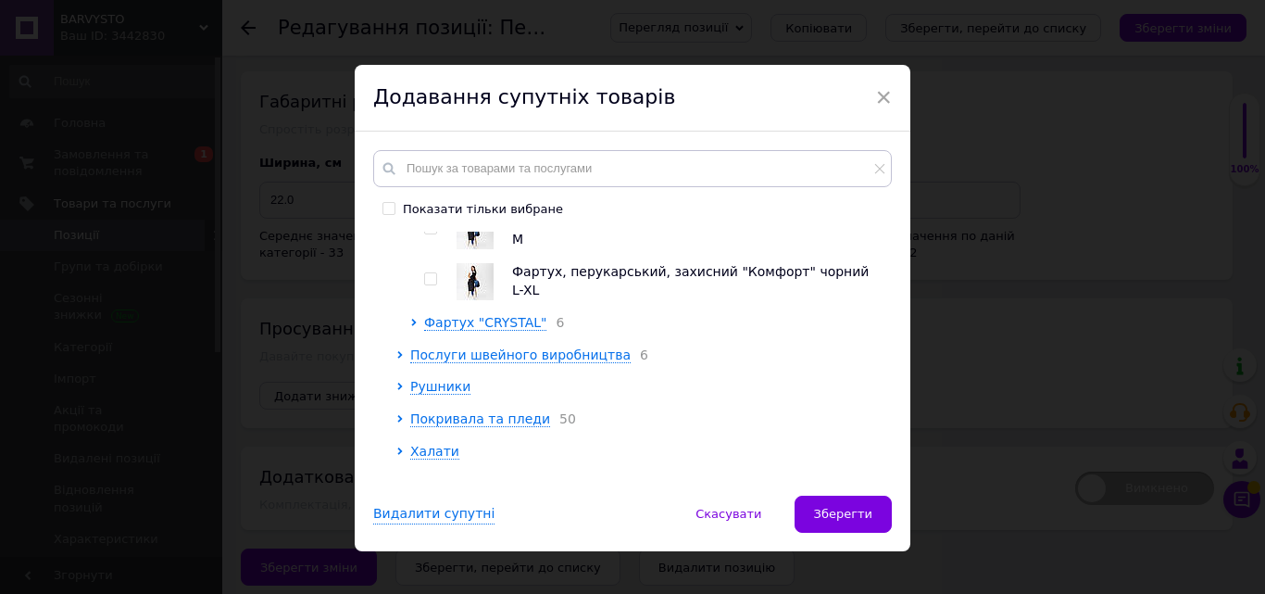
scroll to position [5465, 0]
click at [424, 232] on input "checkbox" at bounding box center [430, 226] width 12 height 12
checkbox input "true"
click at [469, 328] on span "Фартух "CRYSTAL"" at bounding box center [485, 320] width 122 height 15
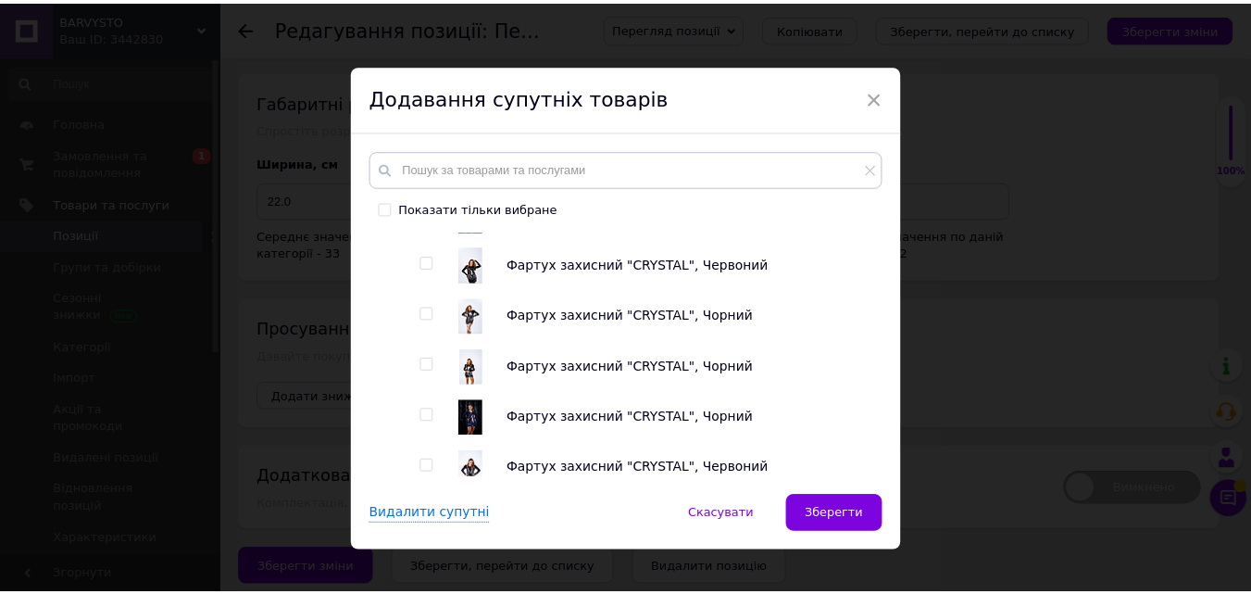
scroll to position [5650, 0]
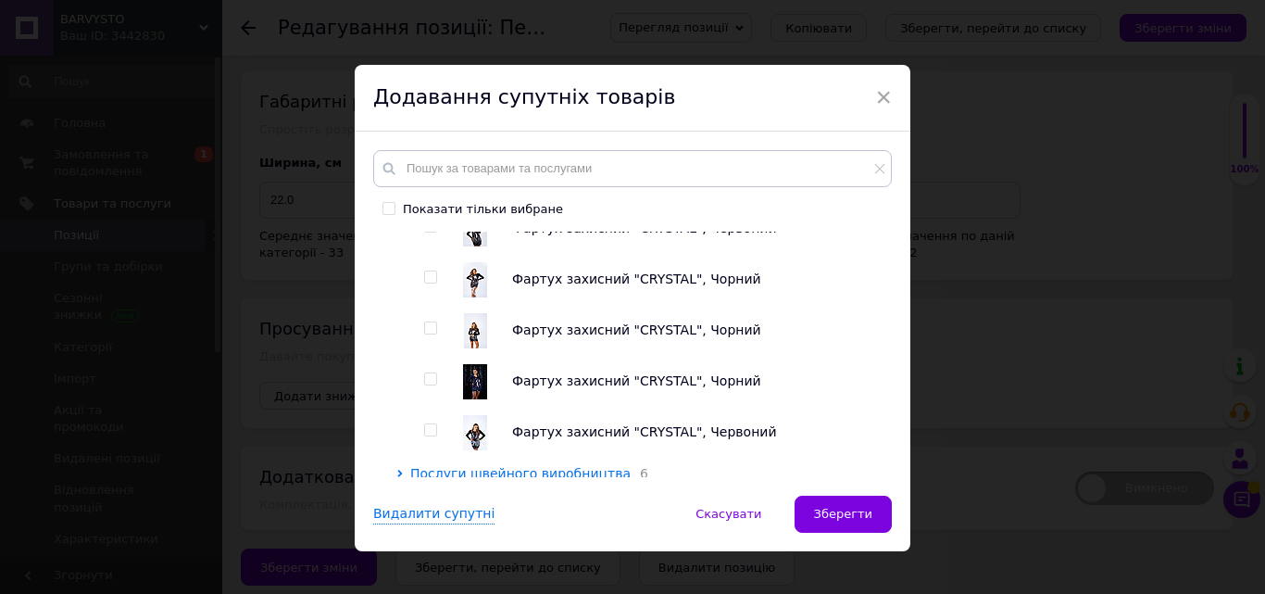
click at [430, 283] on input "checkbox" at bounding box center [430, 277] width 12 height 12
checkbox input "true"
click at [429, 232] on input "checkbox" at bounding box center [430, 226] width 12 height 12
checkbox input "true"
click at [847, 502] on button "Зберегти" at bounding box center [843, 514] width 97 height 37
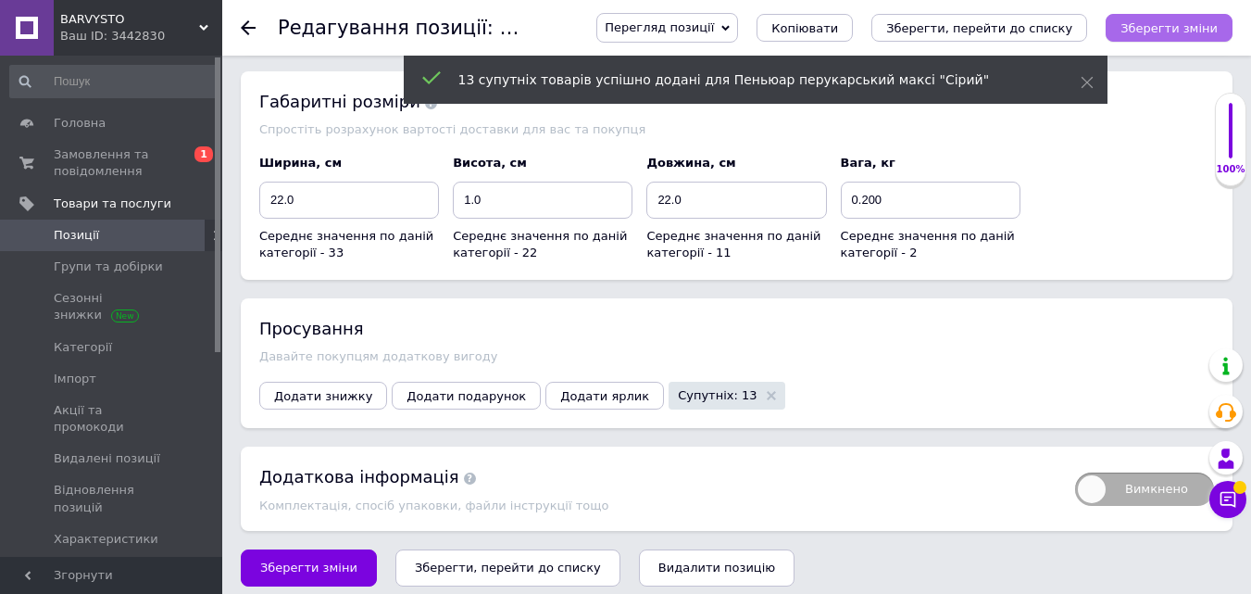
click at [1148, 33] on icon "Зберегти зміни" at bounding box center [1169, 28] width 97 height 14
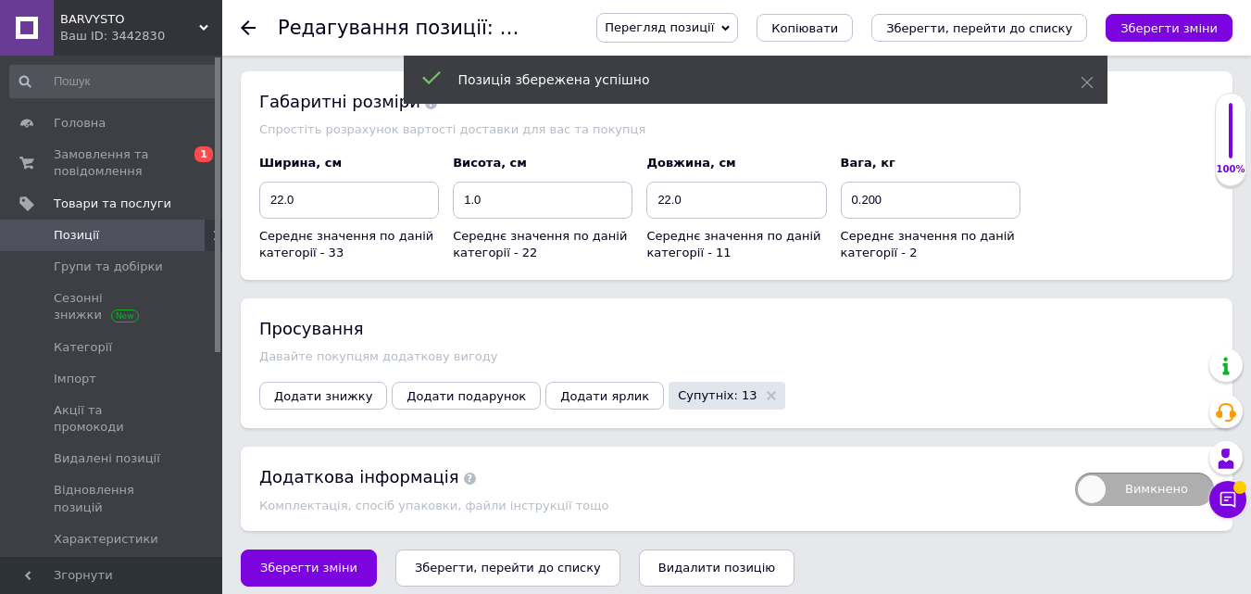
click at [448, 571] on button "Зберегти, перейти до списку" at bounding box center [508, 567] width 225 height 37
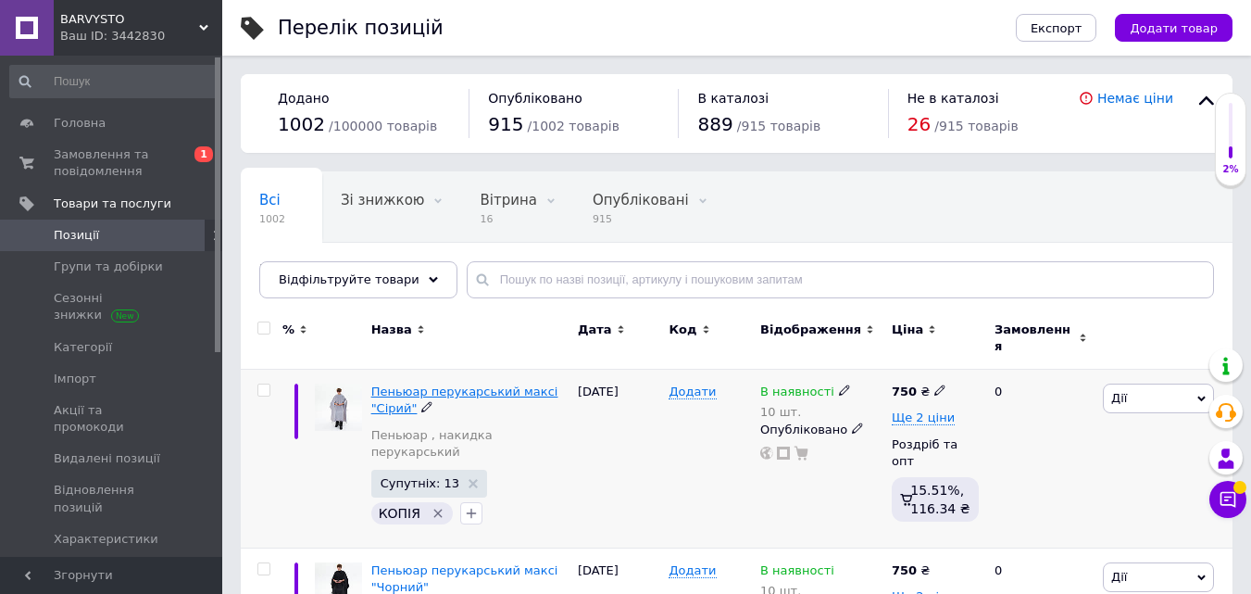
click at [403, 388] on span "Пеньюар перукарський максі "Сірий"" at bounding box center [464, 399] width 187 height 31
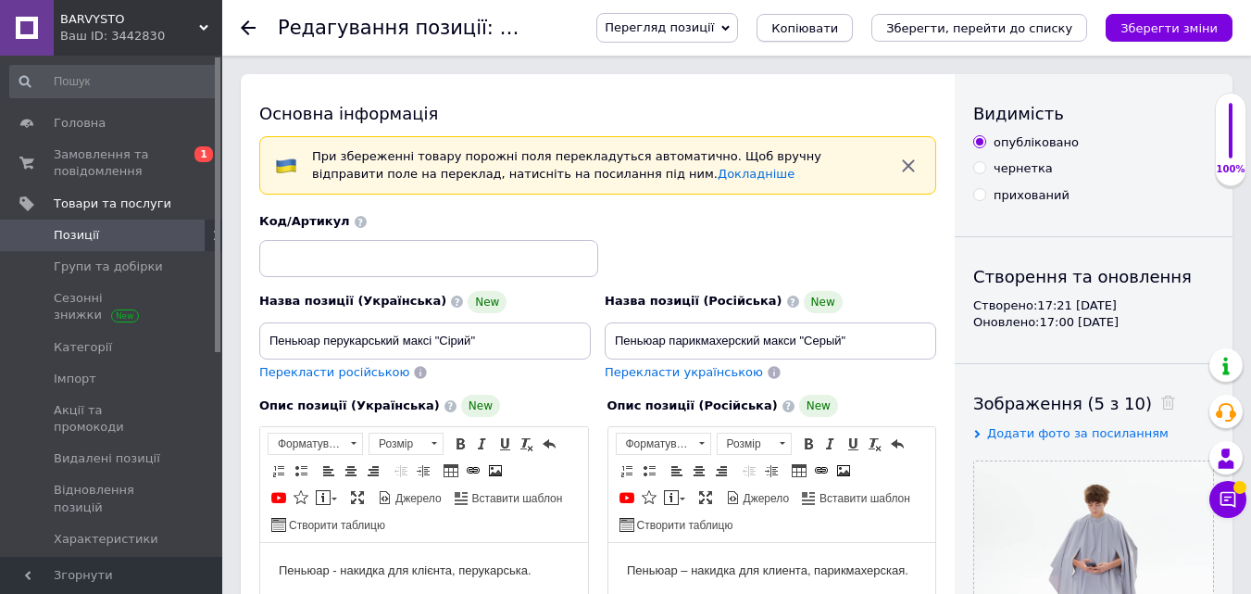
click at [821, 28] on button "Копіювати" at bounding box center [805, 28] width 96 height 28
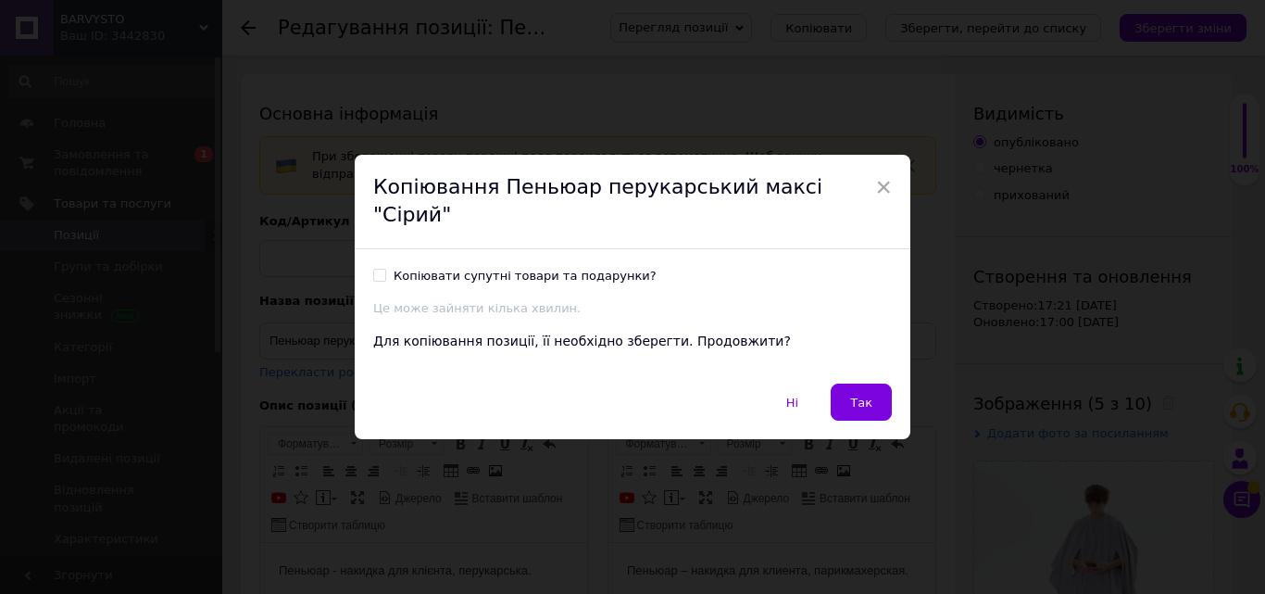
click at [424, 269] on div "Копіювати супутні товари та подарунки?" at bounding box center [525, 276] width 263 height 17
click at [385, 269] on input "Копіювати супутні товари та подарунки?" at bounding box center [379, 275] width 12 height 12
click at [494, 268] on div "Копіювати супутні товари та подарунки?" at bounding box center [525, 276] width 263 height 17
click at [385, 269] on input "Копіювати супутні товари та подарунки?" at bounding box center [379, 275] width 12 height 12
click at [503, 268] on div "Копіювати супутні товари та подарунки?" at bounding box center [525, 276] width 263 height 17
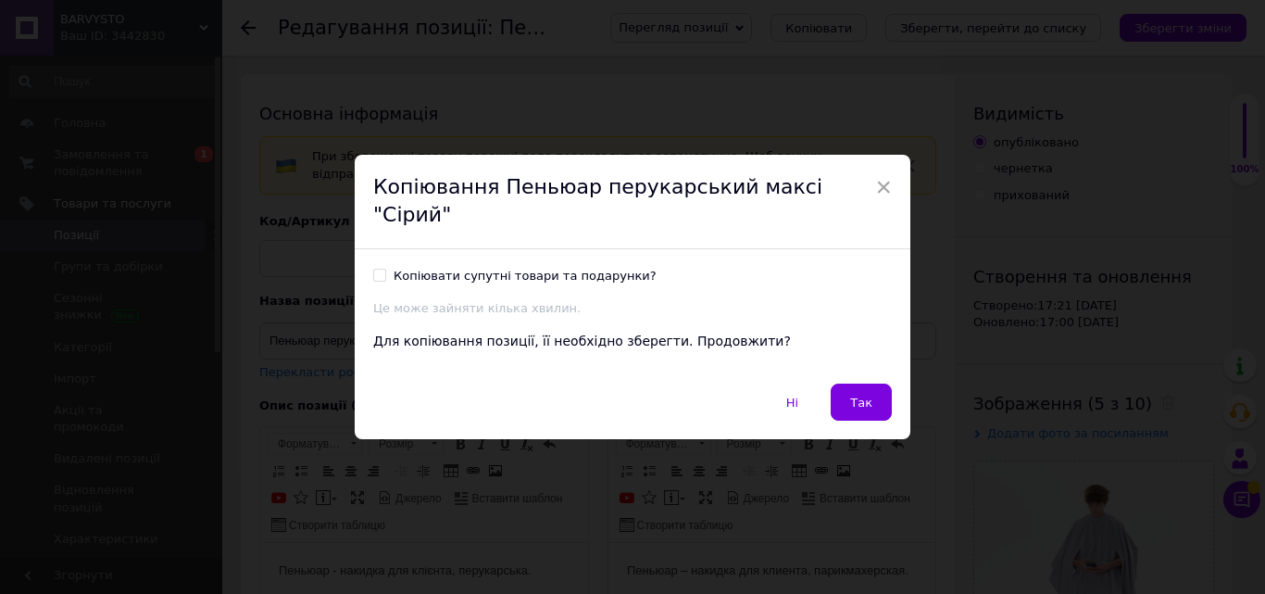
click at [385, 269] on input "Копіювати супутні товари та подарунки?" at bounding box center [379, 275] width 12 height 12
checkbox input "true"
click at [860, 383] on button "Так" at bounding box center [861, 401] width 61 height 37
